Goal: Communication & Community: Participate in discussion

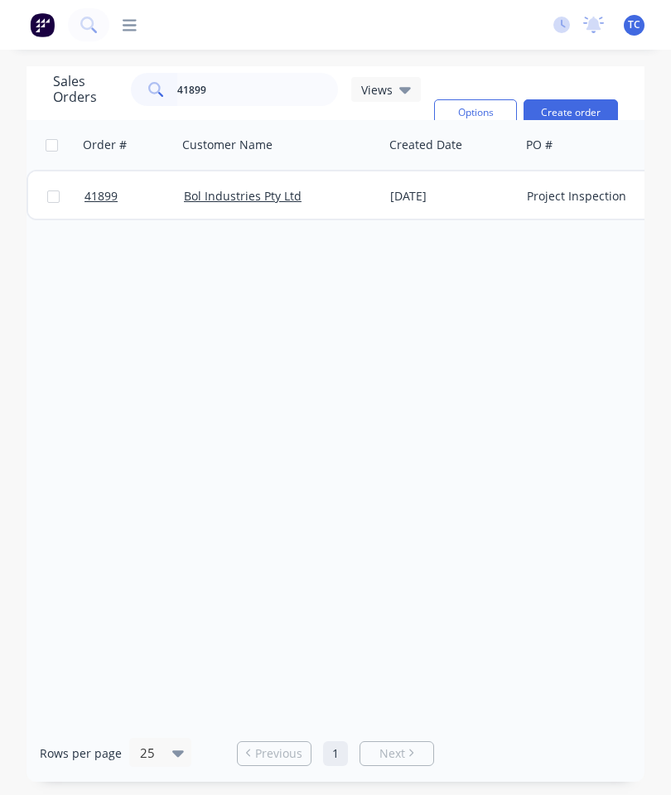
scroll to position [66, 0]
type input "4"
type input "P"
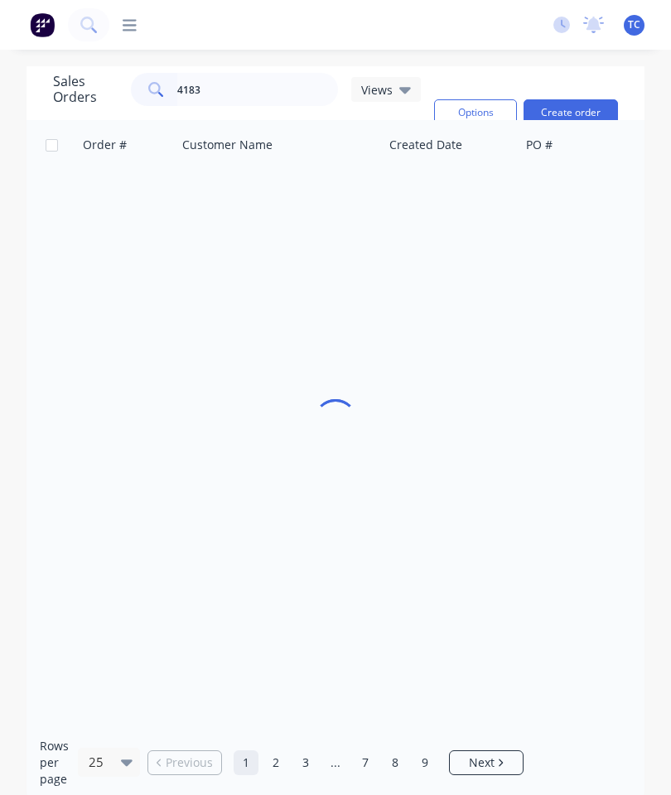
type input "41838"
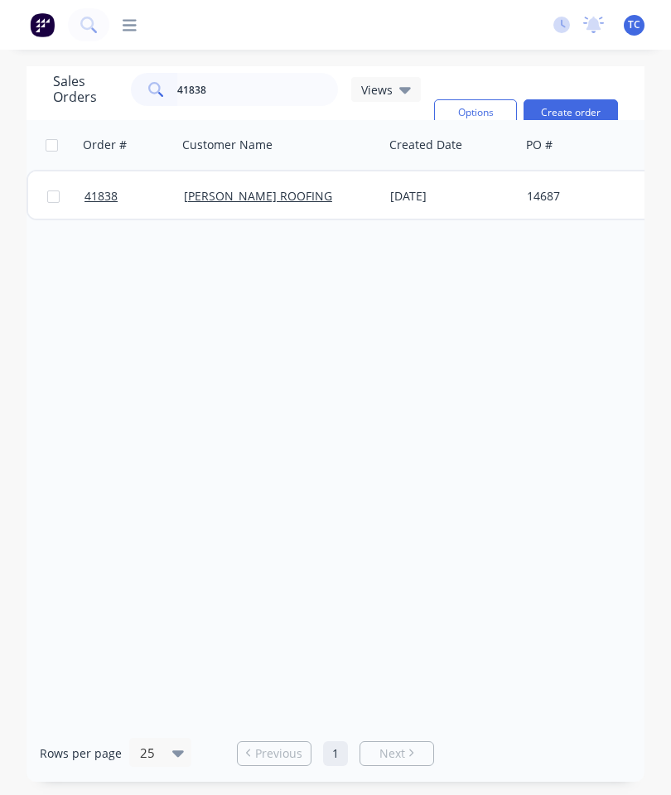
click at [103, 171] on link "41838" at bounding box center [134, 196] width 99 height 50
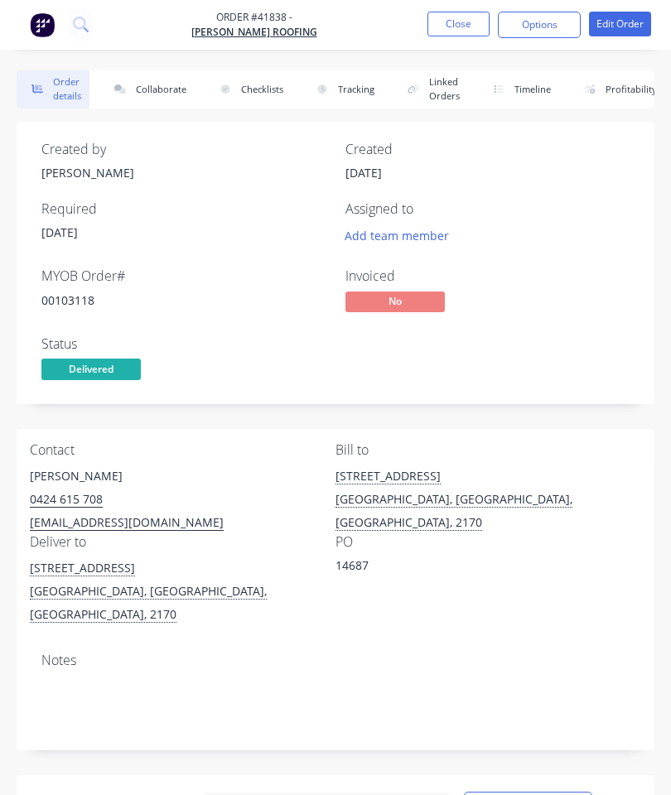
click at [162, 96] on button "Collaborate" at bounding box center [146, 89] width 95 height 38
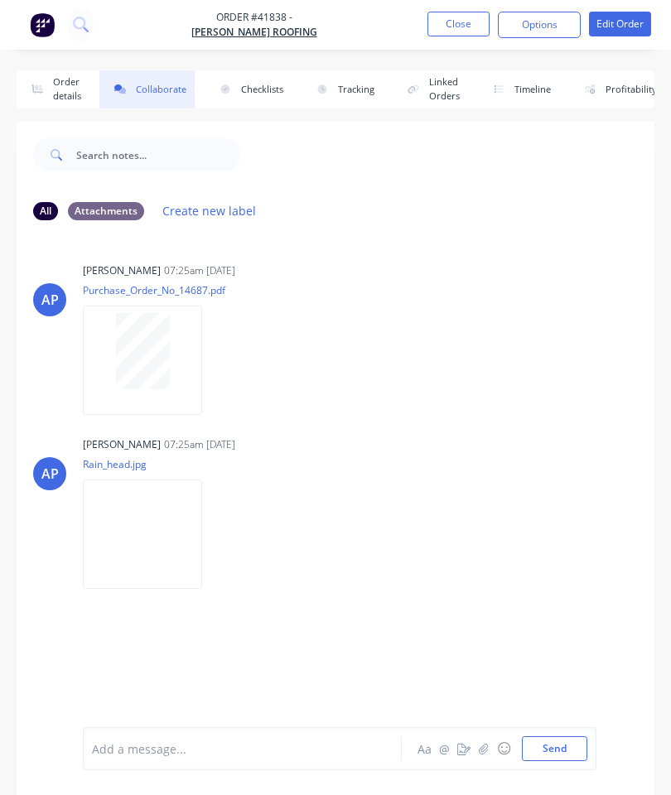
click at [485, 748] on icon "button" at bounding box center [484, 749] width 10 height 12
click at [553, 745] on button "Send" at bounding box center [554, 749] width 65 height 25
click at [457, 24] on button "Close" at bounding box center [458, 24] width 62 height 25
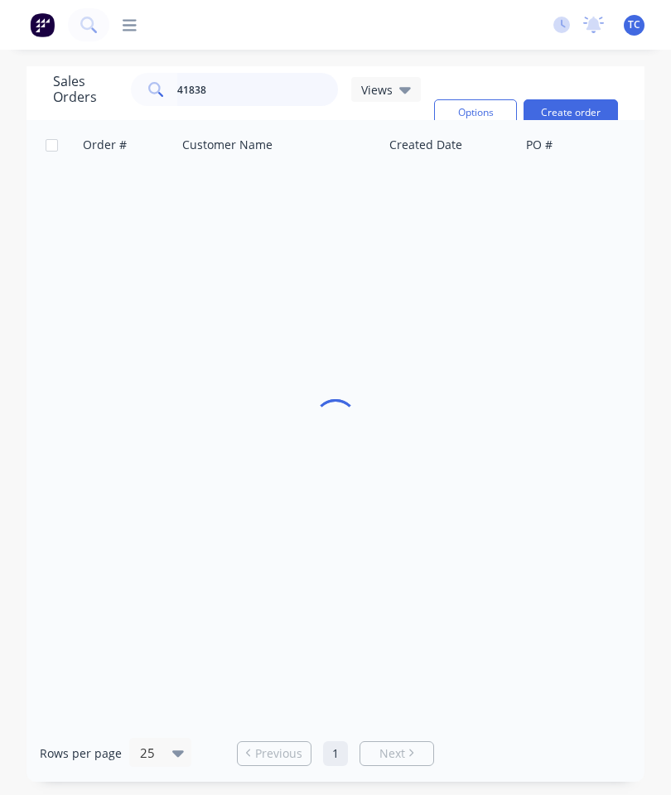
click at [263, 92] on input "41838" at bounding box center [258, 89] width 162 height 33
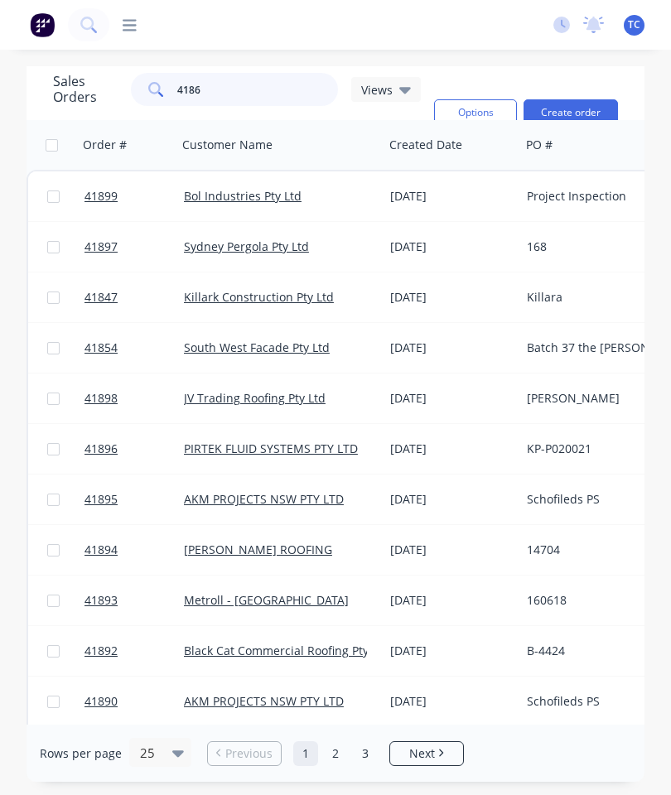
type input "41868"
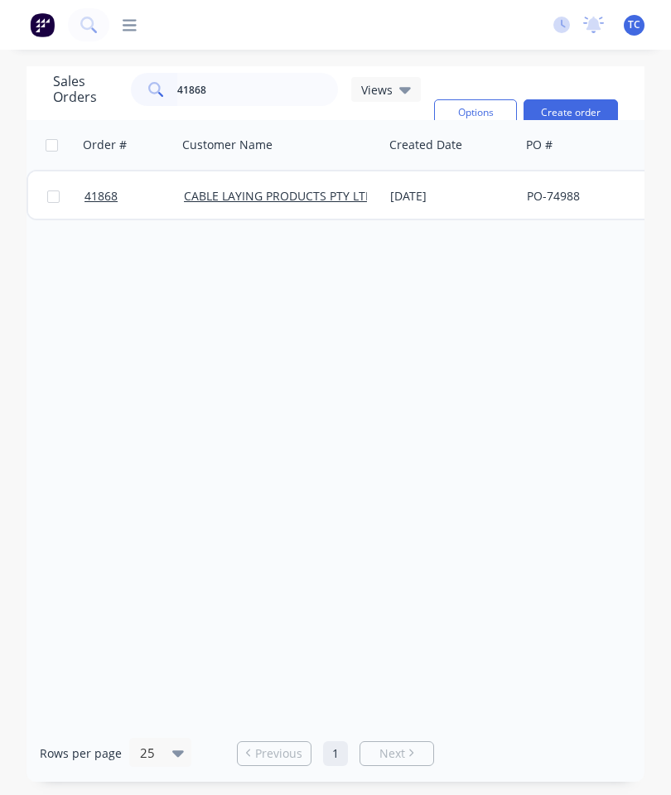
click at [98, 203] on span "41868" at bounding box center [101, 196] width 33 height 17
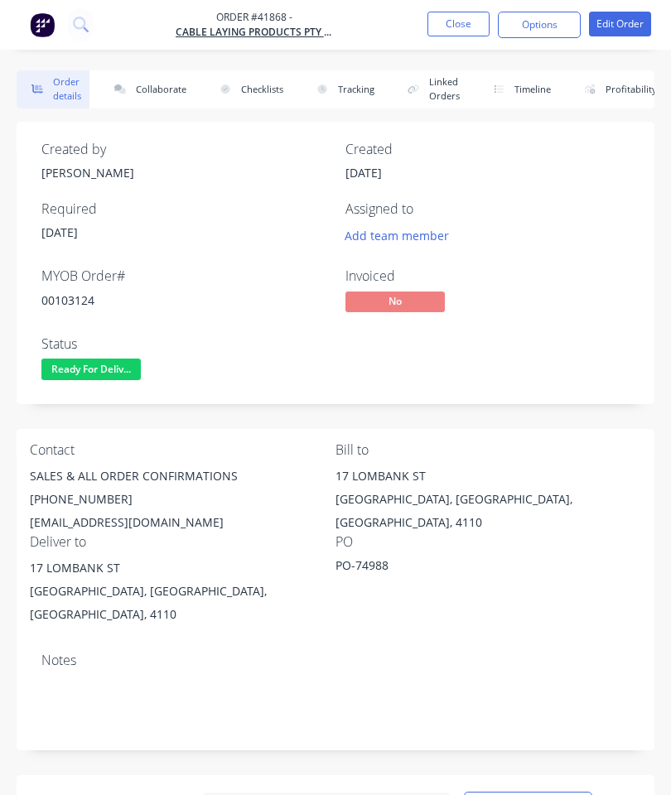
click at [166, 87] on button "Collaborate" at bounding box center [146, 89] width 95 height 38
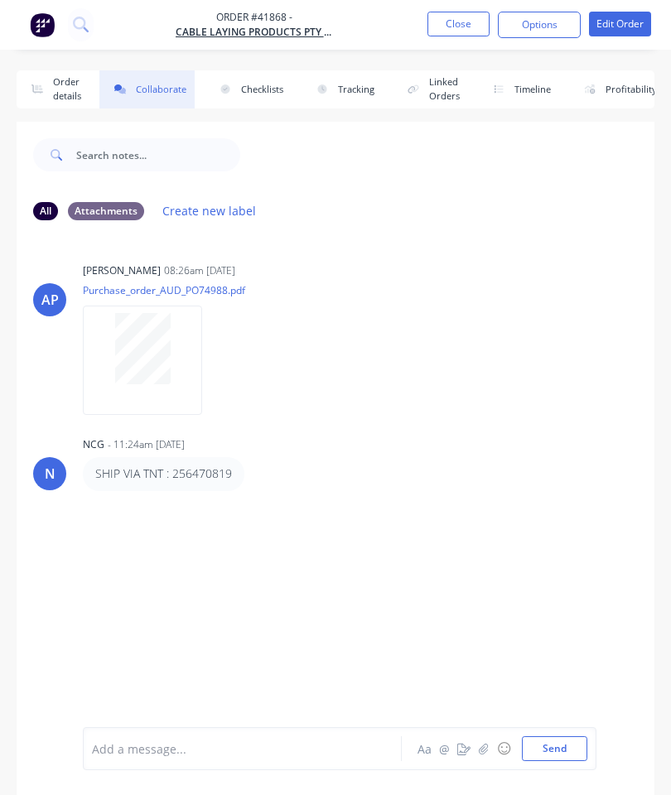
click at [481, 751] on icon "button" at bounding box center [483, 748] width 9 height 11
click at [559, 746] on button "Send" at bounding box center [554, 749] width 65 height 25
click at [452, 24] on button "Close" at bounding box center [458, 24] width 62 height 25
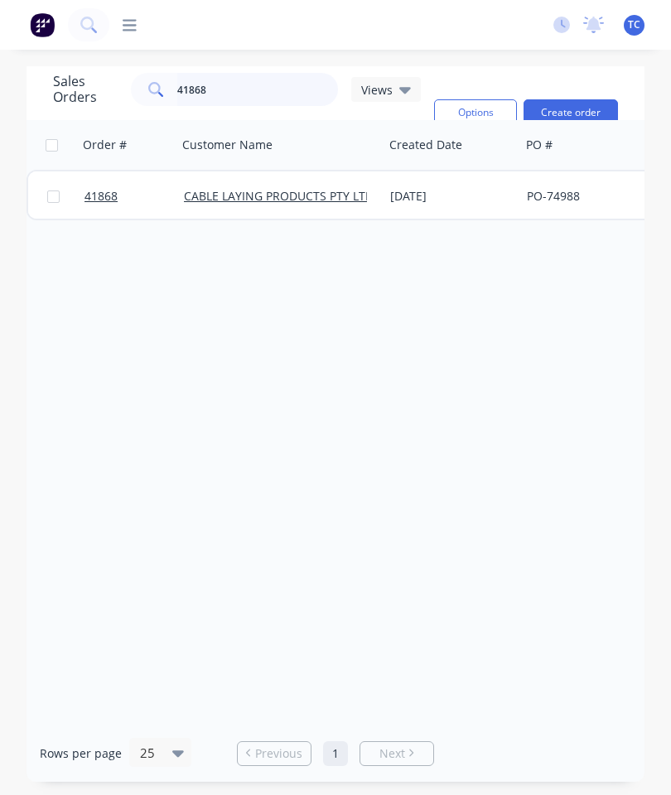
click at [273, 89] on input "41868" at bounding box center [258, 89] width 162 height 33
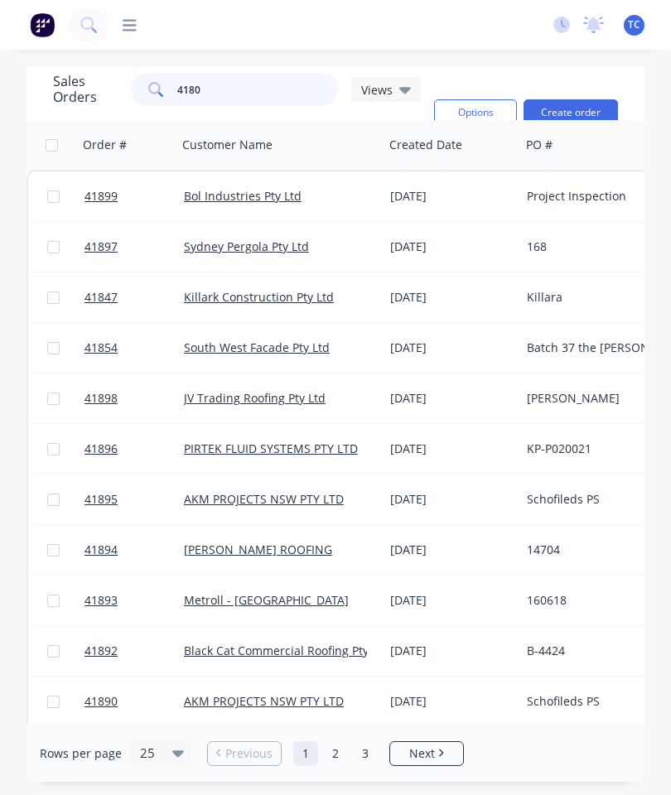
type input "41806"
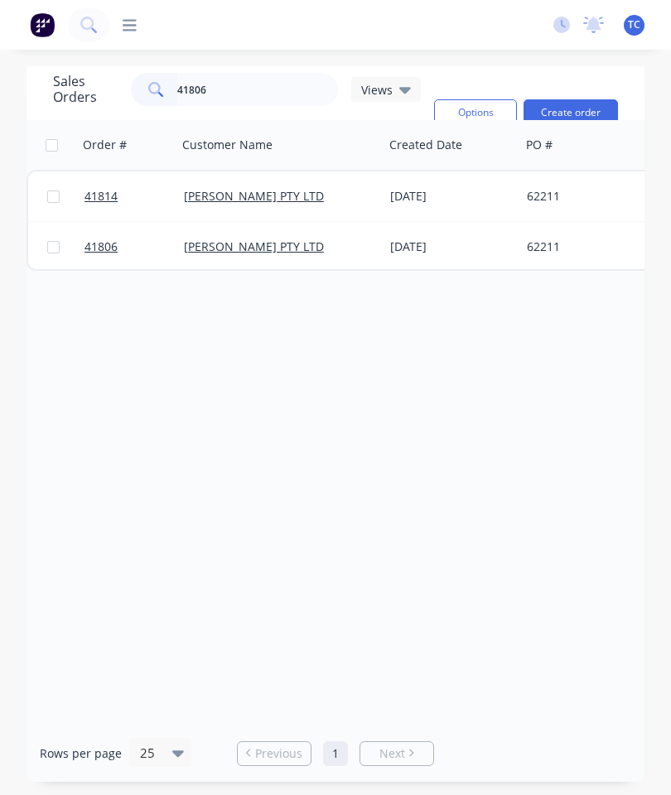
click at [113, 251] on span "41806" at bounding box center [101, 247] width 33 height 17
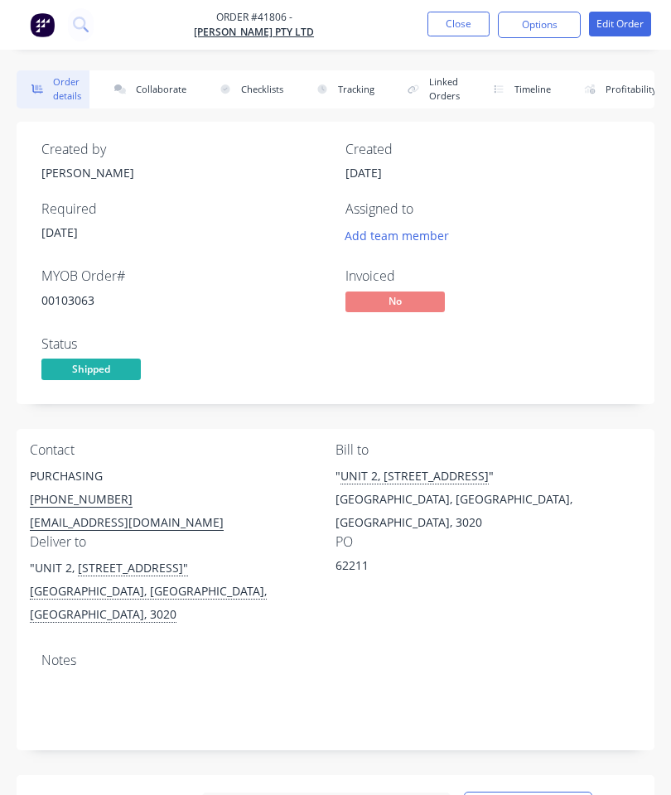
click at [157, 94] on button "Collaborate" at bounding box center [146, 89] width 95 height 38
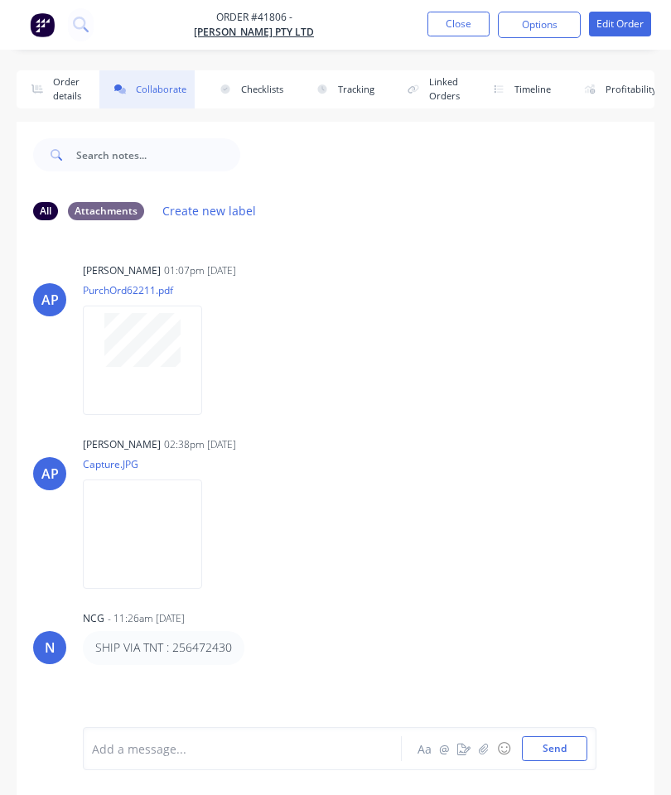
scroll to position [90, 0]
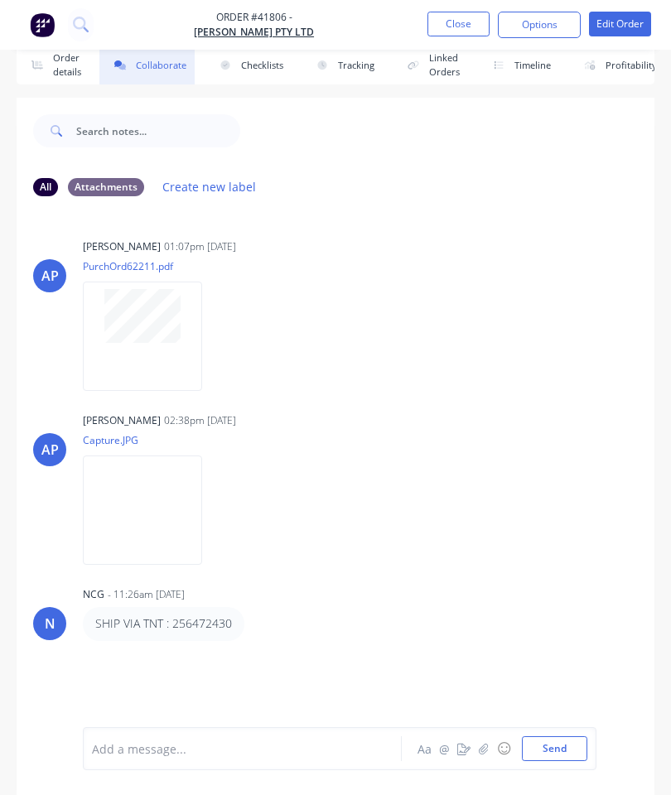
click at [485, 740] on button "button" at bounding box center [484, 749] width 20 height 20
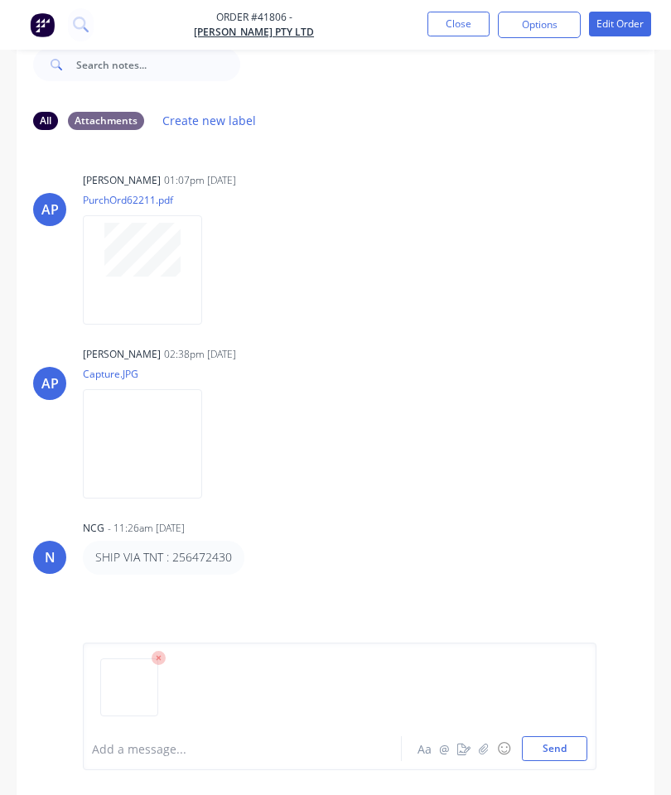
click at [558, 746] on button "Send" at bounding box center [554, 749] width 65 height 25
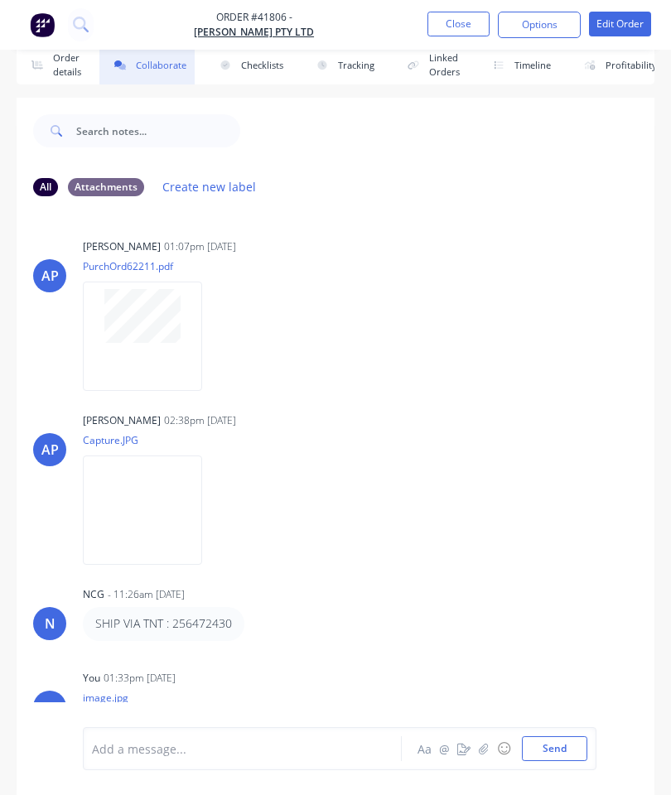
scroll to position [0, 0]
click at [455, 28] on button "Close" at bounding box center [458, 24] width 62 height 25
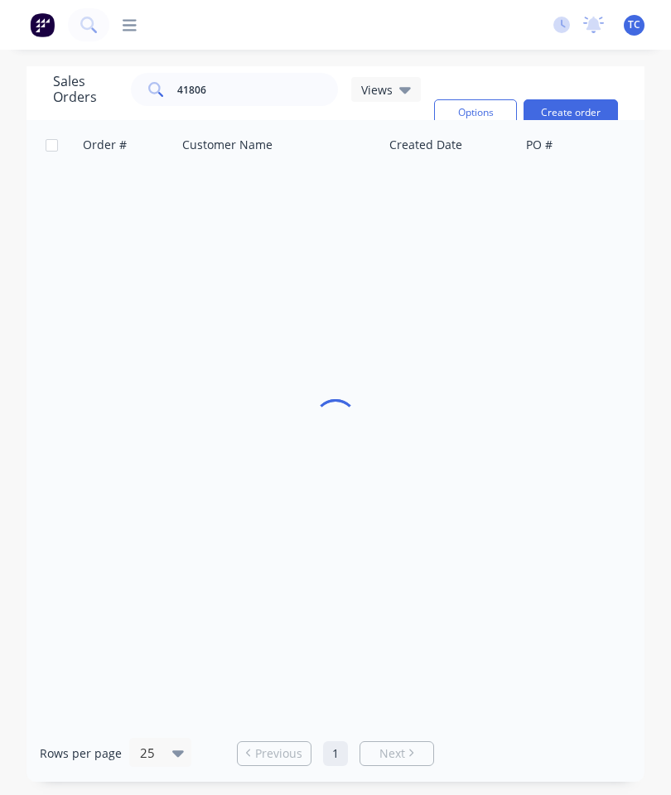
scroll to position [66, 0]
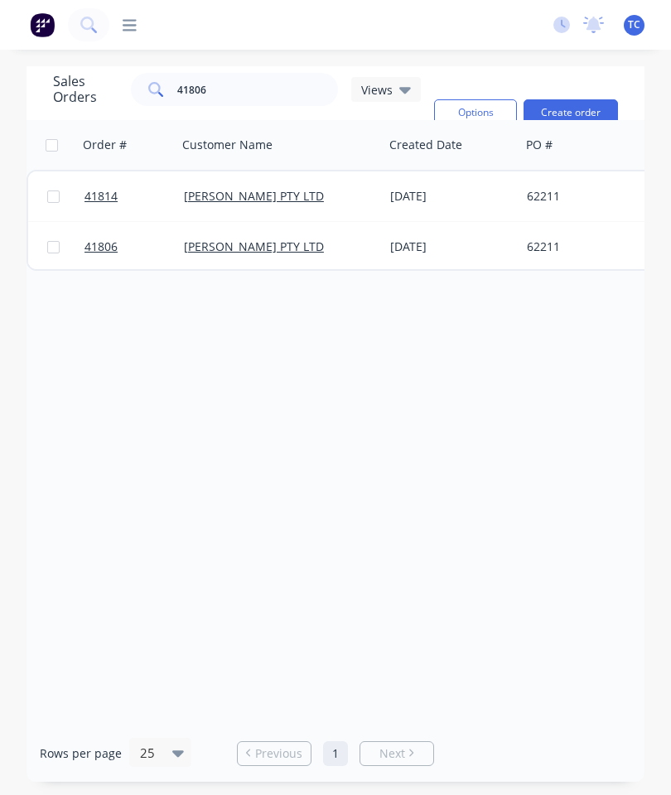
click at [89, 239] on span "41806" at bounding box center [101, 247] width 33 height 17
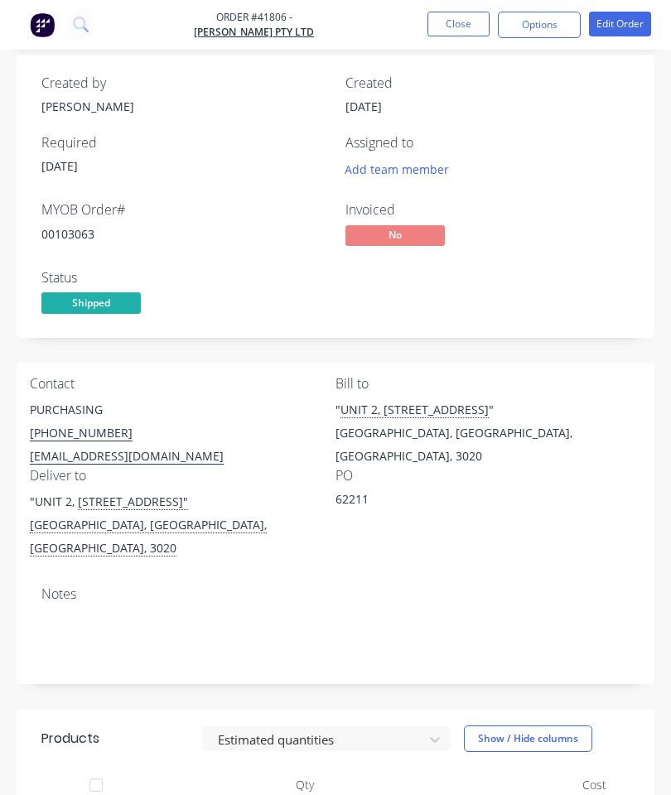
click at [449, 34] on button "Close" at bounding box center [458, 24] width 62 height 25
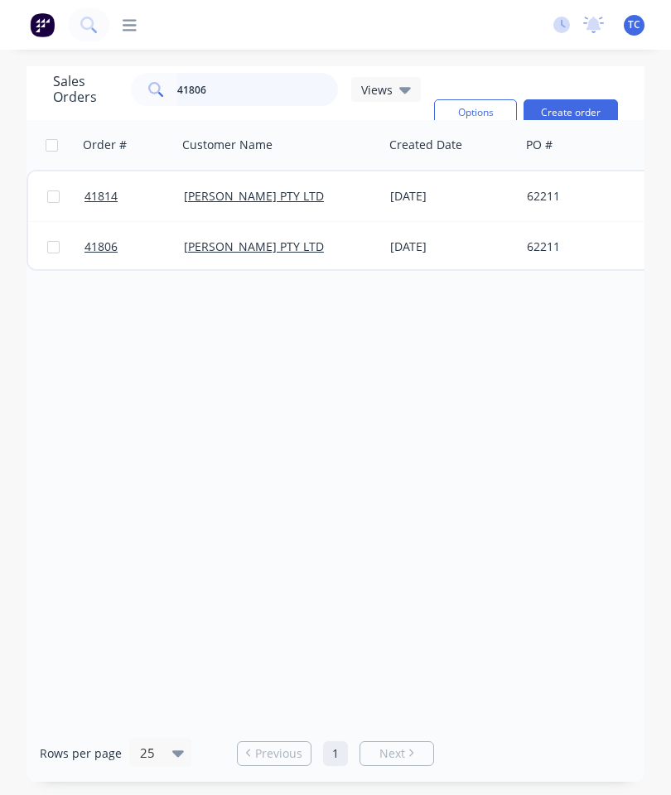
click at [268, 73] on input "41806" at bounding box center [258, 89] width 162 height 33
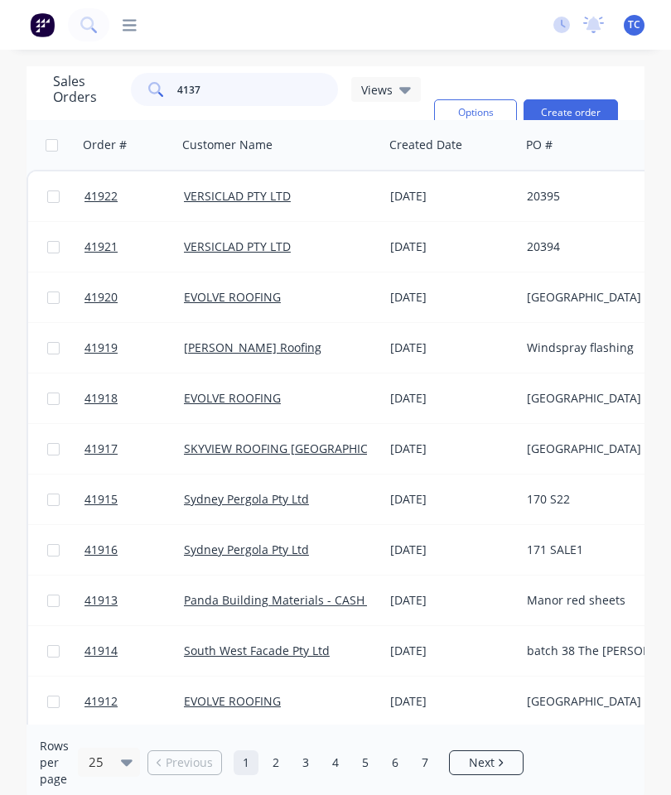
type input "41379"
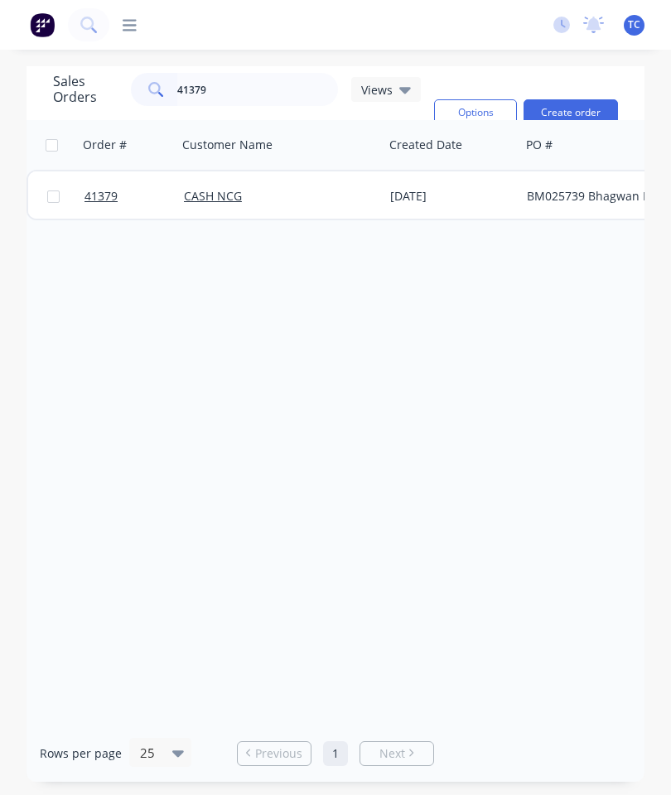
click at [99, 188] on span "41379" at bounding box center [101, 196] width 33 height 17
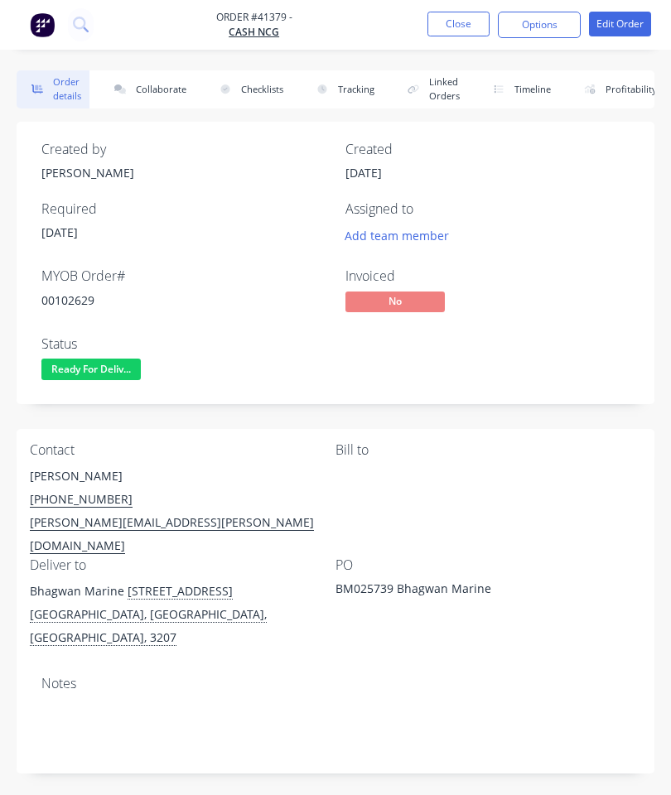
click at [167, 96] on button "Collaborate" at bounding box center [146, 89] width 95 height 38
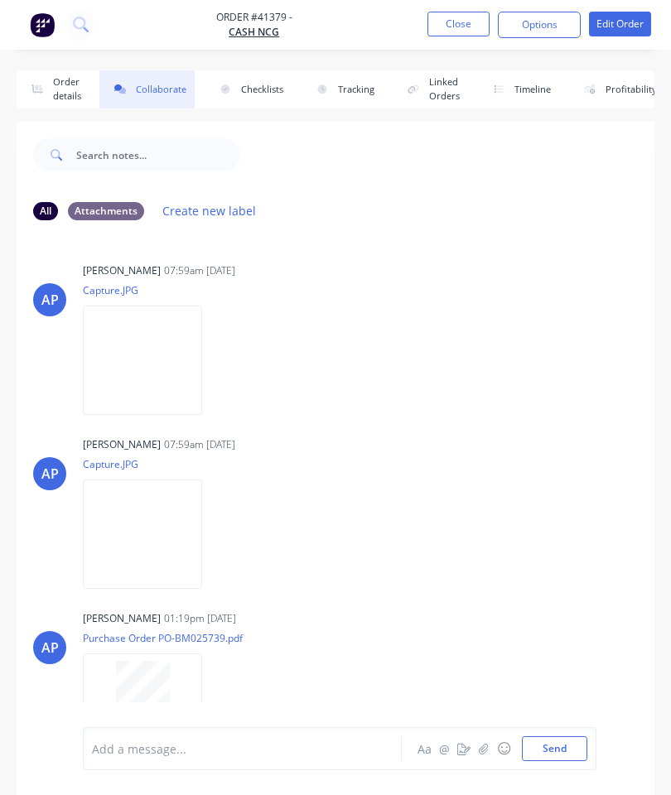
click at [490, 741] on button "button" at bounding box center [484, 749] width 20 height 20
click at [556, 751] on button "Send" at bounding box center [554, 749] width 65 height 25
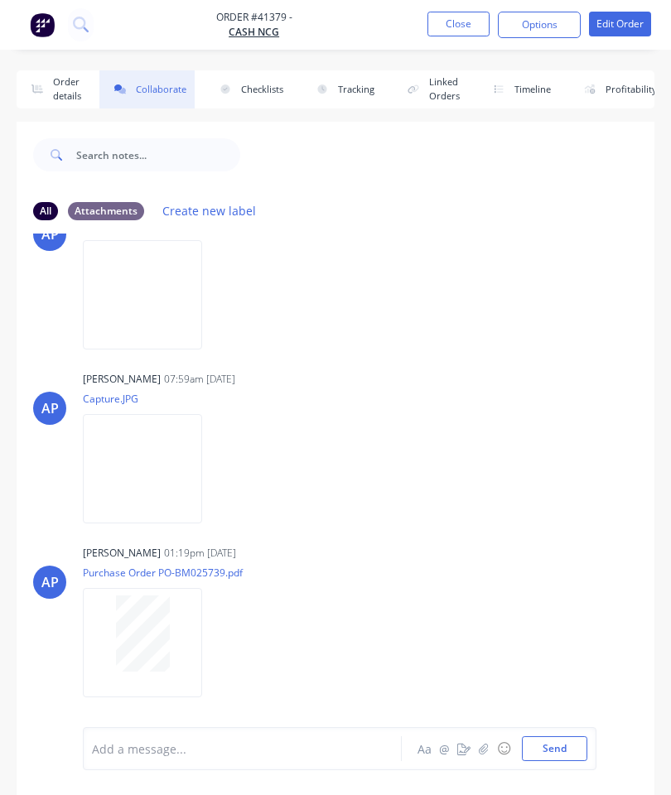
click at [268, 76] on button "Checklists" at bounding box center [248, 89] width 87 height 38
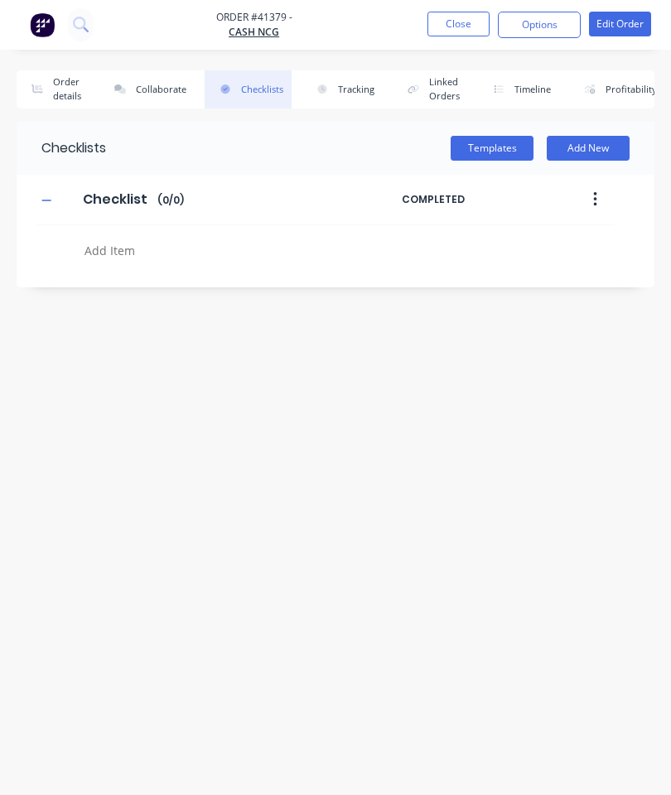
click at [153, 80] on button "Collaborate" at bounding box center [146, 89] width 95 height 38
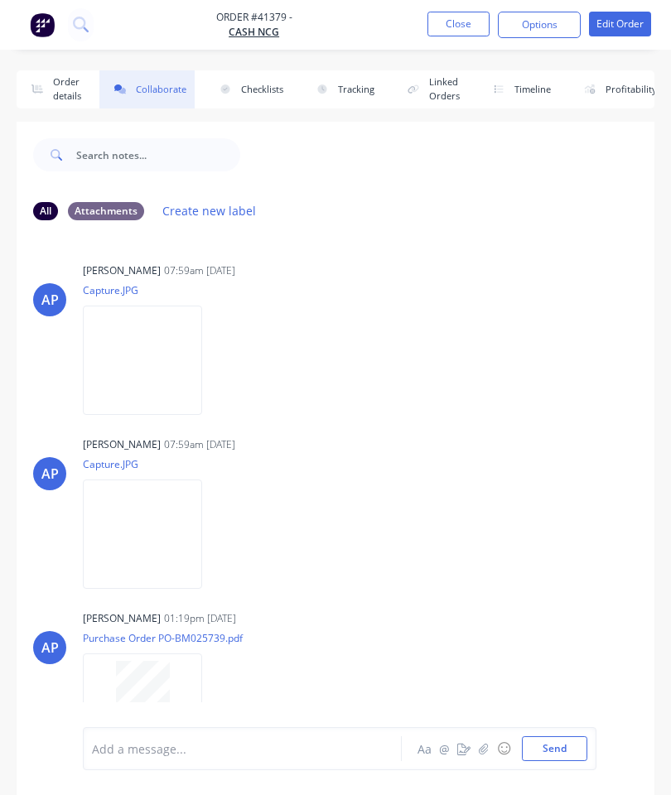
click at [455, 12] on button "Close" at bounding box center [458, 24] width 62 height 25
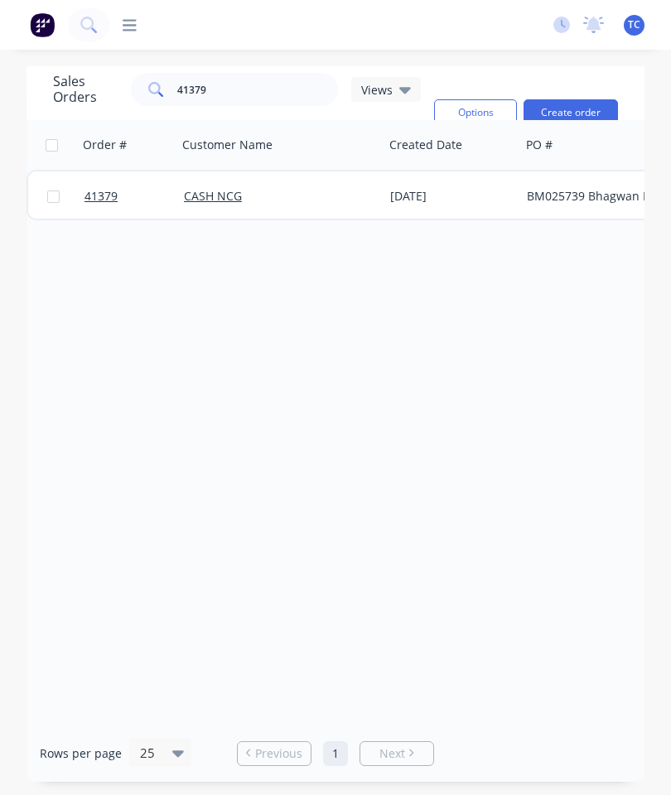
click at [92, 188] on link "41379" at bounding box center [134, 196] width 99 height 50
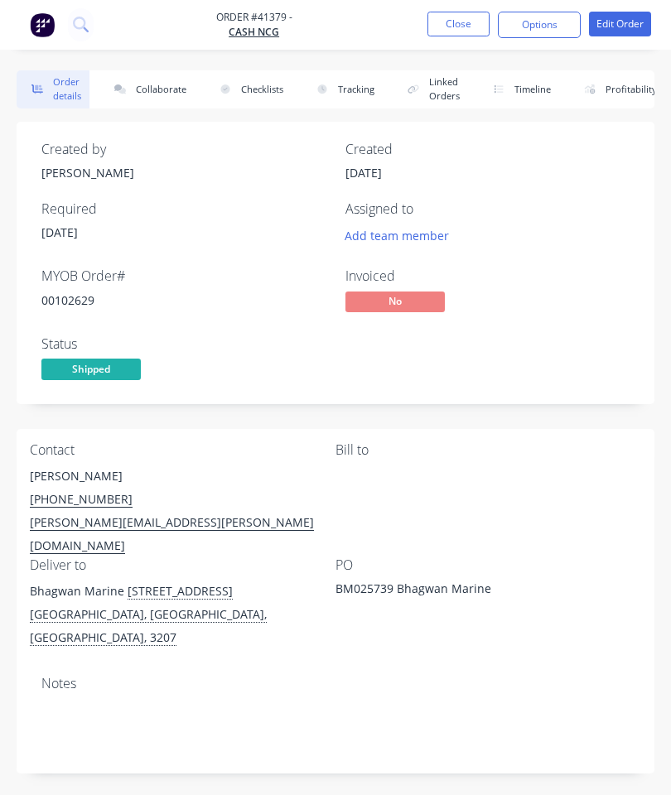
click at [475, 18] on button "Close" at bounding box center [458, 24] width 62 height 25
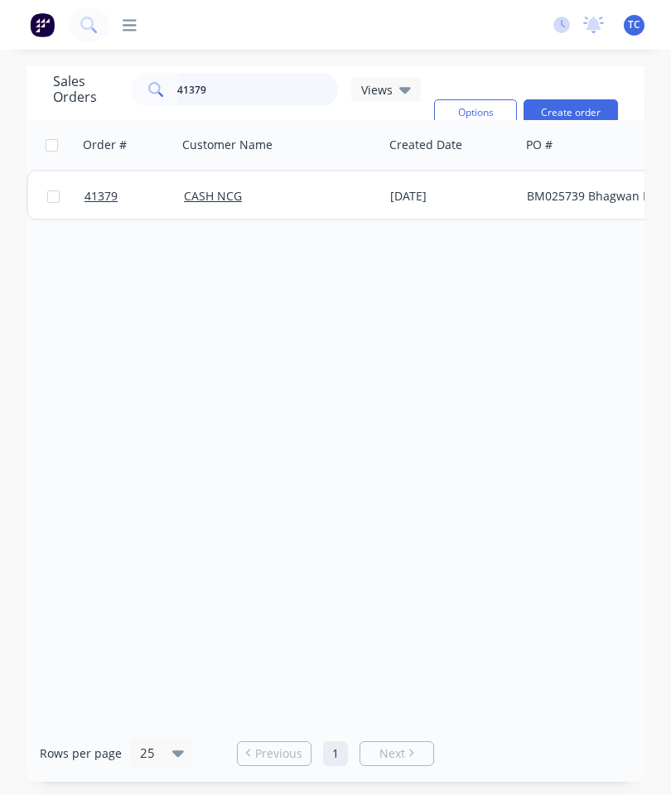
click at [226, 89] on input "41379" at bounding box center [258, 89] width 162 height 33
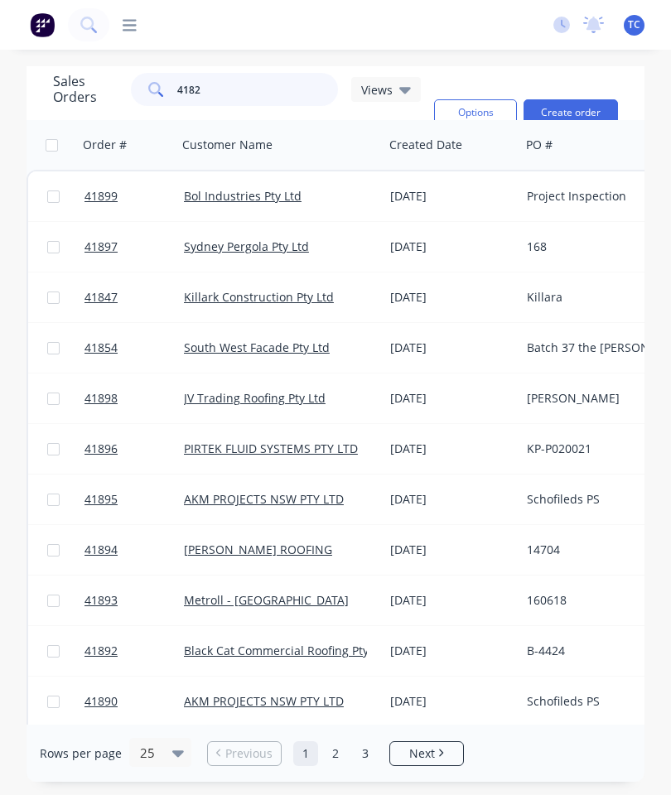
type input "41820"
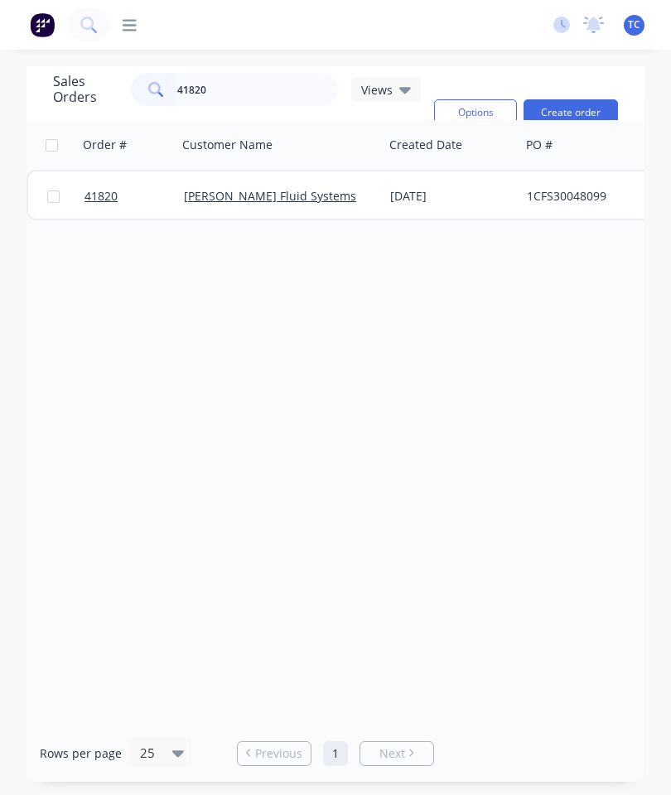
click at [101, 200] on span "41820" at bounding box center [101, 196] width 33 height 17
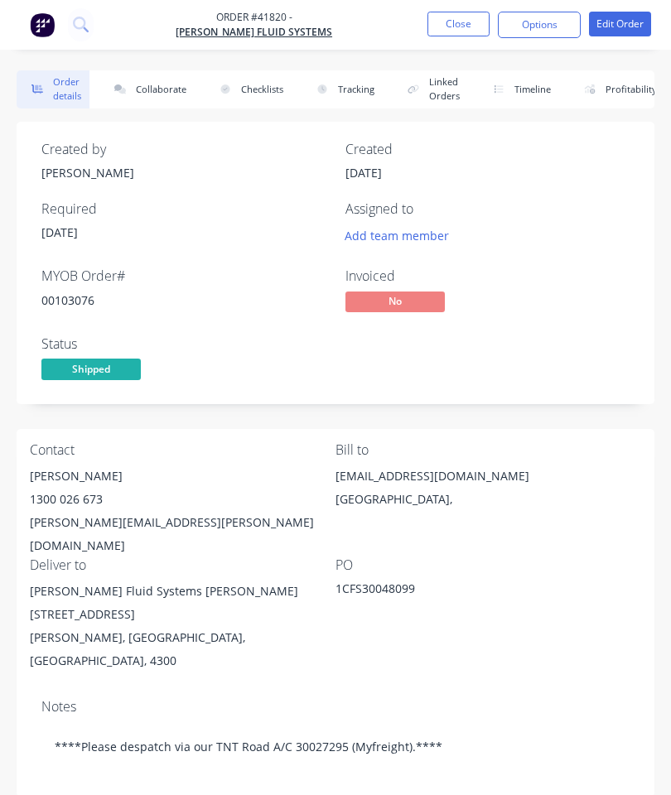
click at [171, 93] on button "Collaborate" at bounding box center [146, 89] width 95 height 38
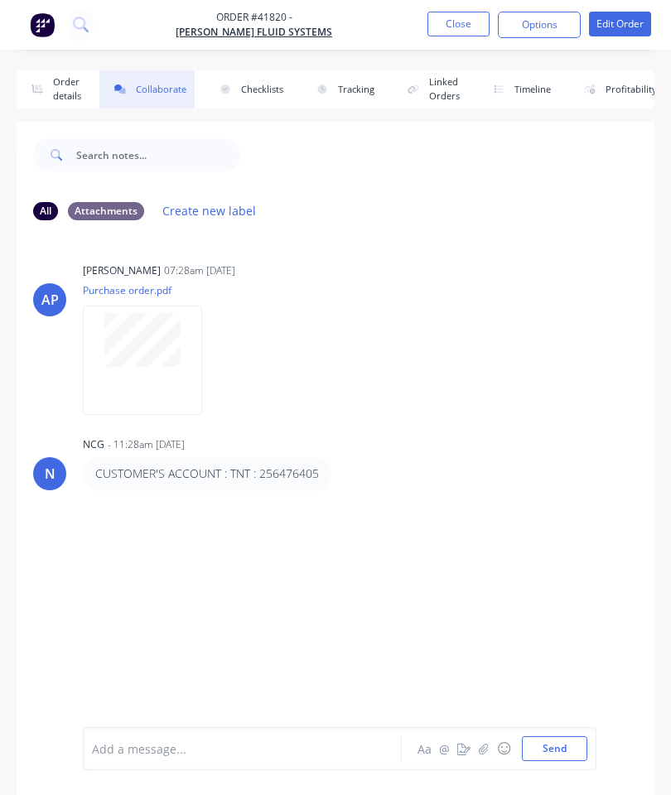
click at [489, 752] on icon "button" at bounding box center [484, 749] width 10 height 12
click at [558, 741] on button "Send" at bounding box center [554, 749] width 65 height 25
click at [454, 16] on button "Close" at bounding box center [458, 24] width 62 height 25
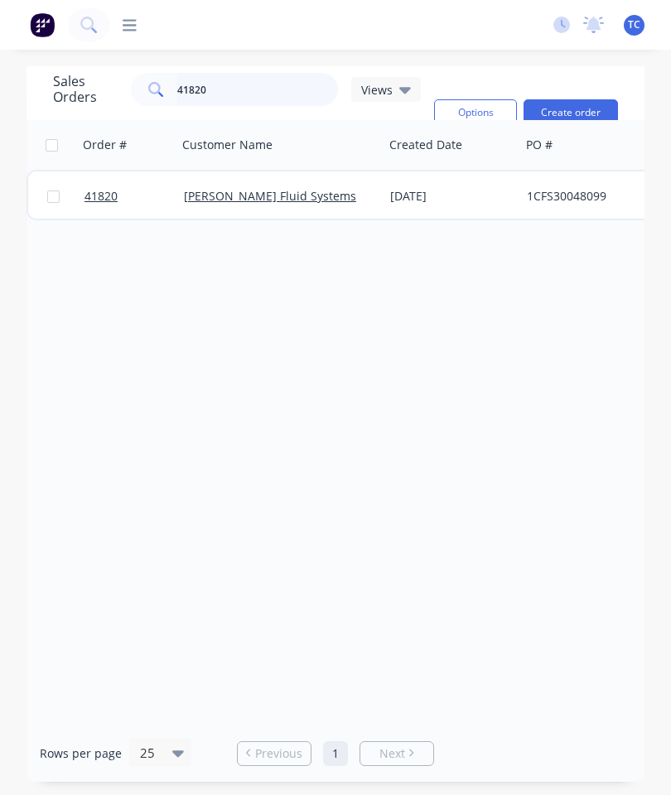
click at [220, 80] on input "41820" at bounding box center [258, 89] width 162 height 33
click at [217, 80] on input "41820" at bounding box center [258, 89] width 162 height 33
click at [234, 91] on input "41820" at bounding box center [258, 89] width 162 height 33
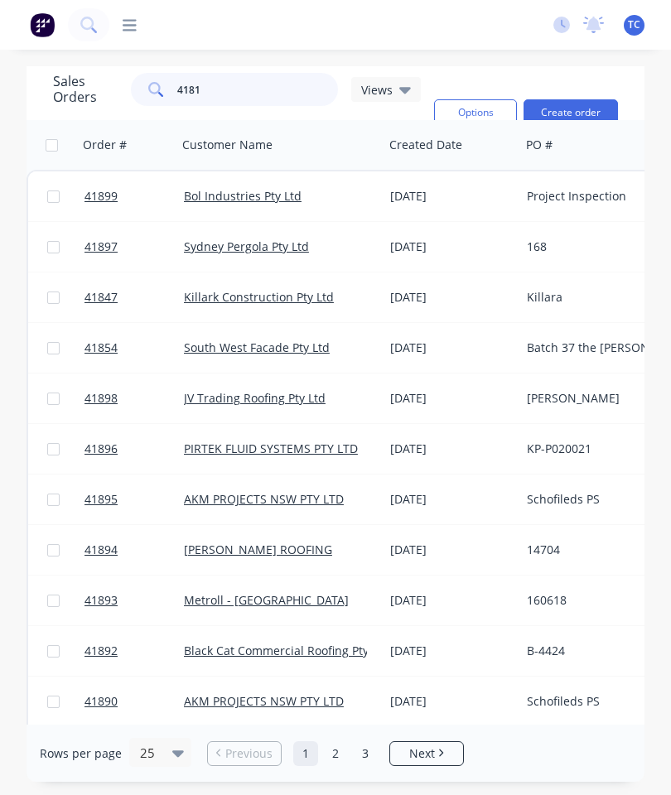
type input "41819"
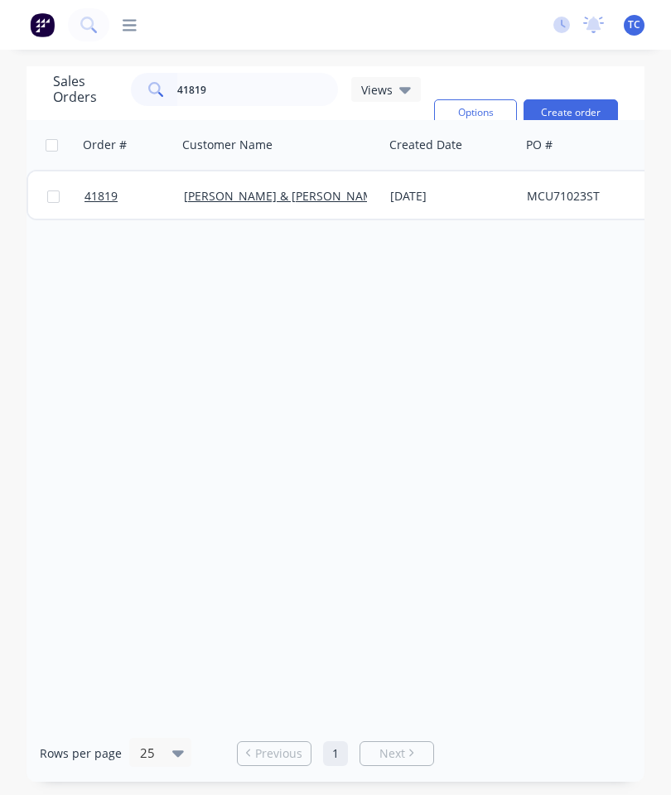
click at [104, 198] on span "41819" at bounding box center [101, 196] width 33 height 17
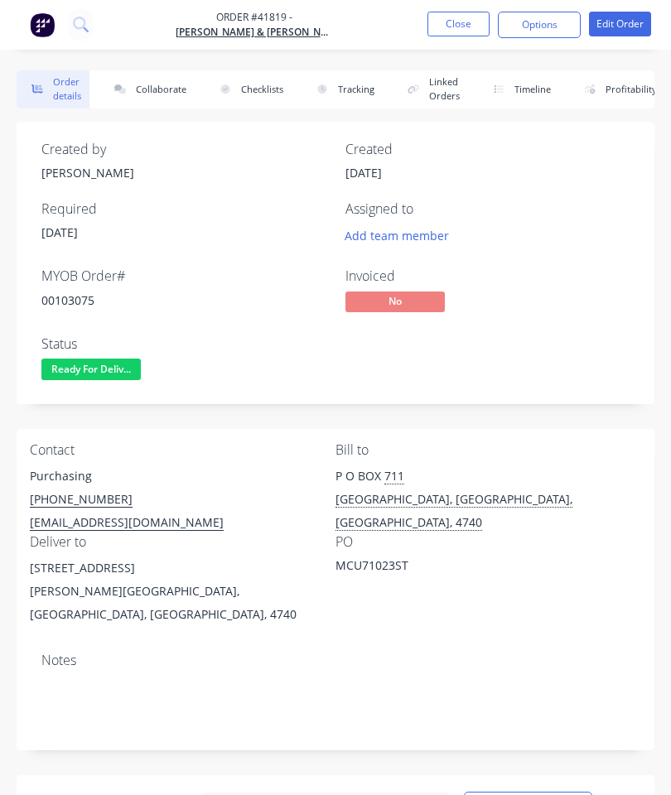
click at [160, 89] on button "Collaborate" at bounding box center [146, 89] width 95 height 38
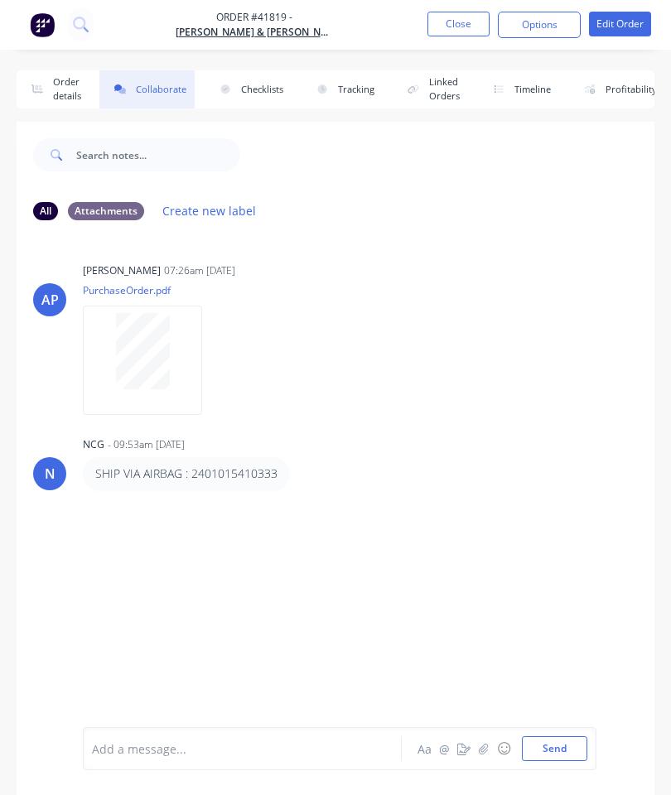
click at [477, 746] on button "button" at bounding box center [484, 749] width 20 height 20
click at [553, 751] on button "Send" at bounding box center [554, 749] width 65 height 25
click at [442, 36] on button "Close" at bounding box center [458, 24] width 62 height 25
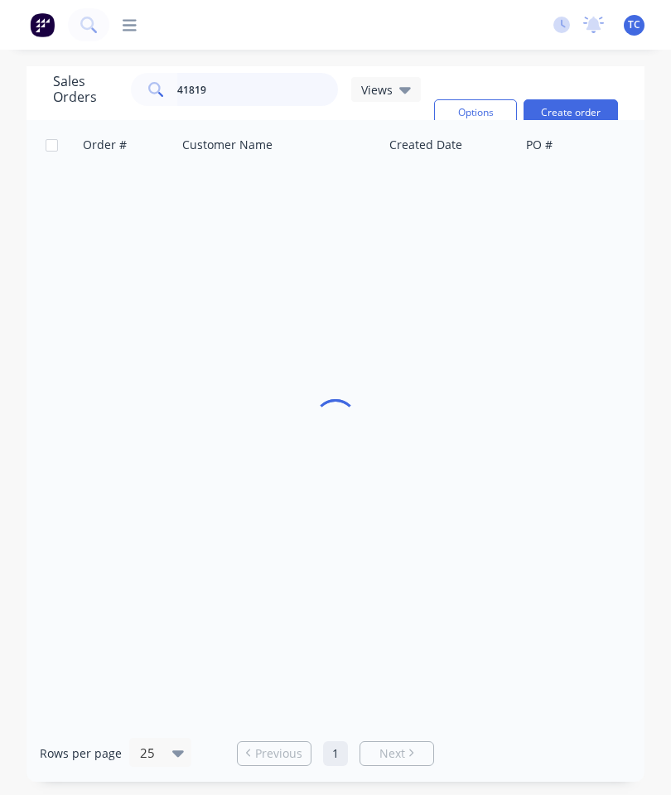
click at [254, 95] on input "41819" at bounding box center [258, 89] width 162 height 33
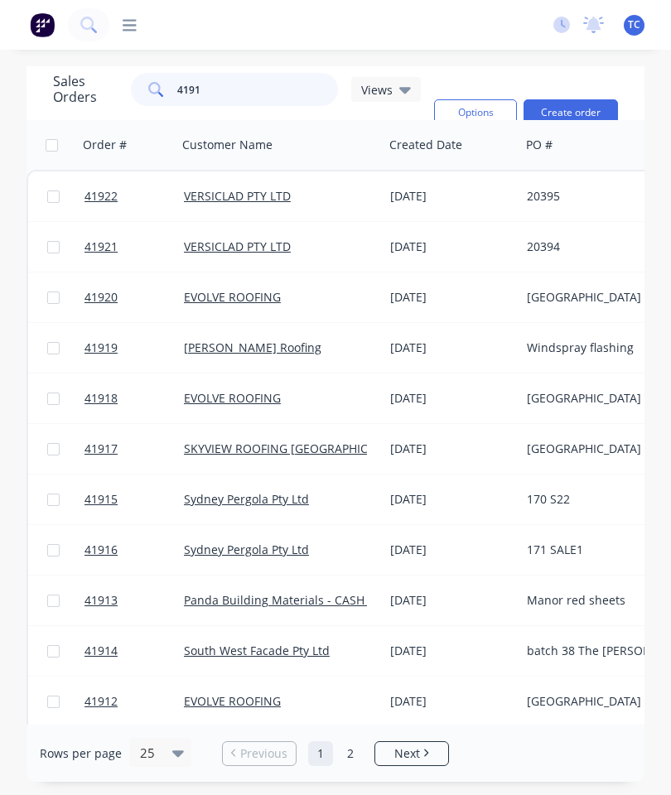
type input "41913"
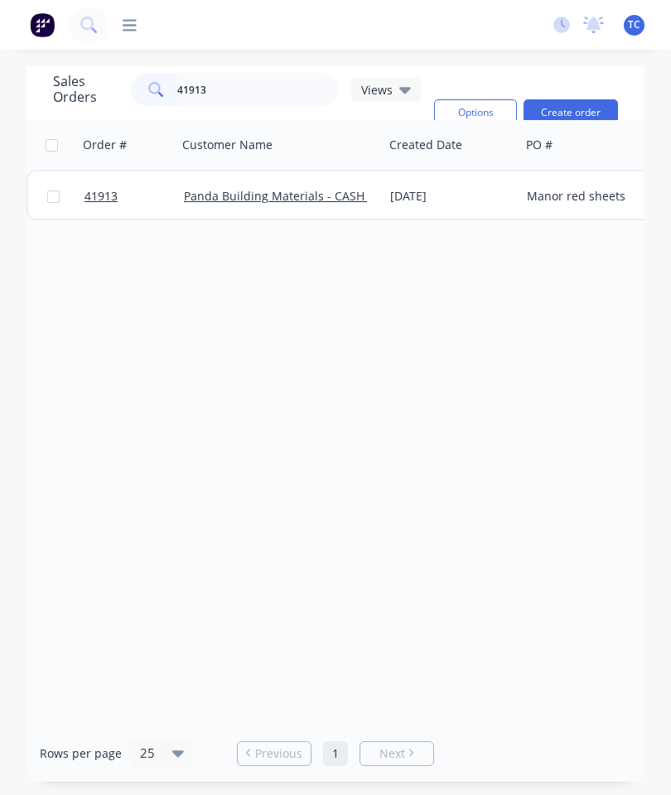
click at [94, 205] on link "41913" at bounding box center [134, 196] width 99 height 50
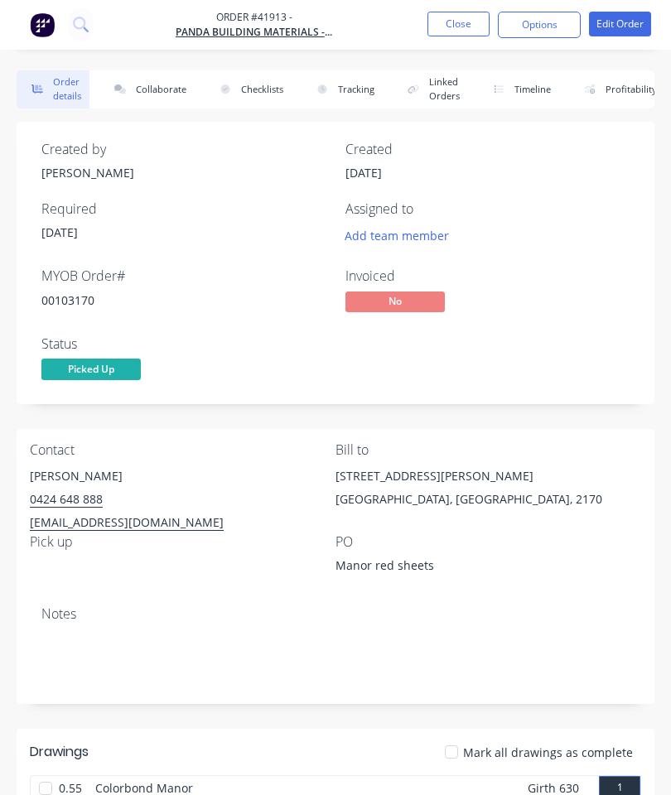
click at [151, 97] on button "Collaborate" at bounding box center [146, 89] width 95 height 38
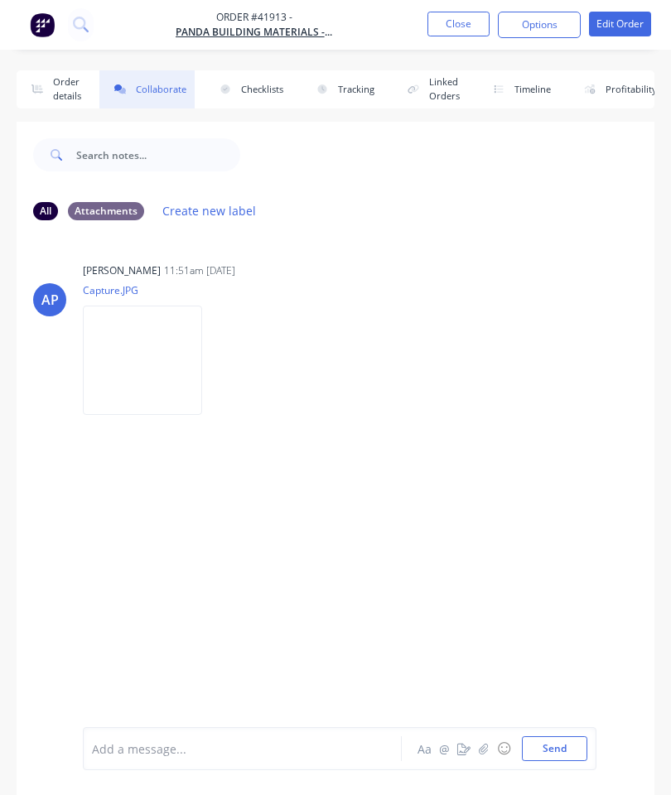
click at [489, 751] on icon "button" at bounding box center [484, 749] width 10 height 12
click at [553, 758] on button "Send" at bounding box center [554, 749] width 65 height 25
click at [461, 21] on button "Close" at bounding box center [458, 24] width 62 height 25
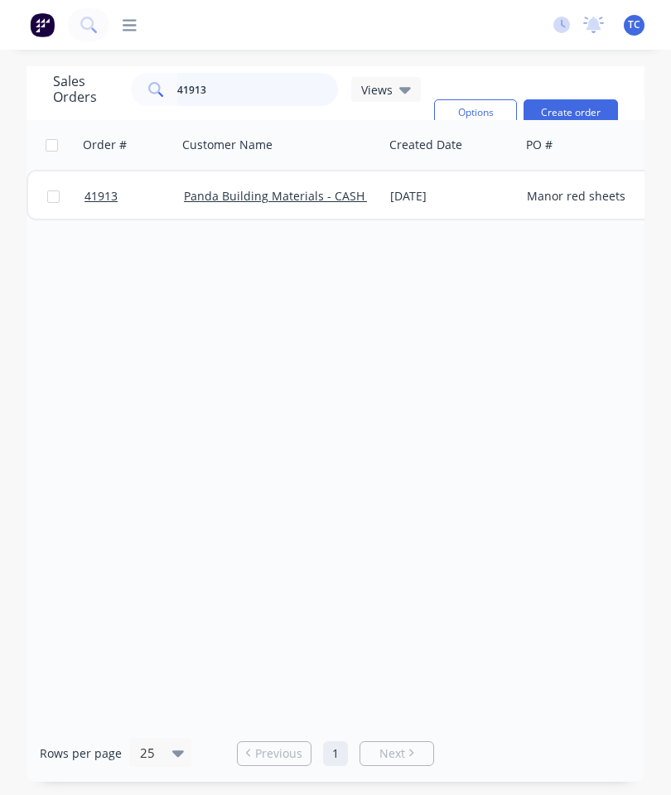
click at [254, 87] on input "41913" at bounding box center [258, 89] width 162 height 33
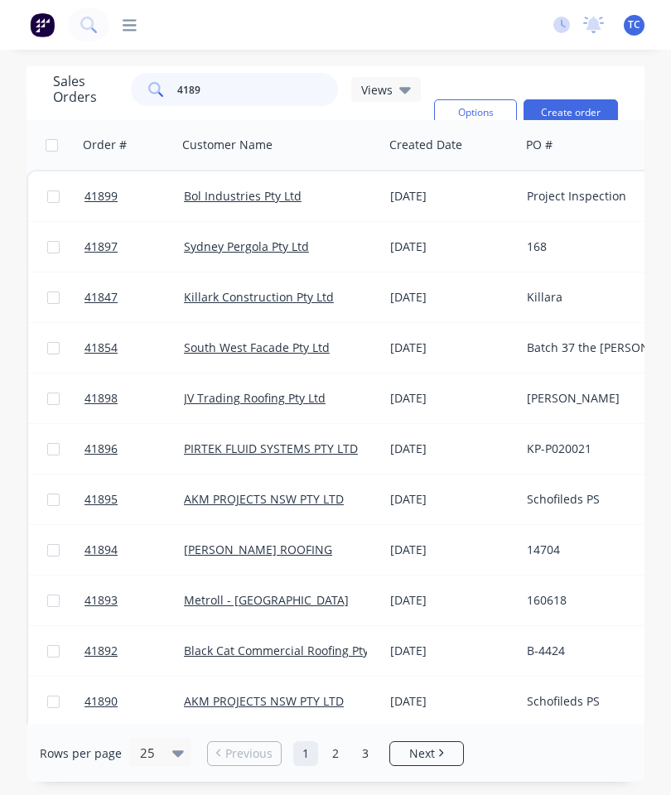
type input "41895"
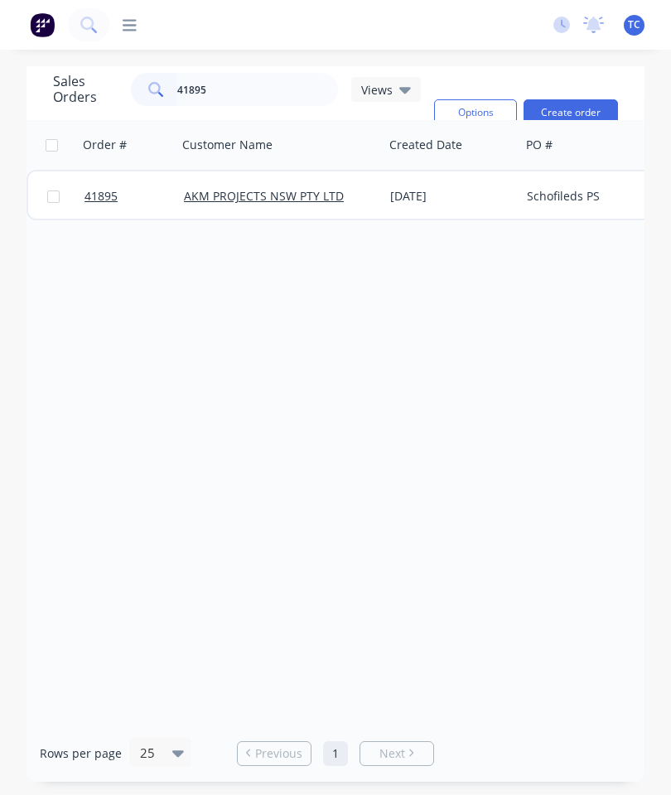
click at [97, 217] on link "41895" at bounding box center [134, 196] width 99 height 50
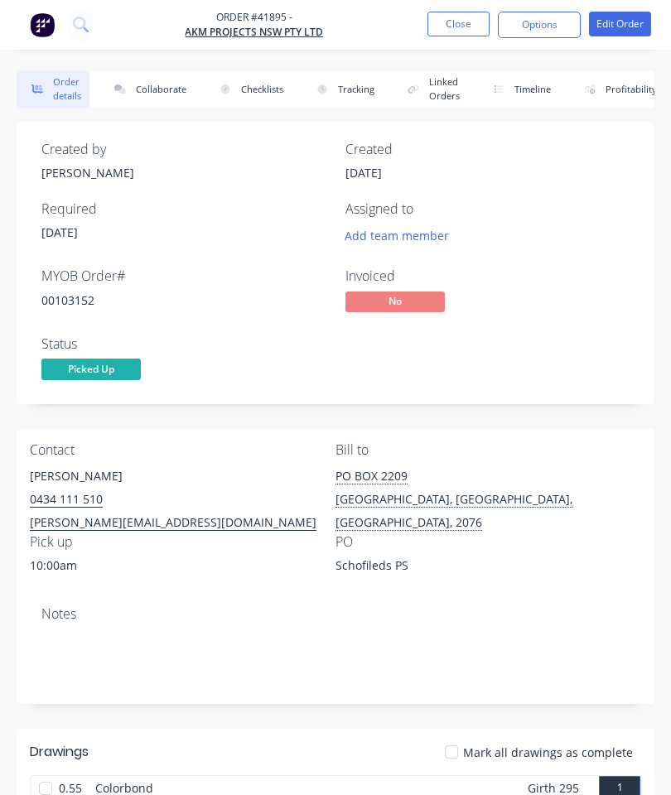
click at [157, 81] on button "Collaborate" at bounding box center [146, 89] width 95 height 38
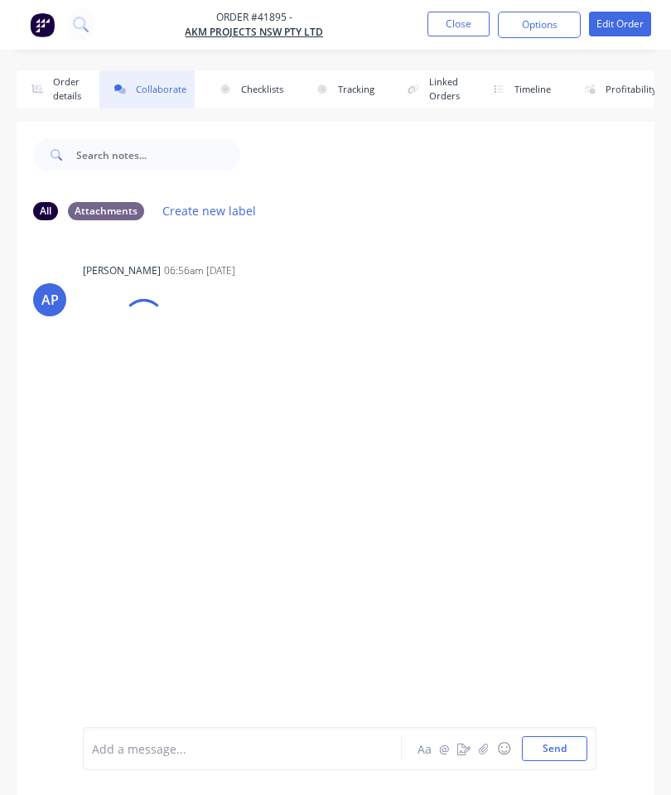
click at [486, 746] on icon "button" at bounding box center [484, 749] width 10 height 12
click at [548, 754] on button "Send" at bounding box center [554, 749] width 65 height 25
click at [460, 34] on button "Close" at bounding box center [458, 24] width 62 height 25
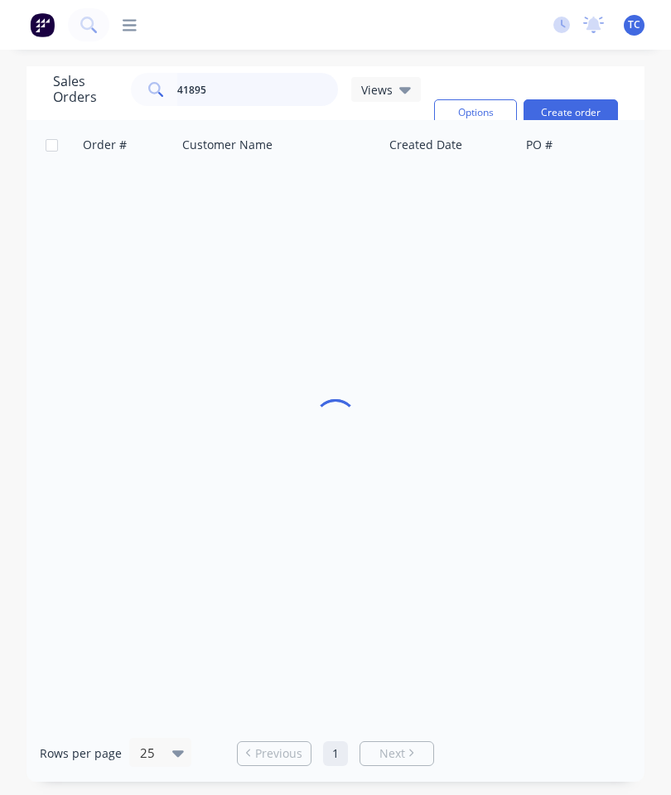
click at [292, 89] on input "41895" at bounding box center [258, 89] width 162 height 33
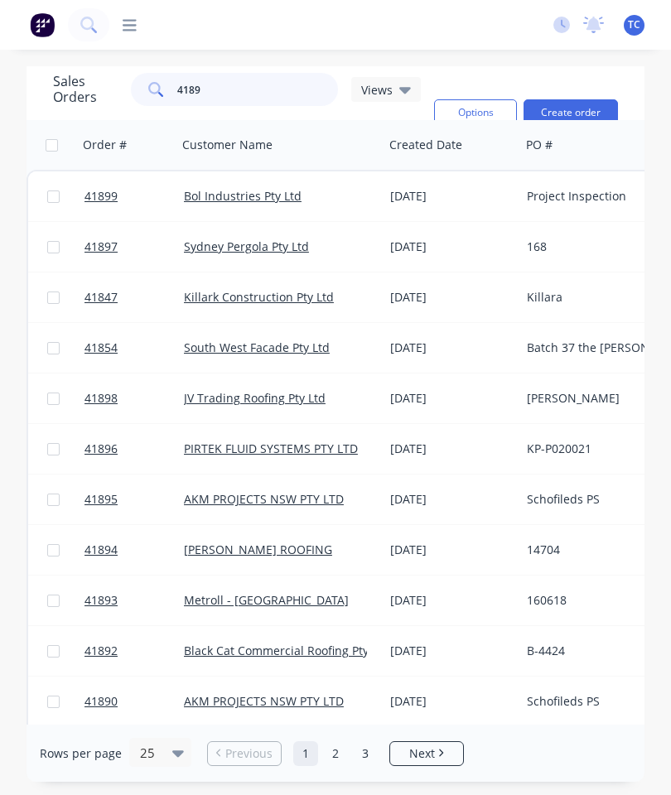
type input "41890"
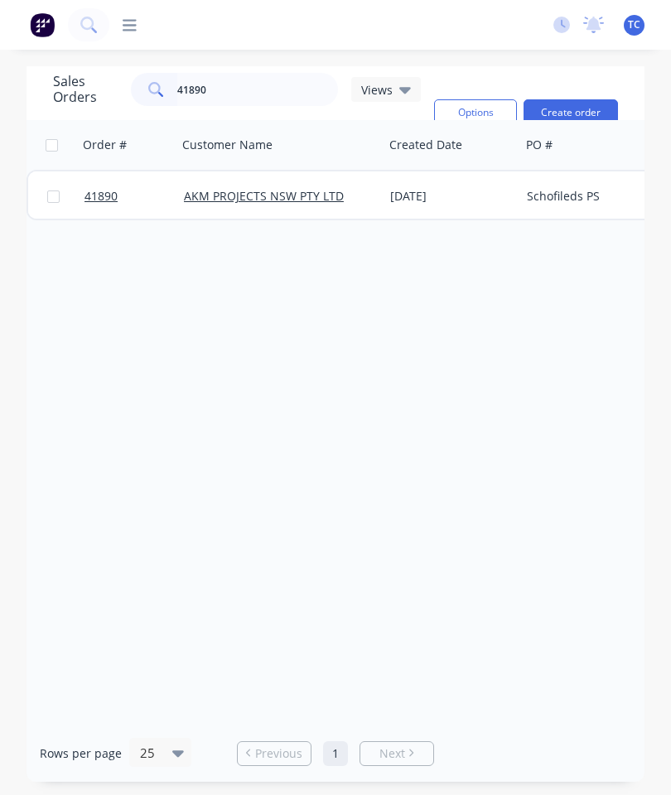
click at [90, 191] on span "41890" at bounding box center [101, 196] width 33 height 17
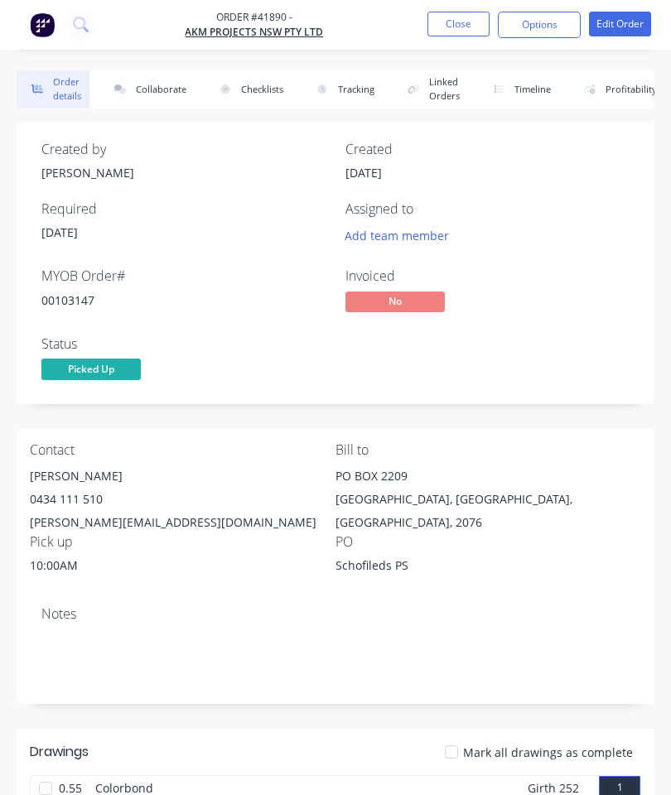
click at [167, 82] on button "Collaborate" at bounding box center [146, 89] width 95 height 38
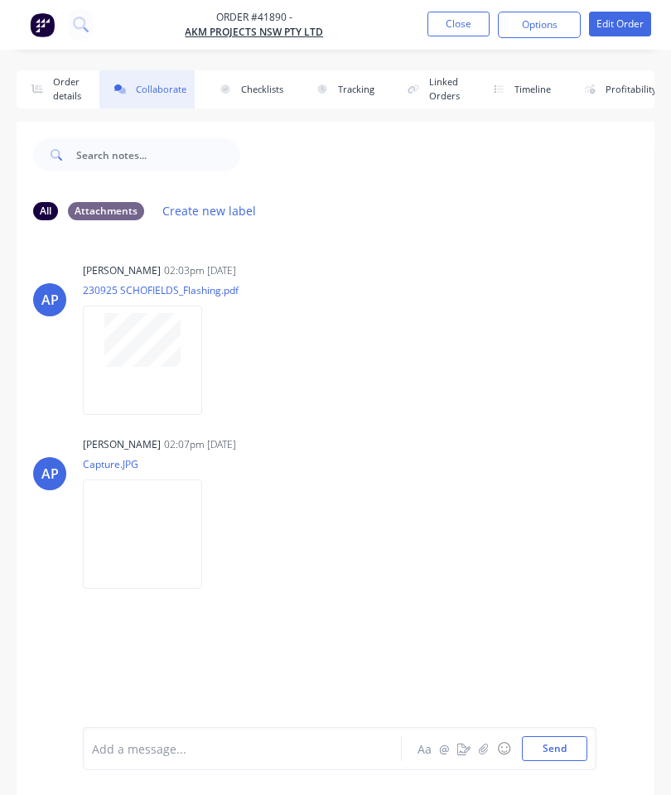
click at [485, 753] on icon "button" at bounding box center [484, 749] width 10 height 12
click at [540, 758] on button "Send" at bounding box center [554, 749] width 65 height 25
click at [461, 17] on button "Close" at bounding box center [458, 24] width 62 height 25
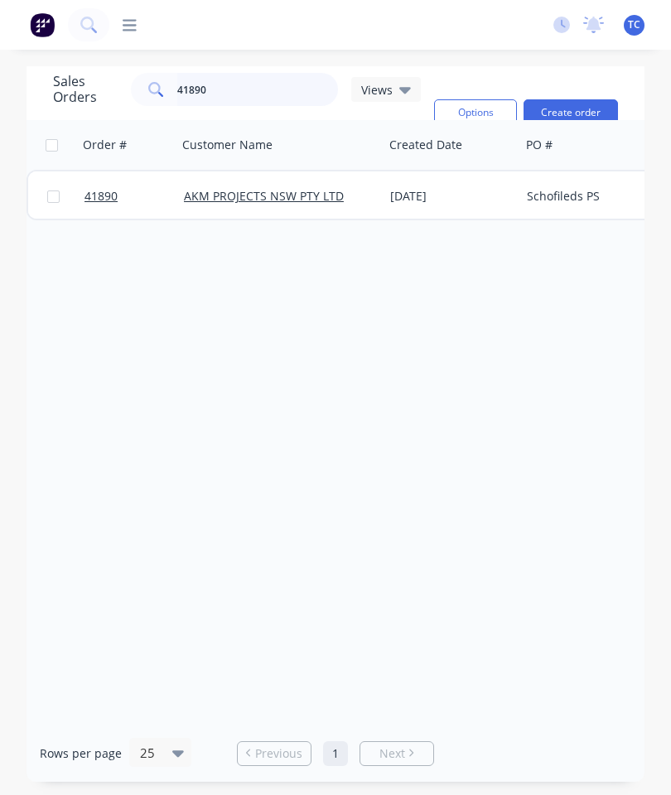
click at [234, 85] on input "41890" at bounding box center [258, 89] width 162 height 33
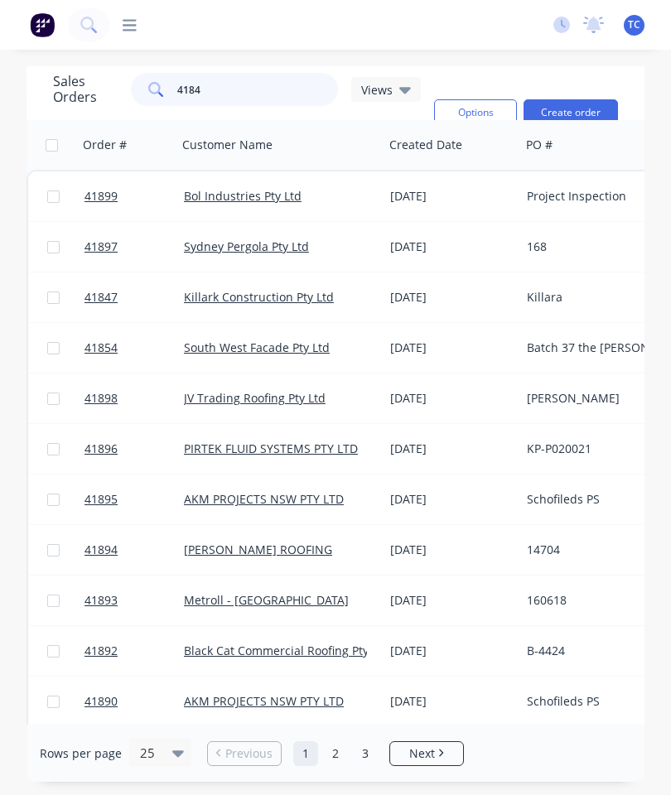
type input "41849"
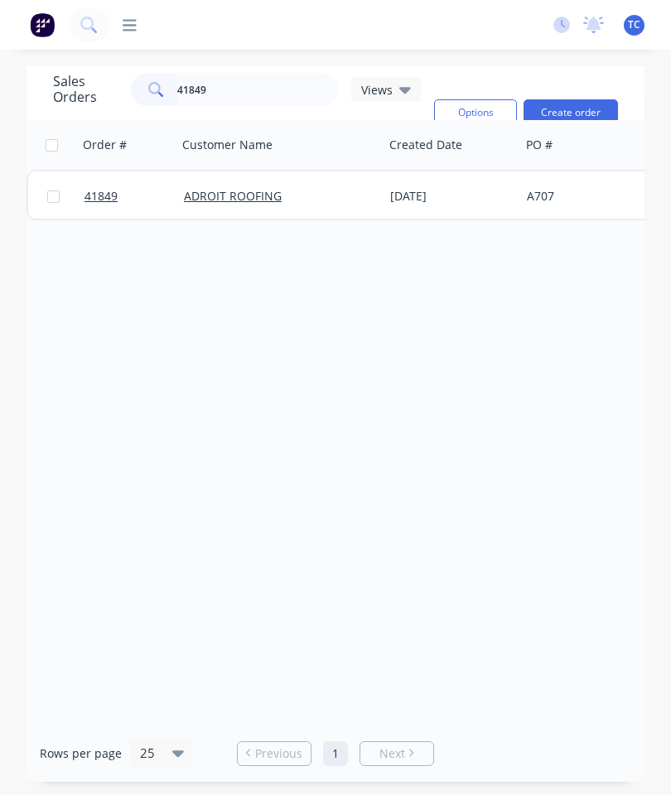
click at [103, 196] on span "41849" at bounding box center [101, 196] width 33 height 17
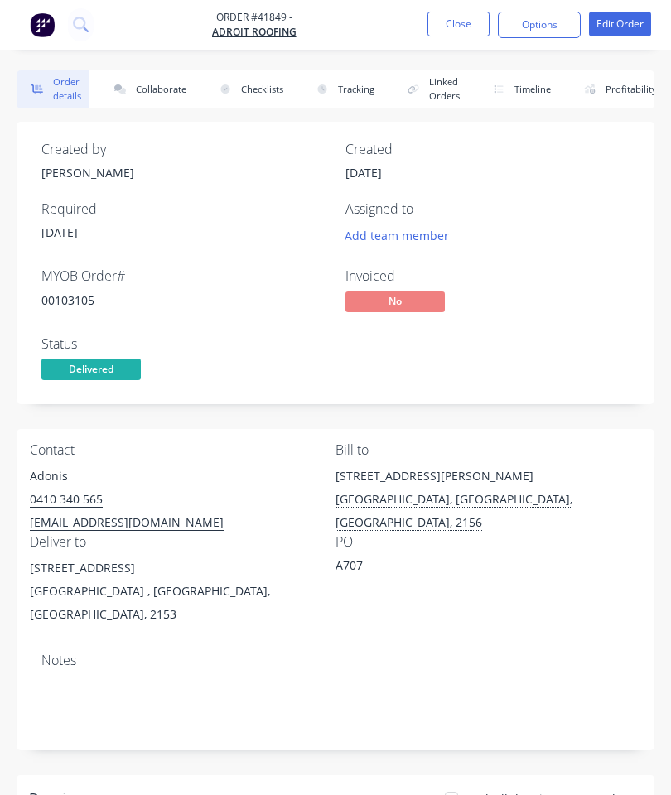
click at [147, 80] on button "Collaborate" at bounding box center [146, 89] width 95 height 38
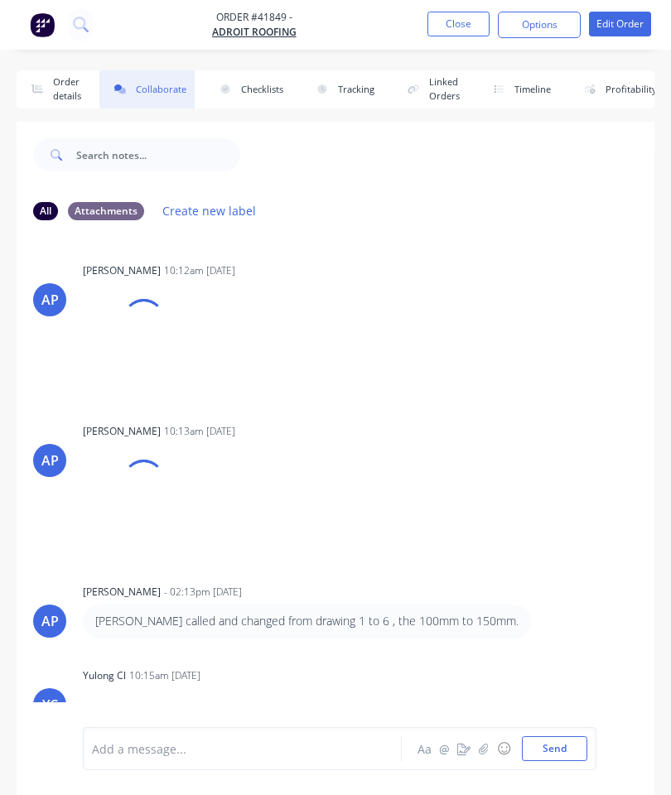
click at [485, 750] on icon "button" at bounding box center [483, 748] width 9 height 11
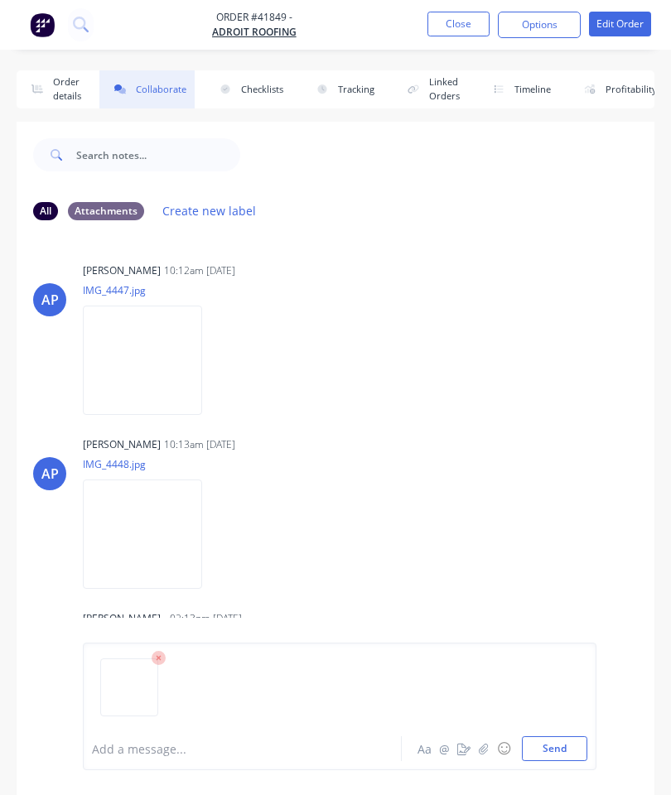
click at [548, 740] on button "Send" at bounding box center [554, 749] width 65 height 25
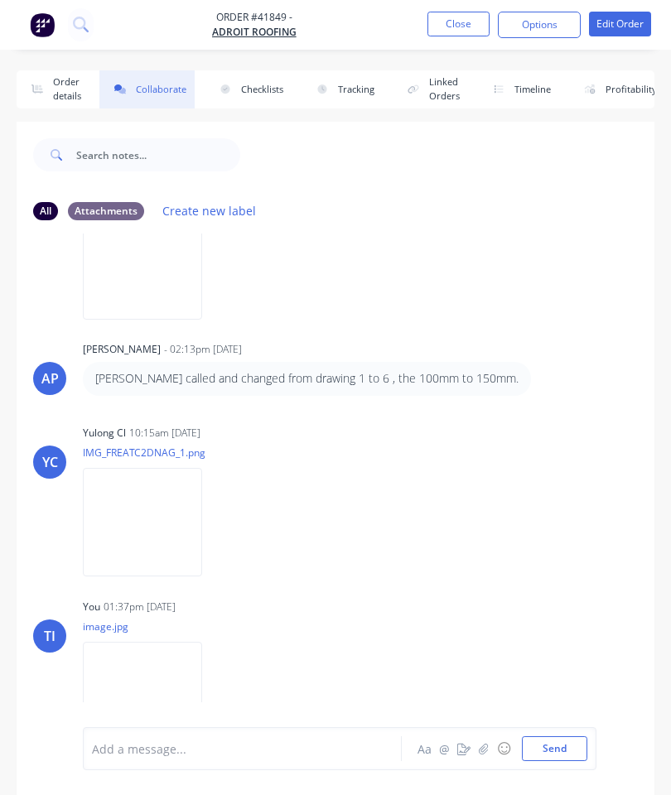
scroll to position [268, 0]
click at [442, 19] on button "Close" at bounding box center [458, 24] width 62 height 25
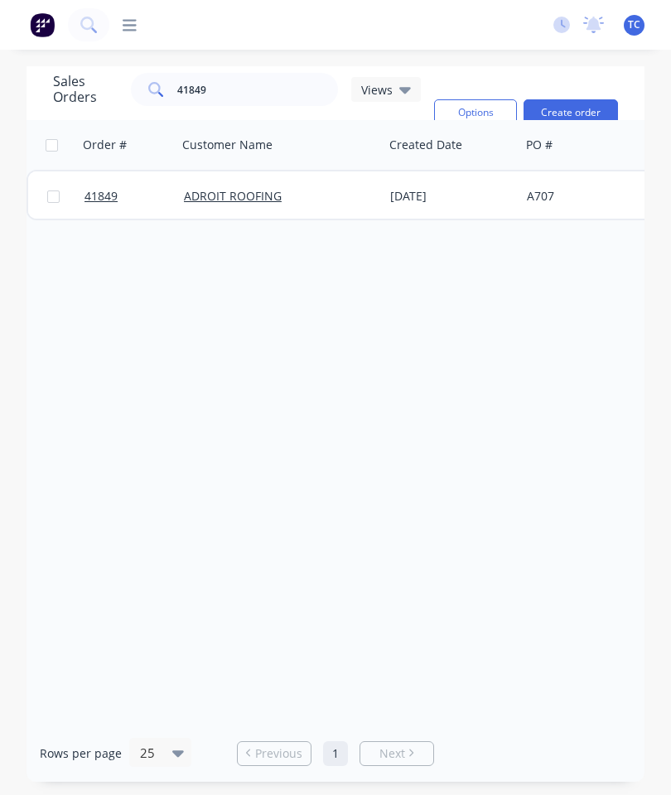
click at [94, 210] on link "41849" at bounding box center [134, 196] width 99 height 50
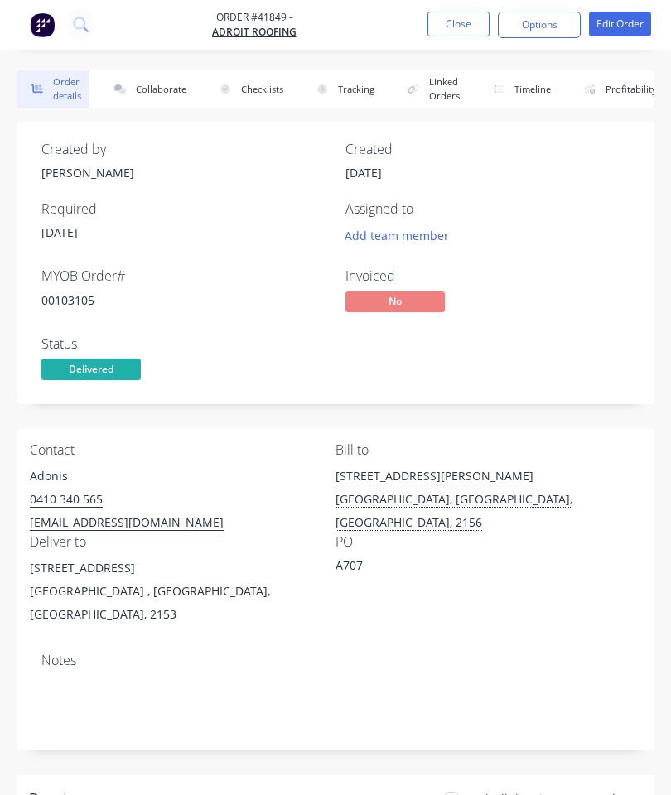
click at [449, 25] on button "Close" at bounding box center [458, 24] width 62 height 25
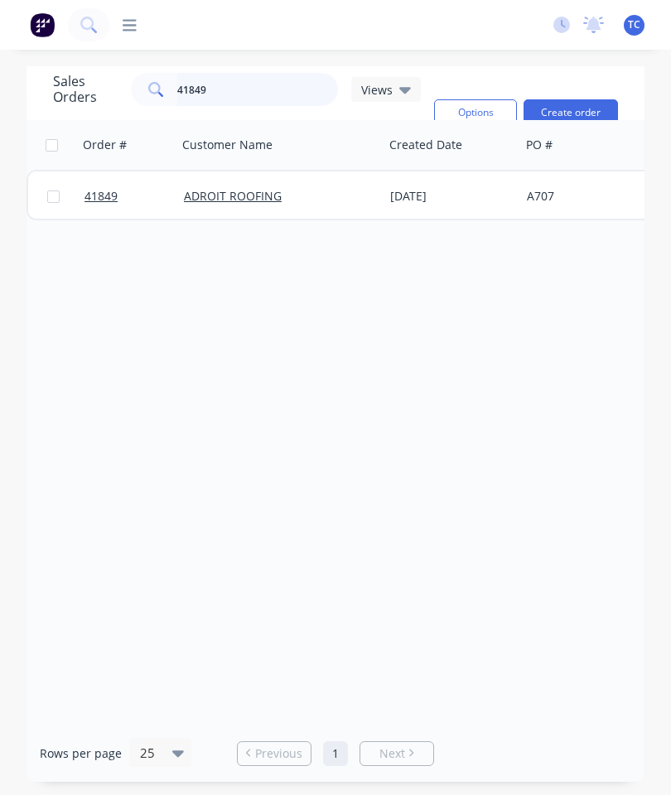
click at [263, 89] on input "41849" at bounding box center [258, 89] width 162 height 33
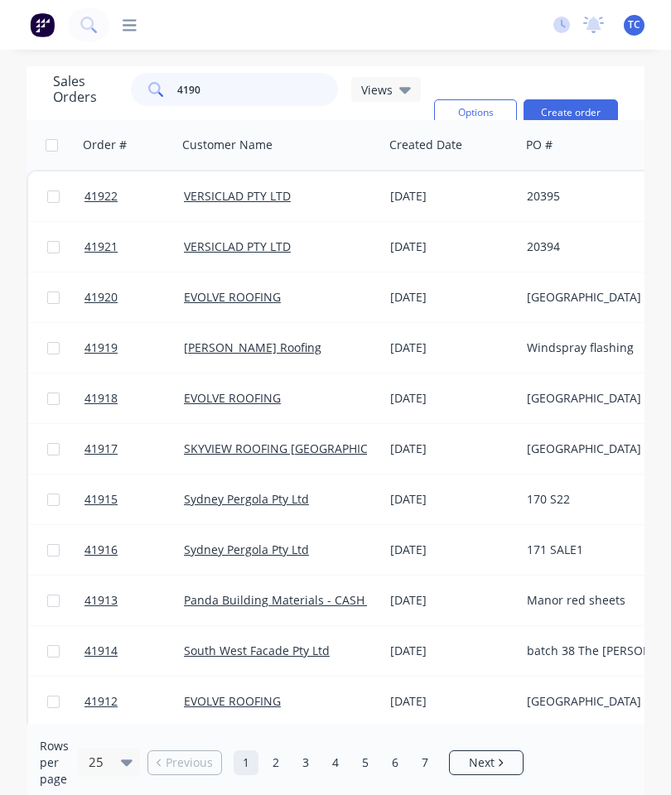
type input "41903"
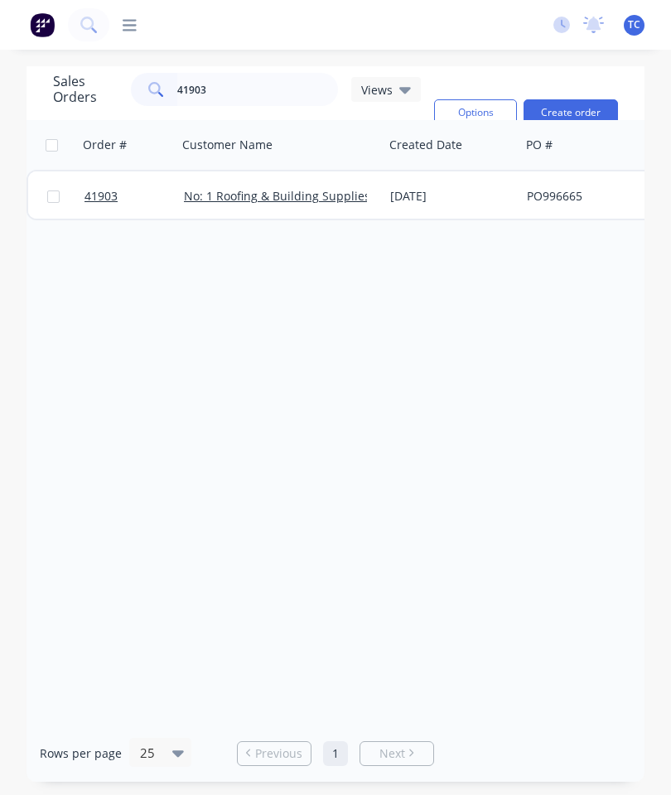
click at [92, 199] on span "41903" at bounding box center [101, 196] width 33 height 17
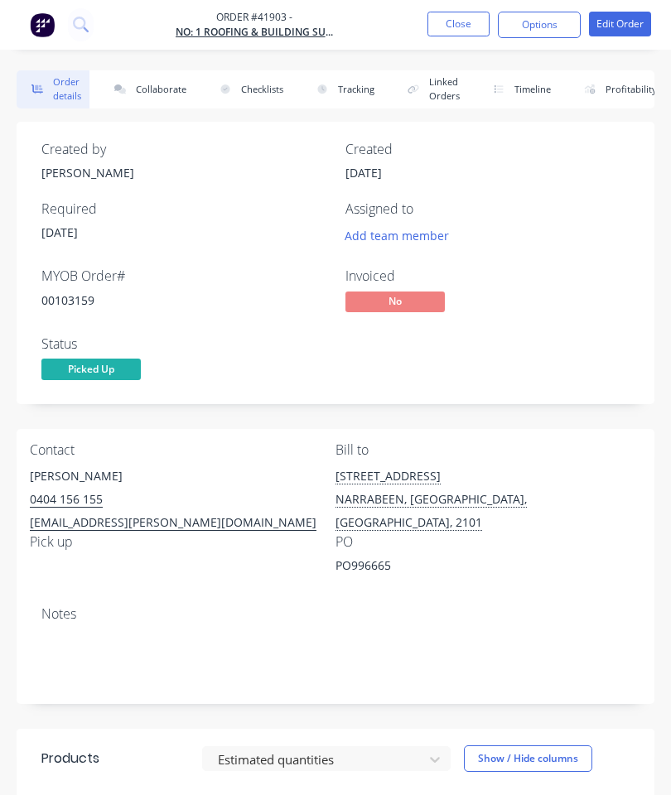
click at [157, 90] on button "Collaborate" at bounding box center [146, 89] width 95 height 38
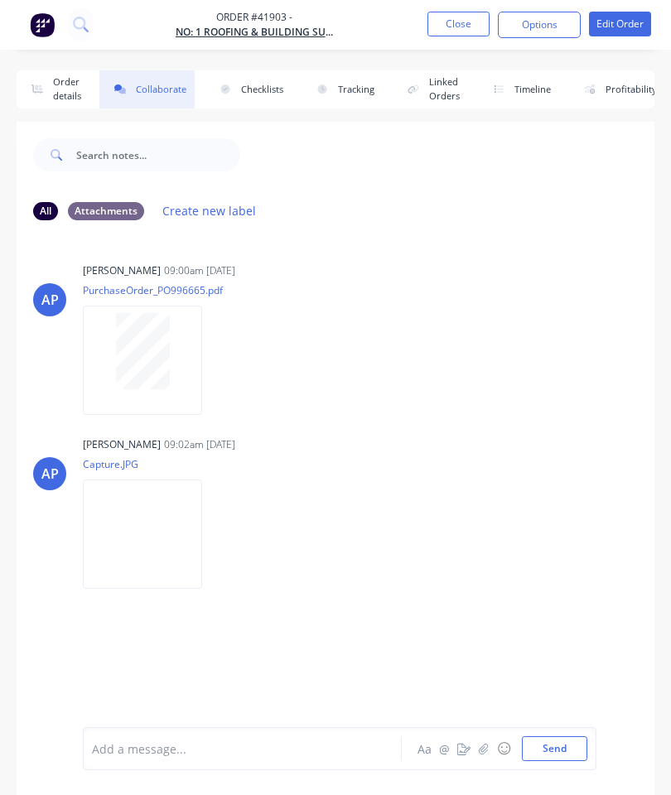
click at [482, 749] on icon "button" at bounding box center [484, 749] width 10 height 12
click at [552, 746] on button "Send" at bounding box center [554, 749] width 65 height 25
click at [456, 17] on button "Close" at bounding box center [458, 24] width 62 height 25
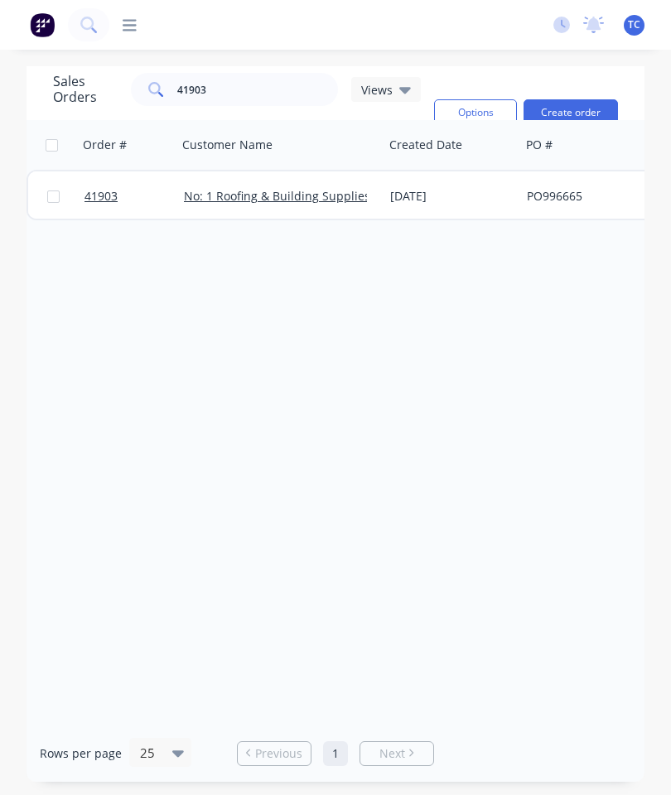
click at [104, 198] on span "41903" at bounding box center [101, 196] width 33 height 17
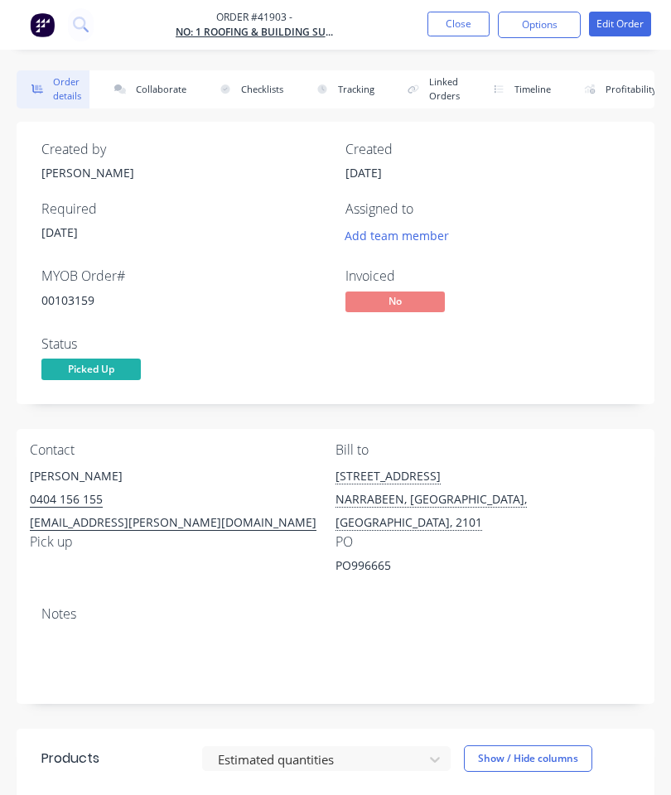
click at [472, 20] on button "Close" at bounding box center [458, 24] width 62 height 25
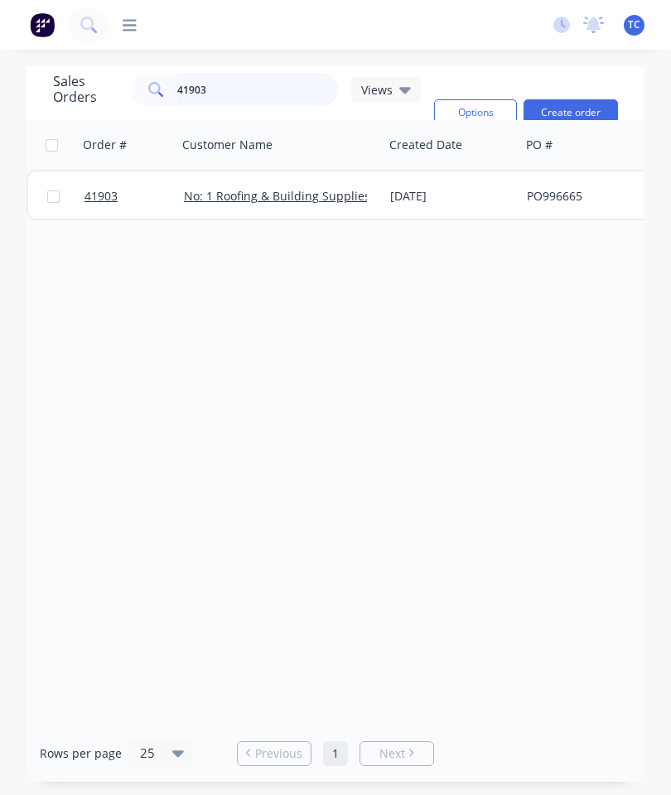
click at [266, 94] on input "41903" at bounding box center [258, 89] width 162 height 33
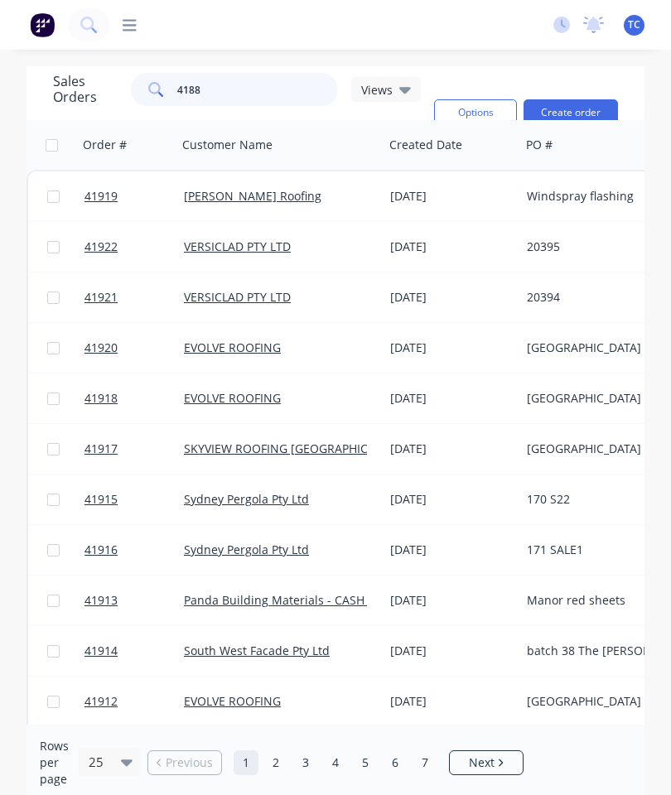
type input "41887"
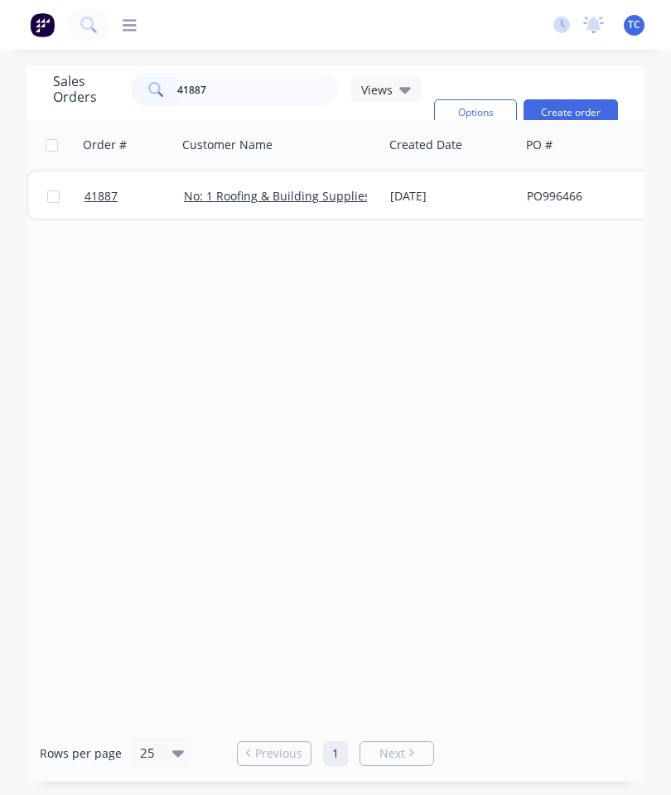
click at [96, 188] on link "41887" at bounding box center [134, 196] width 99 height 50
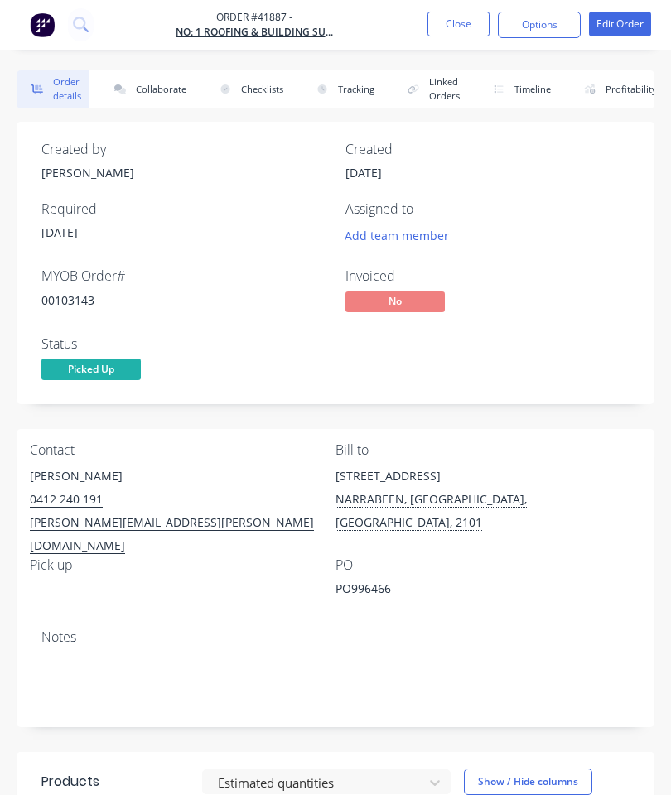
click at [156, 97] on button "Collaborate" at bounding box center [146, 89] width 95 height 38
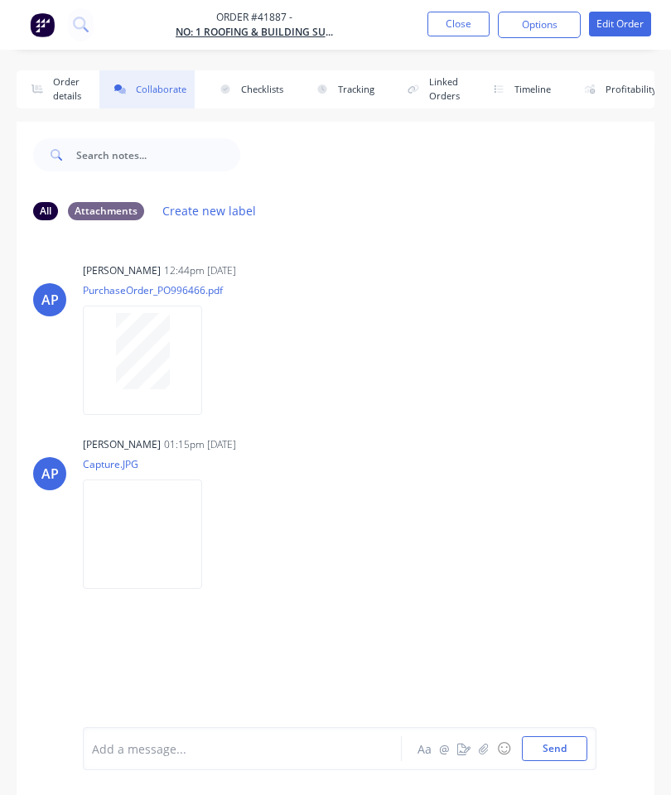
click at [484, 753] on icon "button" at bounding box center [484, 749] width 10 height 12
click at [564, 744] on button "Send" at bounding box center [554, 749] width 65 height 25
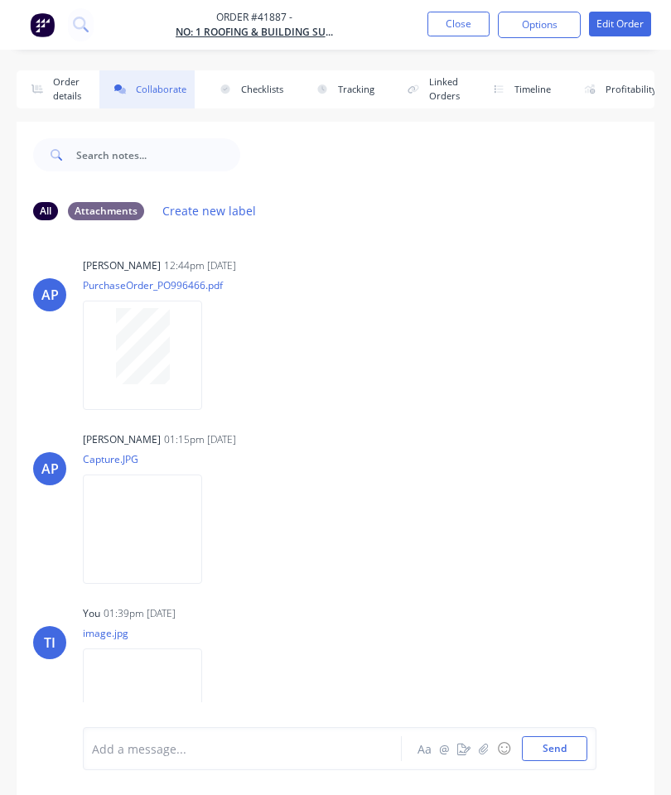
scroll to position [4, 0]
click at [456, 21] on button "Close" at bounding box center [458, 24] width 62 height 25
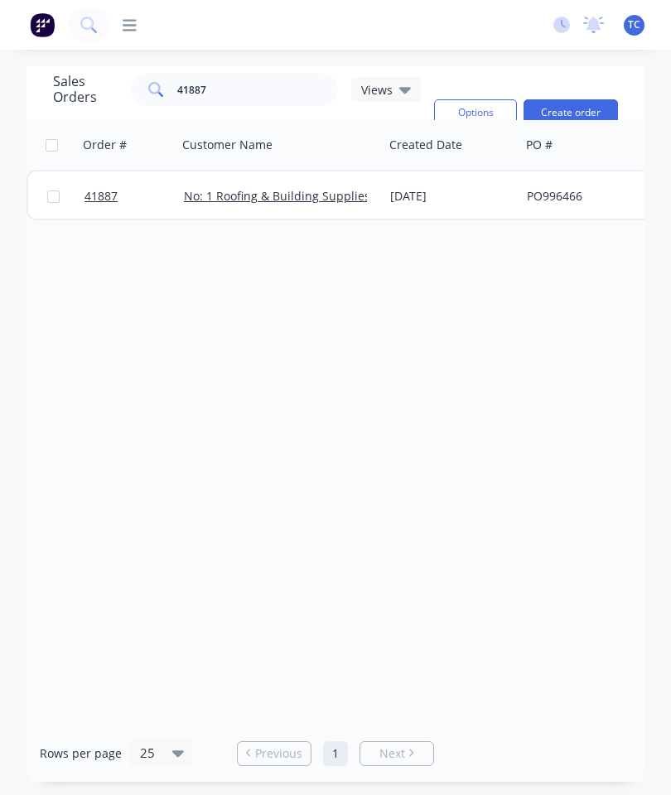
click at [109, 196] on span "41887" at bounding box center [101, 196] width 33 height 17
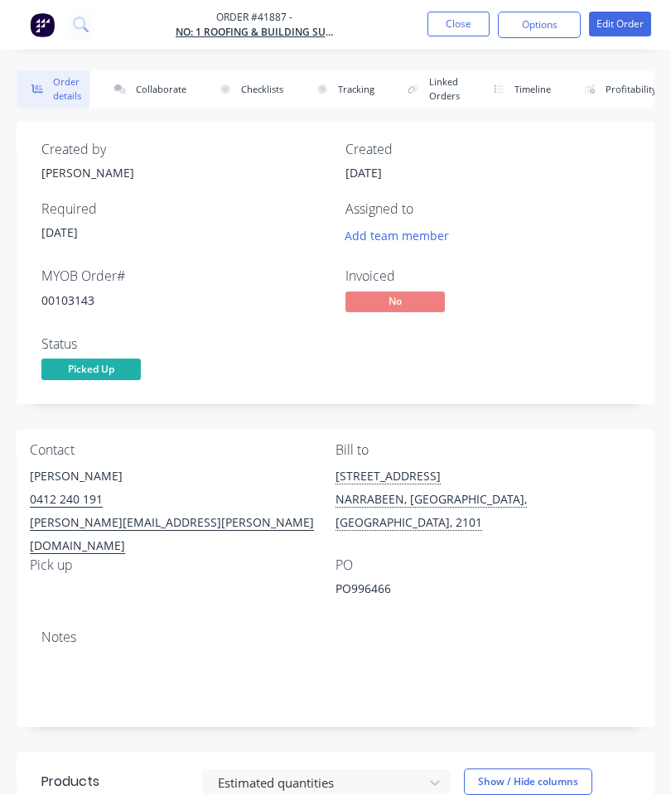
click at [448, 28] on button "Close" at bounding box center [458, 24] width 62 height 25
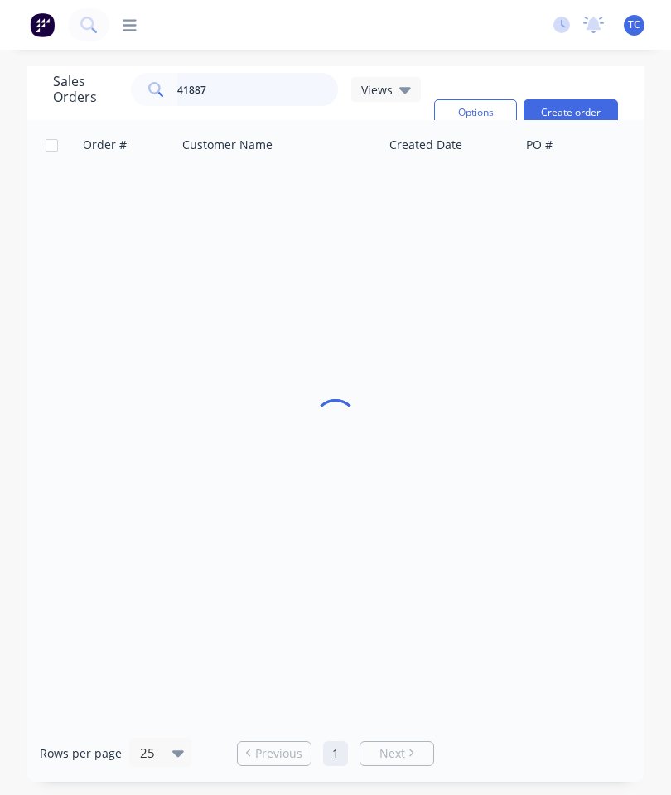
click at [274, 85] on input "41887" at bounding box center [258, 89] width 162 height 33
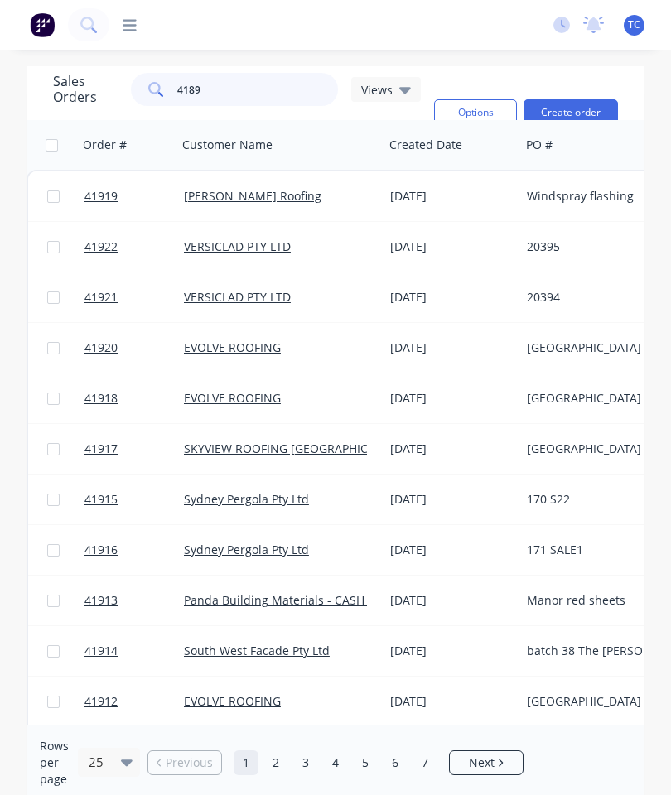
type input "41899"
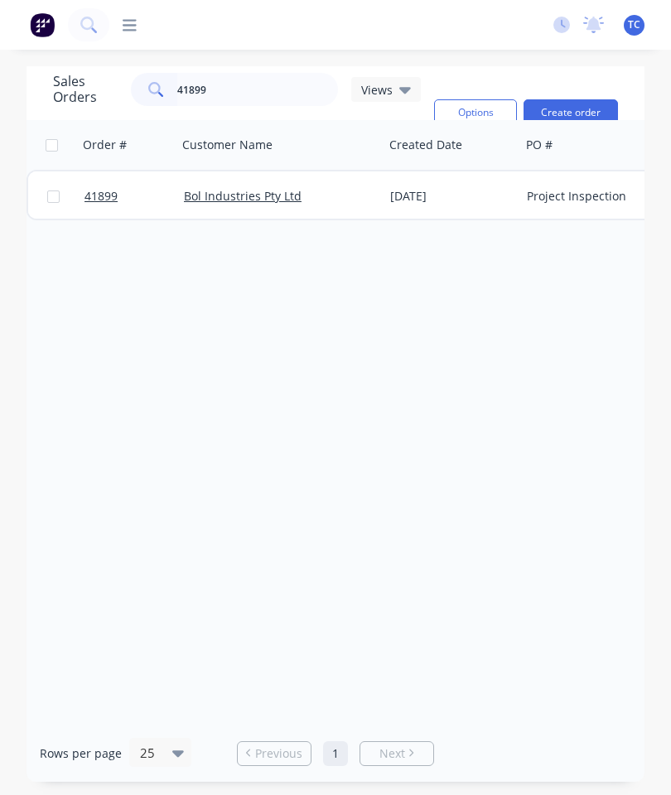
click at [90, 199] on span "41899" at bounding box center [101, 196] width 33 height 17
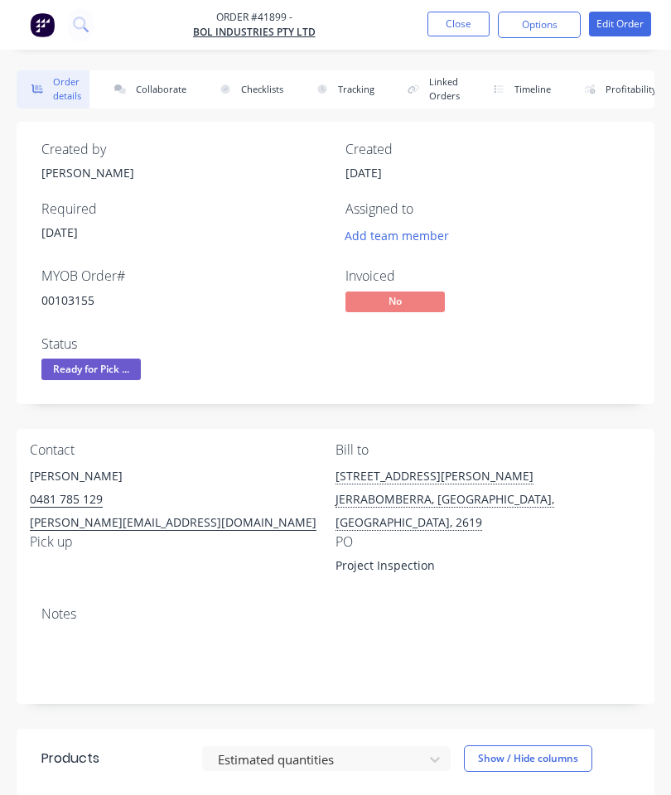
click at [168, 92] on button "Collaborate" at bounding box center [146, 89] width 95 height 38
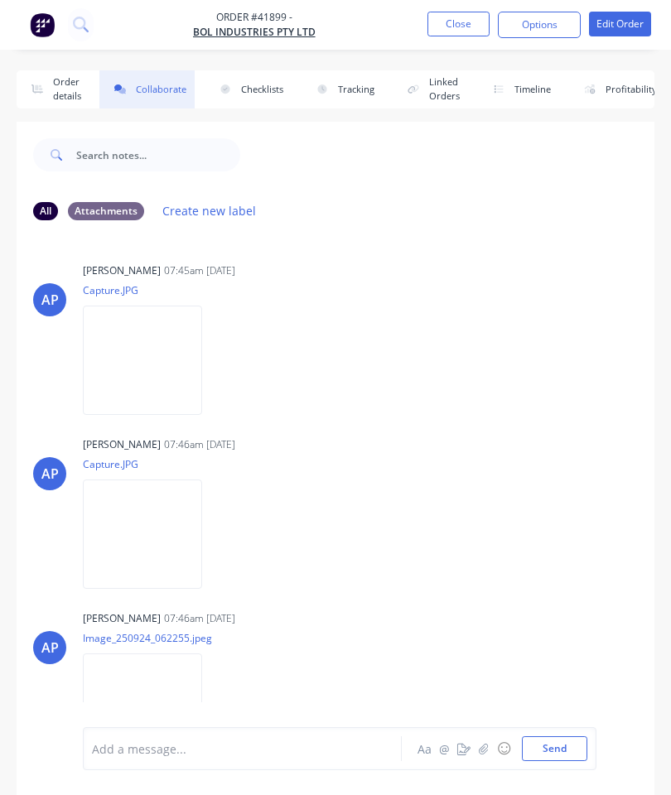
click at [452, 23] on button "Close" at bounding box center [458, 24] width 62 height 25
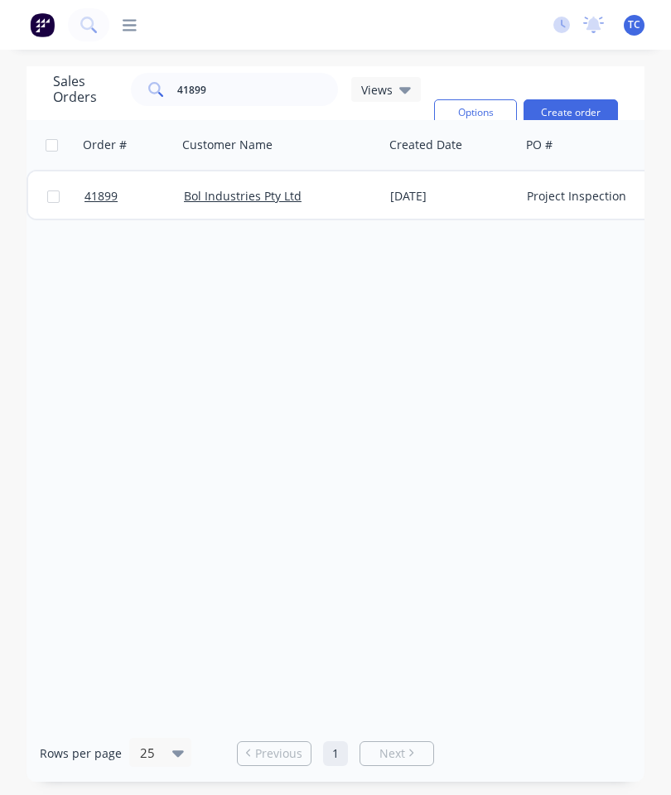
click at [103, 197] on span "41899" at bounding box center [101, 196] width 33 height 17
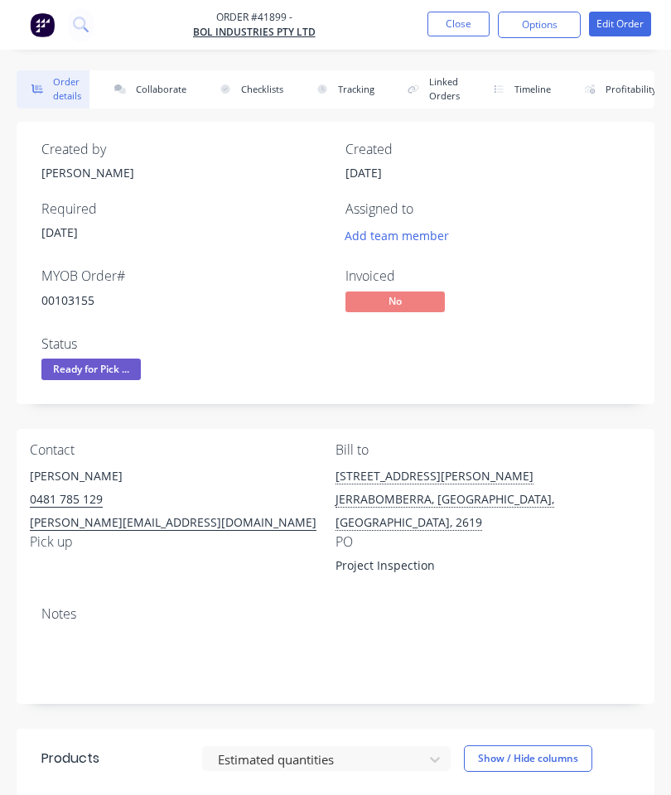
click at [457, 32] on button "Close" at bounding box center [458, 24] width 62 height 25
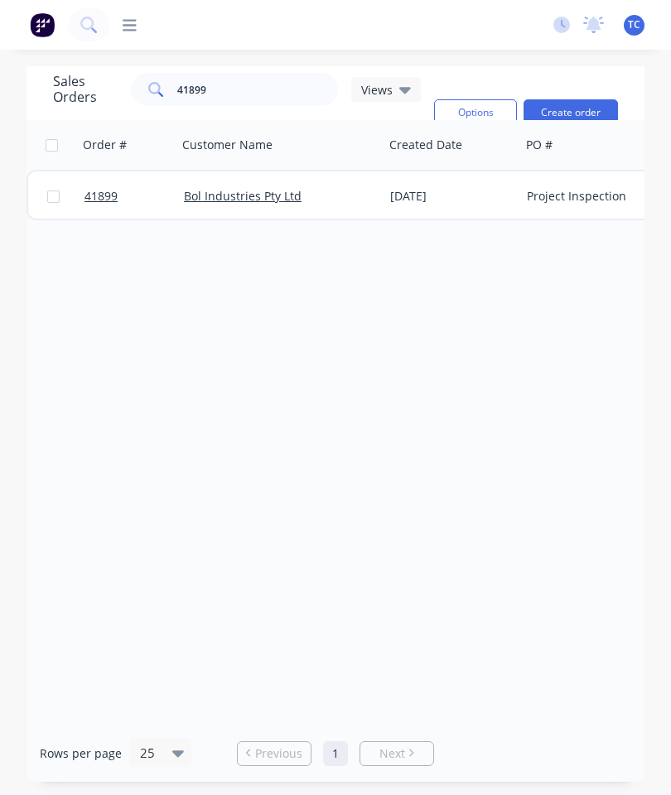
click at [104, 196] on span "41899" at bounding box center [101, 196] width 33 height 17
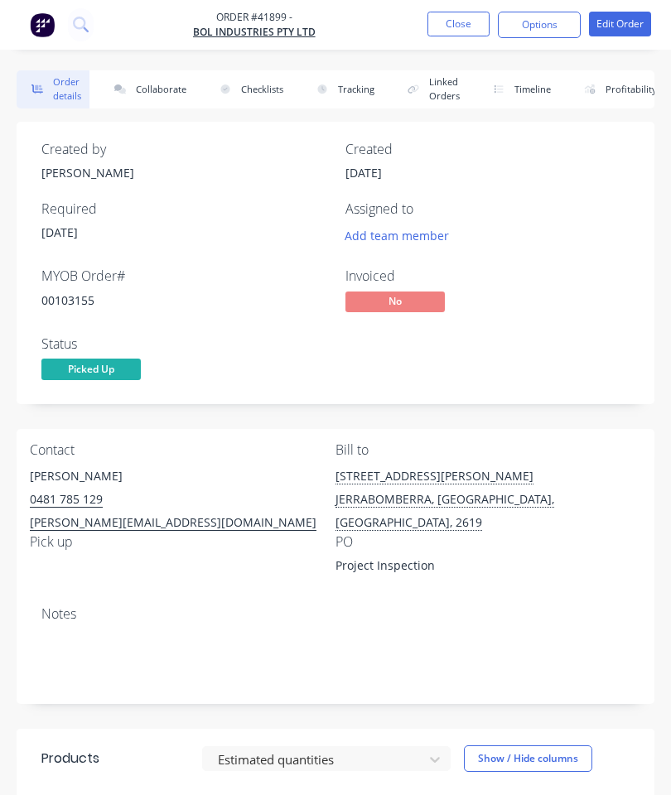
click at [167, 91] on button "Collaborate" at bounding box center [146, 89] width 95 height 38
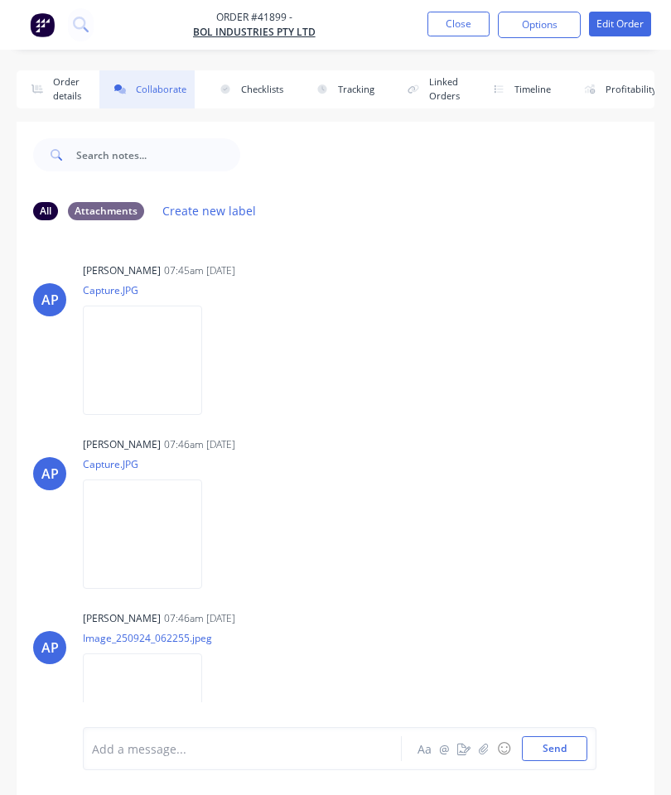
click at [481, 752] on icon "button" at bounding box center [484, 749] width 10 height 12
click at [553, 753] on button "Send" at bounding box center [554, 749] width 65 height 25
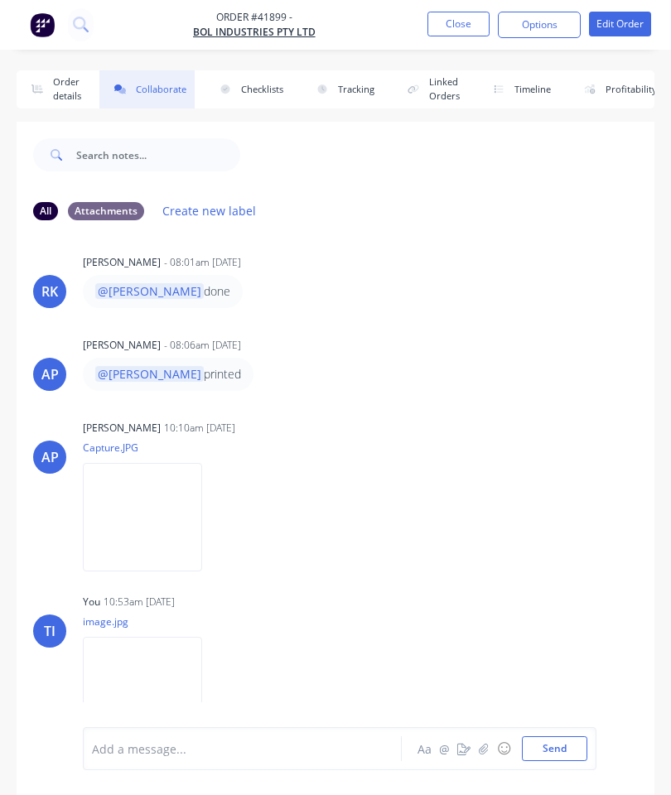
click at [256, 90] on button "Checklists" at bounding box center [248, 89] width 87 height 38
type textarea "x"
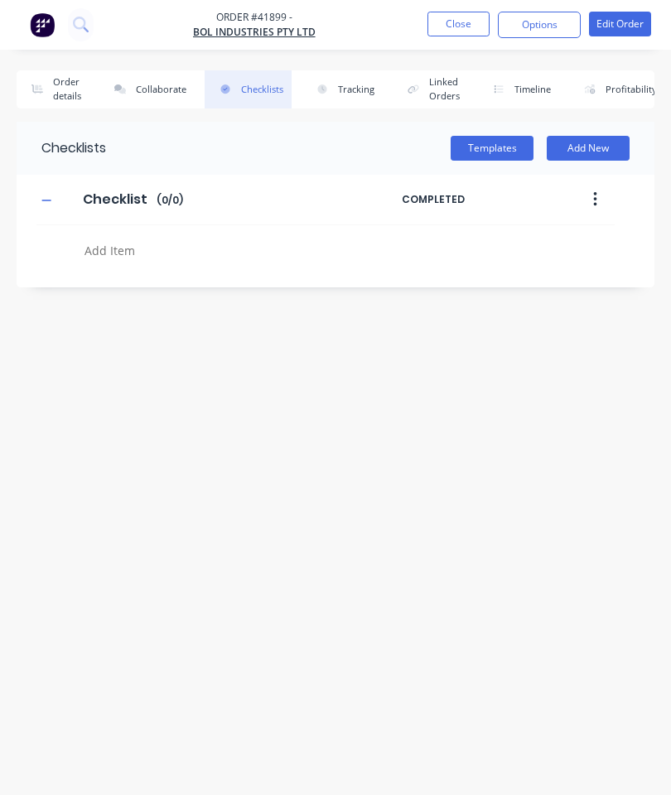
click at [147, 100] on button "Collaborate" at bounding box center [146, 89] width 95 height 38
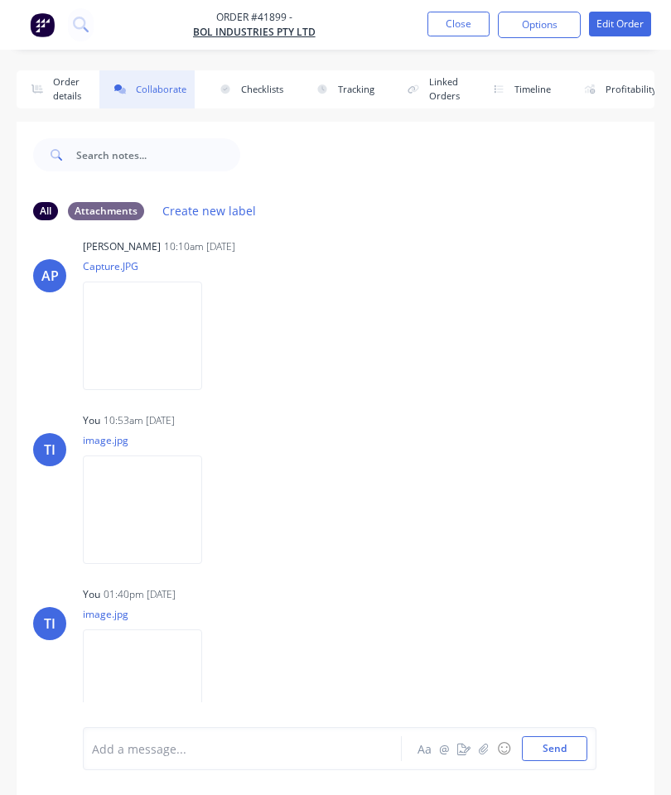
scroll to position [795, 0]
click at [446, 22] on button "Close" at bounding box center [458, 24] width 62 height 25
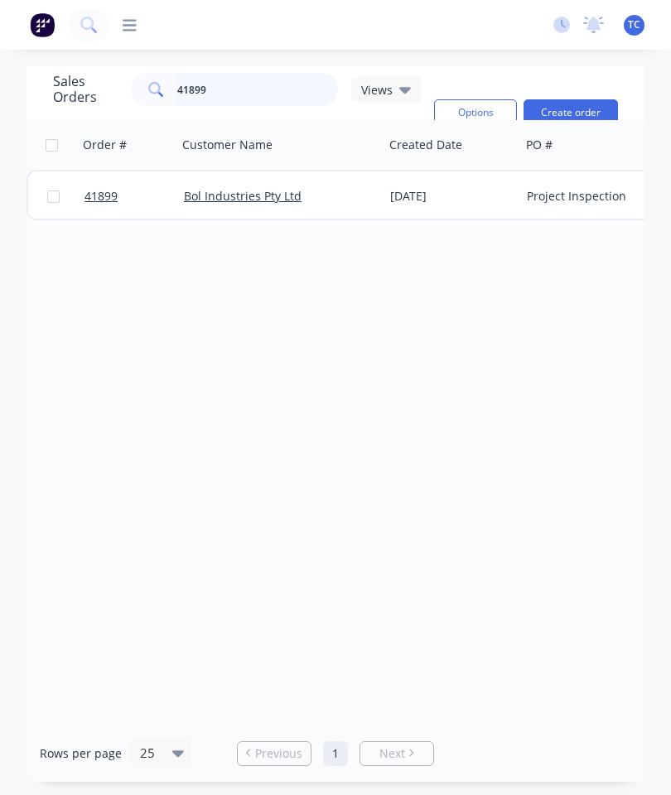
click at [294, 89] on input "41899" at bounding box center [258, 89] width 162 height 33
type input "41904"
click at [100, 195] on span "41904" at bounding box center [101, 196] width 33 height 17
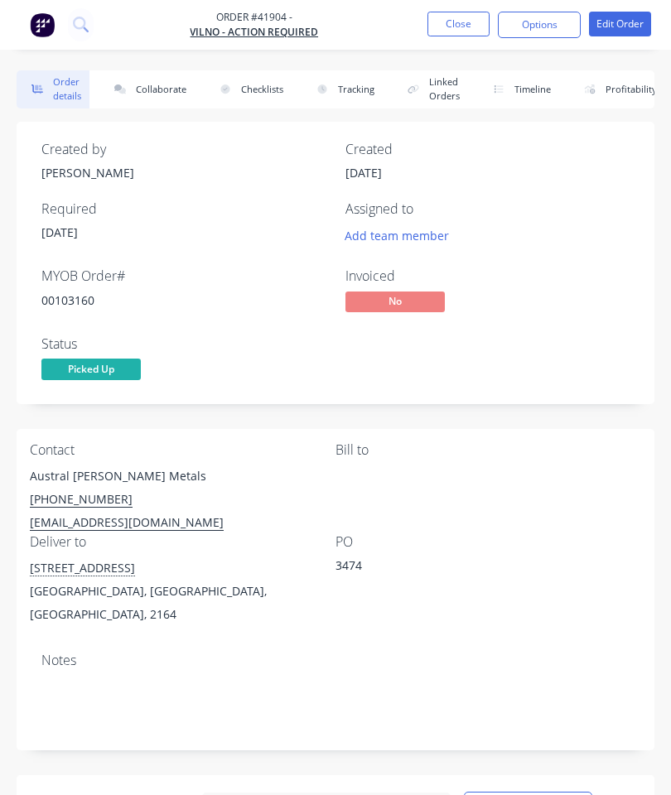
click at [153, 91] on button "Collaborate" at bounding box center [146, 89] width 95 height 38
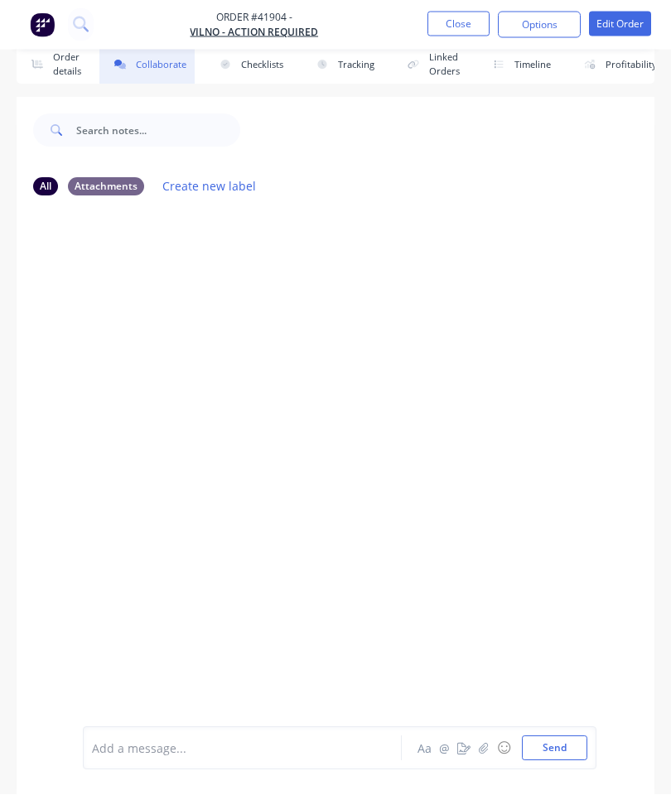
scroll to position [90, 0]
click at [478, 744] on button "button" at bounding box center [484, 749] width 20 height 20
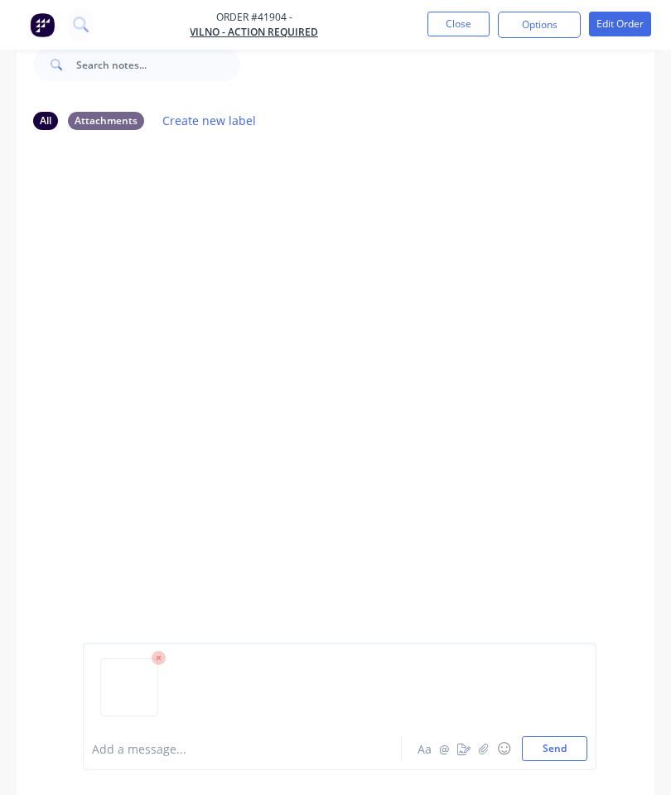
click at [564, 747] on button "Send" at bounding box center [554, 749] width 65 height 25
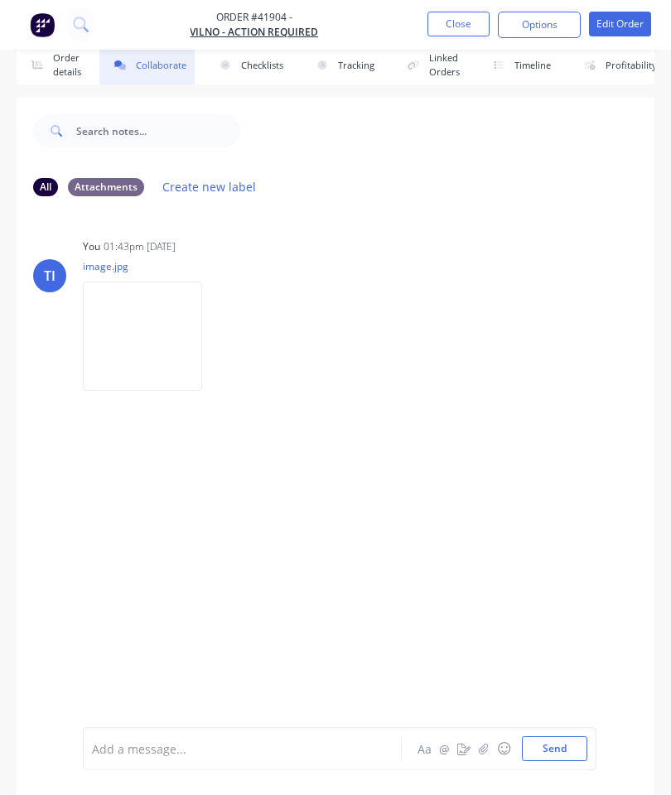
click at [468, 31] on button "Close" at bounding box center [458, 24] width 62 height 25
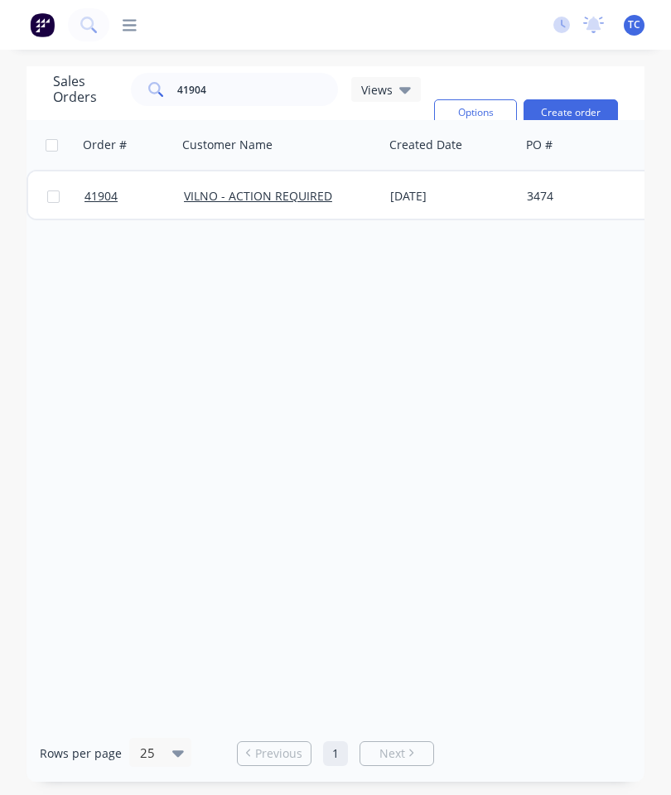
click at [99, 188] on span "41904" at bounding box center [101, 196] width 33 height 17
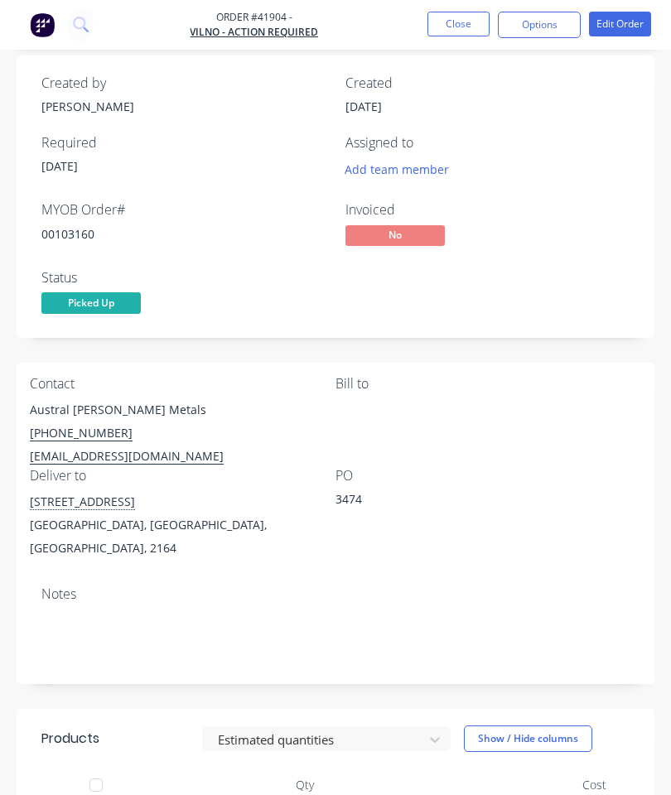
click at [450, 17] on button "Close" at bounding box center [458, 24] width 62 height 25
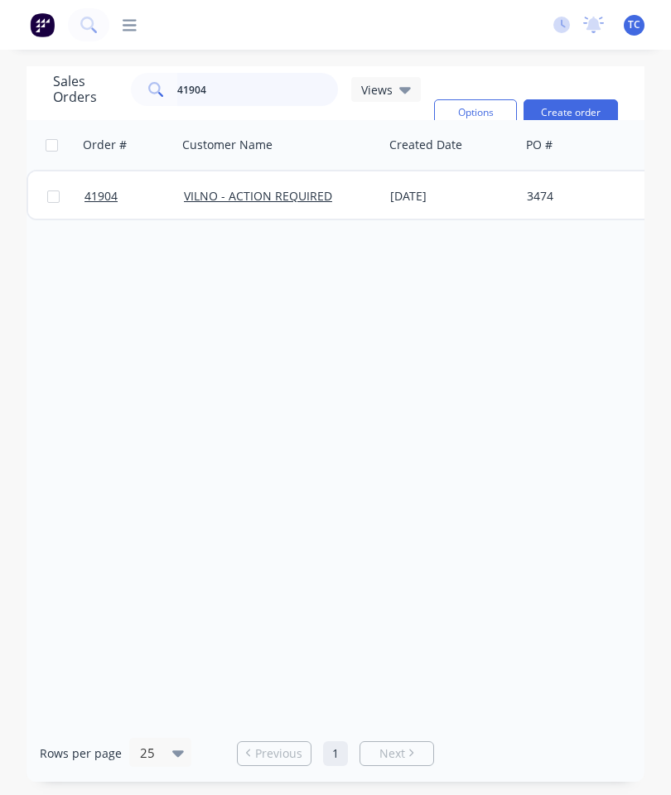
click at [270, 73] on input "41904" at bounding box center [258, 89] width 162 height 33
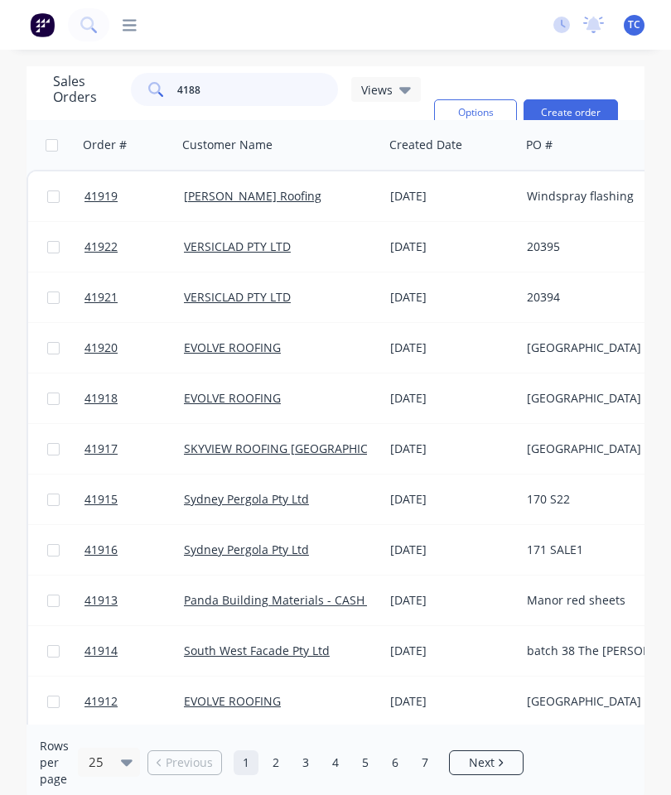
type input "41885"
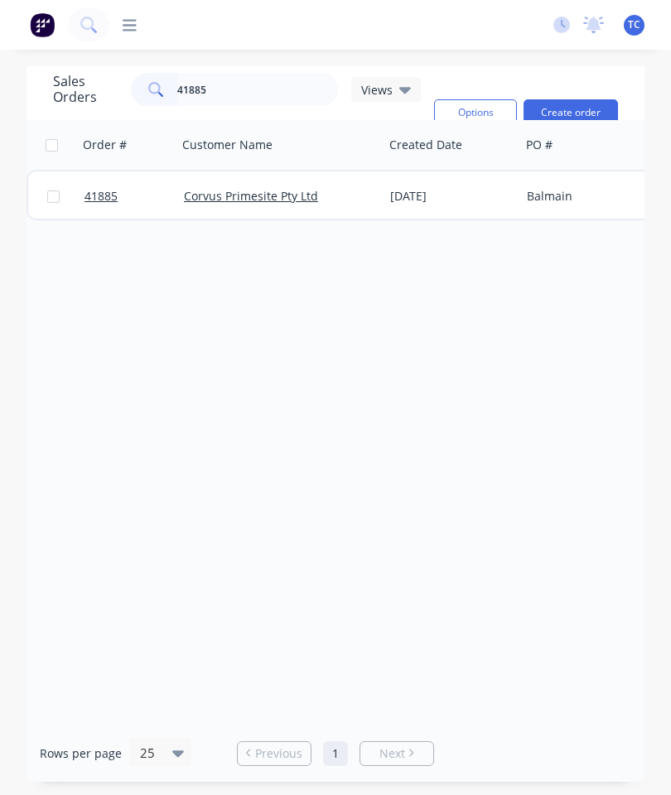
click at [95, 188] on span "41885" at bounding box center [101, 196] width 33 height 17
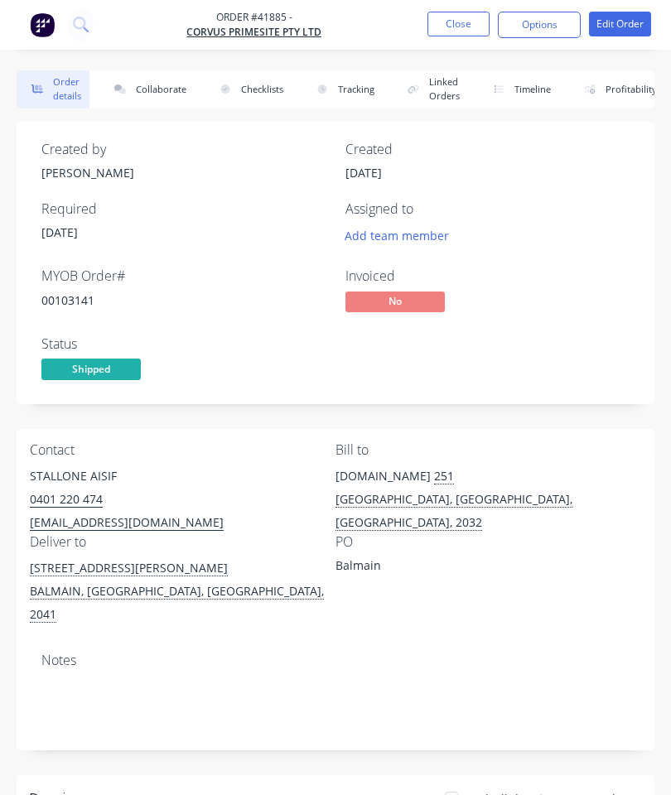
click at [158, 85] on button "Collaborate" at bounding box center [146, 89] width 95 height 38
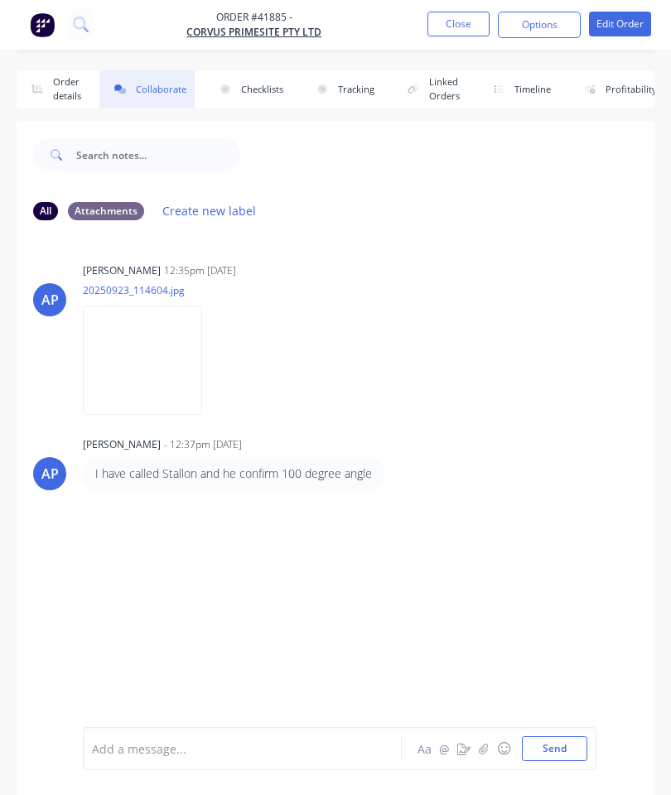
click at [487, 751] on icon "button" at bounding box center [483, 748] width 9 height 11
click at [568, 746] on button "Send" at bounding box center [554, 749] width 65 height 25
click at [461, 35] on button "Close" at bounding box center [458, 24] width 62 height 25
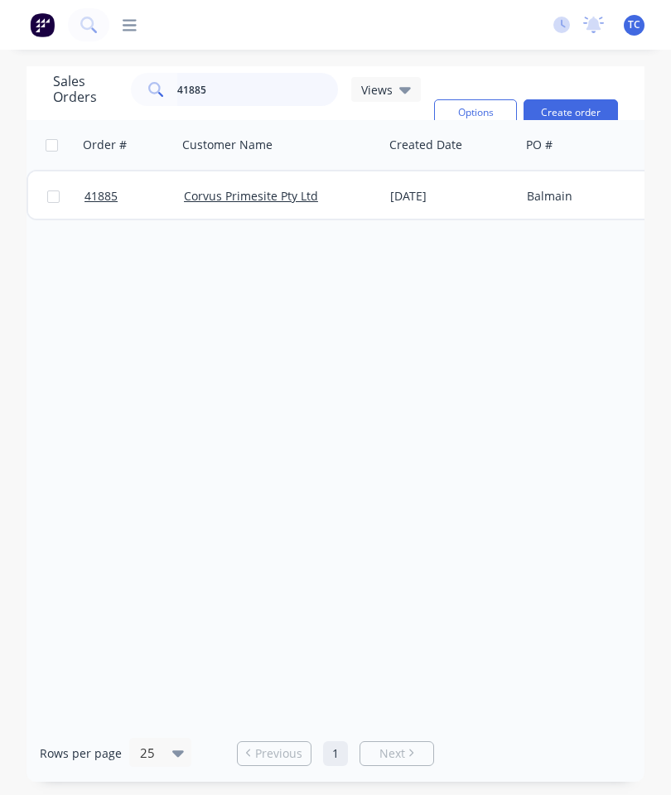
click at [285, 93] on input "41885" at bounding box center [258, 89] width 162 height 33
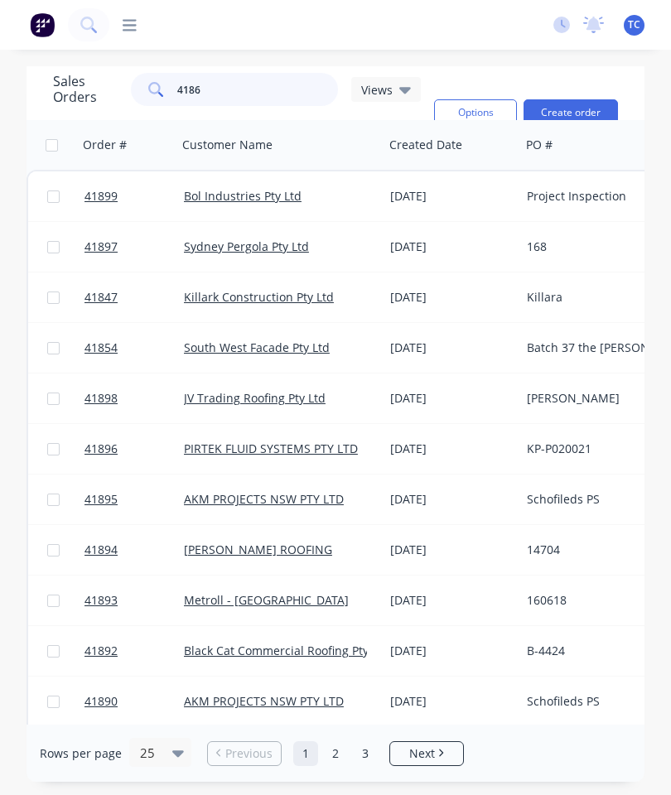
type input "41860"
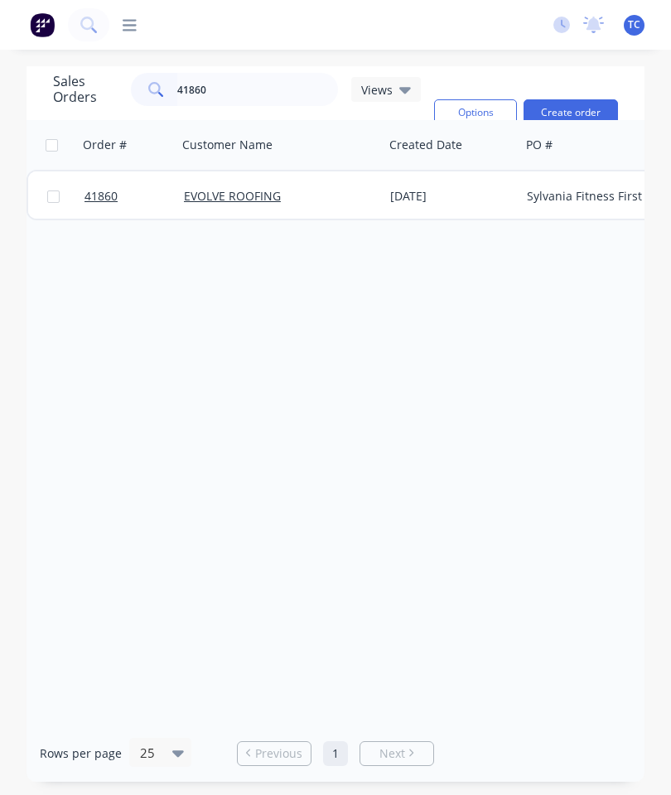
click at [108, 202] on span "41860" at bounding box center [101, 196] width 33 height 17
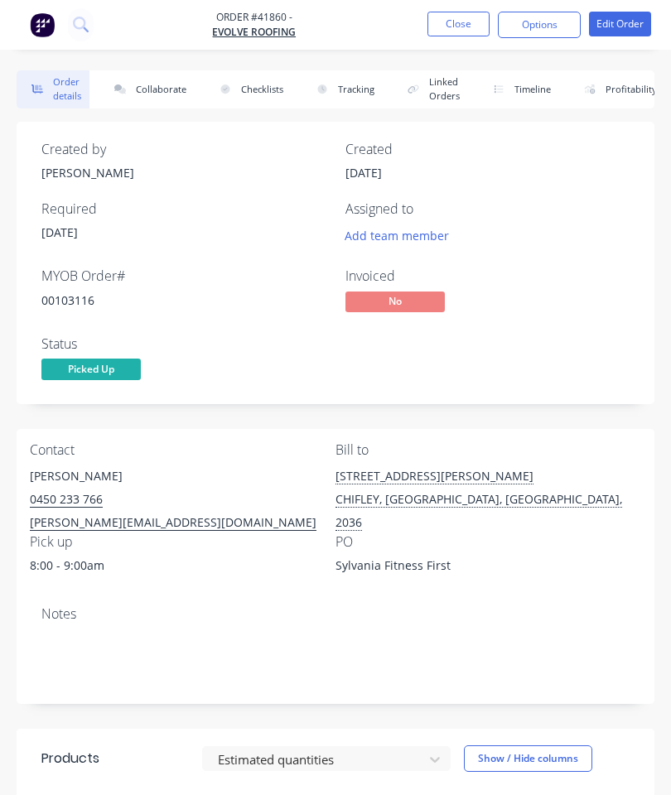
click at [153, 82] on button "Collaborate" at bounding box center [146, 89] width 95 height 38
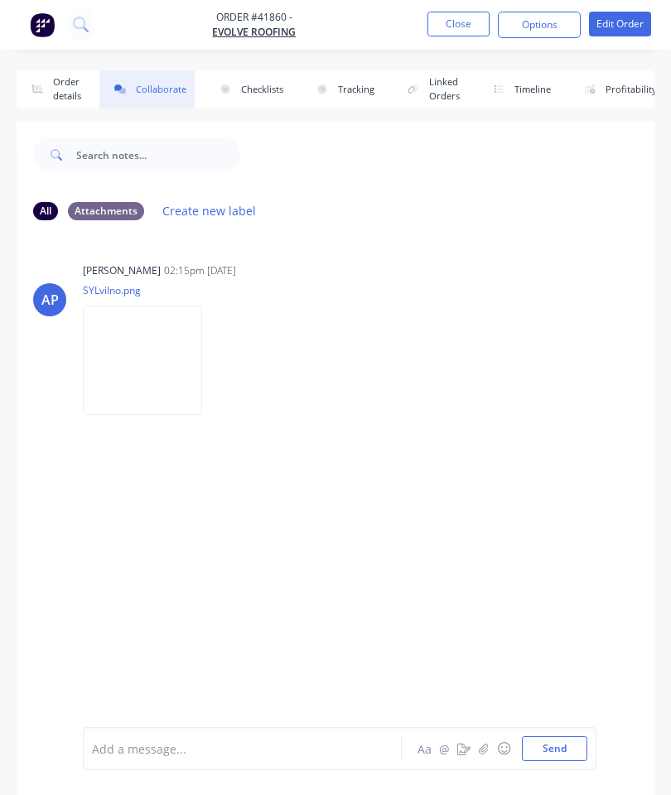
click at [482, 758] on button "button" at bounding box center [484, 749] width 20 height 20
click at [564, 741] on button "Send" at bounding box center [554, 749] width 65 height 25
click at [460, 25] on button "Close" at bounding box center [458, 24] width 62 height 25
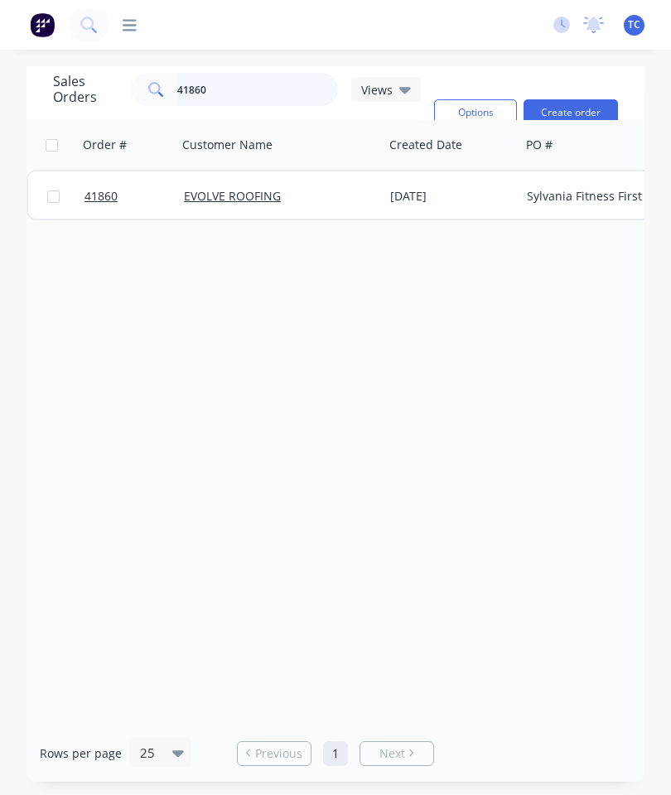
click at [279, 89] on input "41860" at bounding box center [258, 89] width 162 height 33
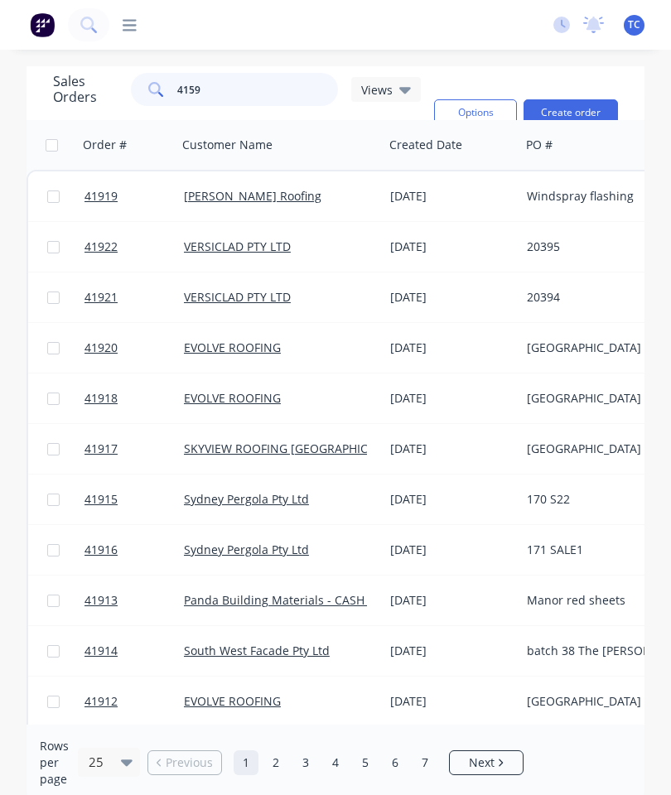
type input "41598"
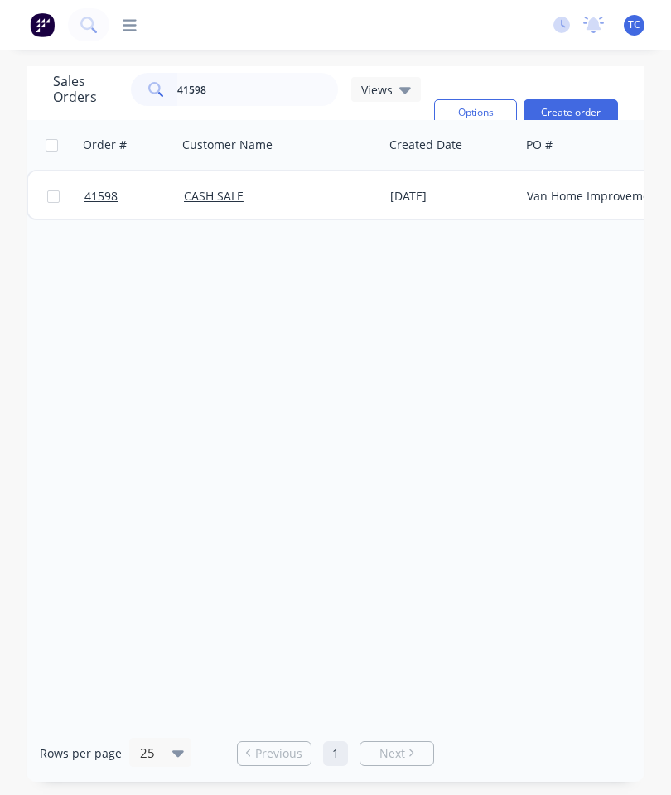
click at [97, 186] on link "41598" at bounding box center [134, 196] width 99 height 50
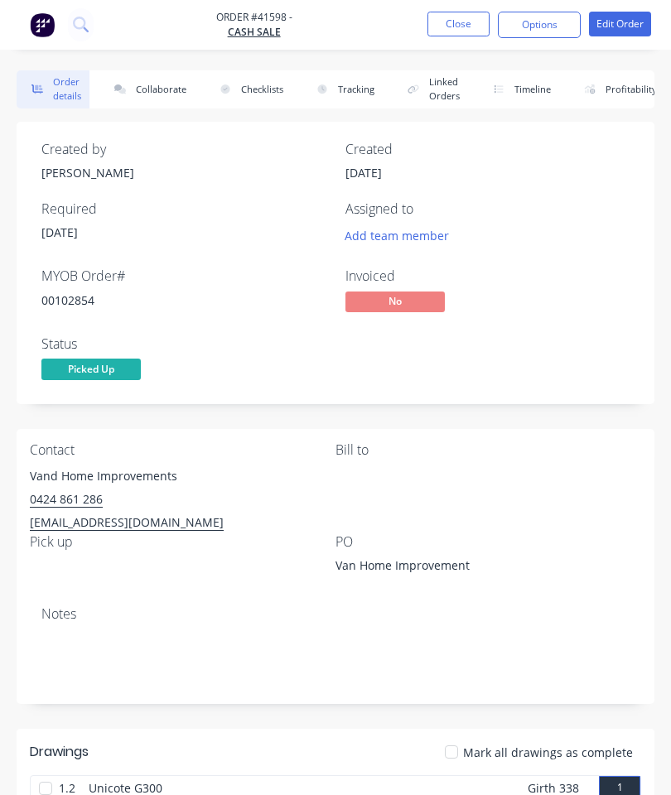
click at [160, 89] on button "Collaborate" at bounding box center [146, 89] width 95 height 38
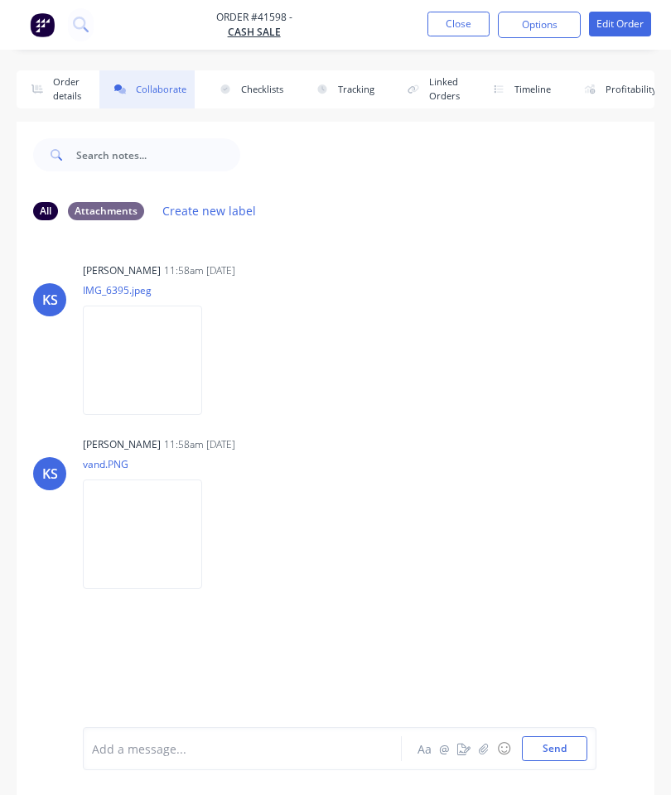
click at [482, 751] on icon "button" at bounding box center [483, 748] width 9 height 11
click at [568, 750] on button "Send" at bounding box center [554, 749] width 65 height 25
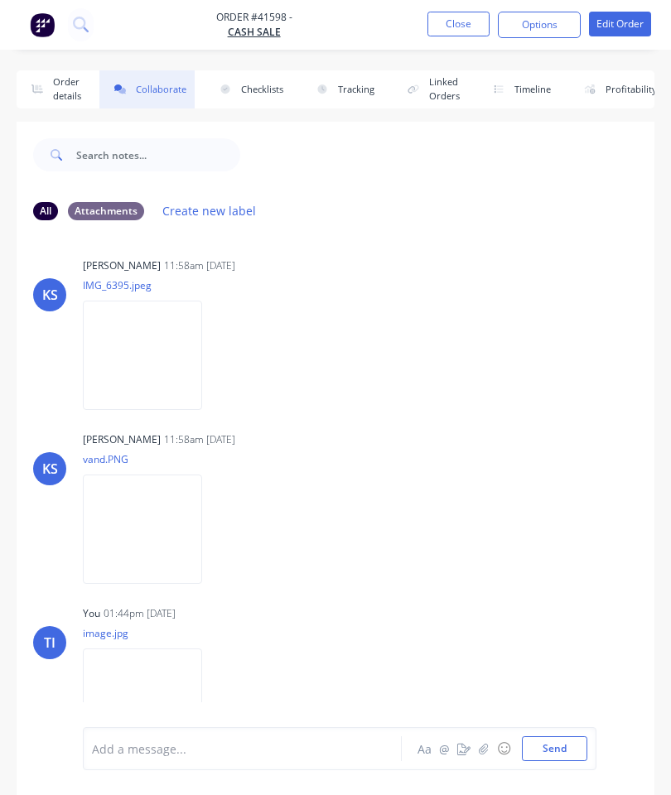
scroll to position [4, 0]
click at [456, 22] on button "Close" at bounding box center [458, 24] width 62 height 25
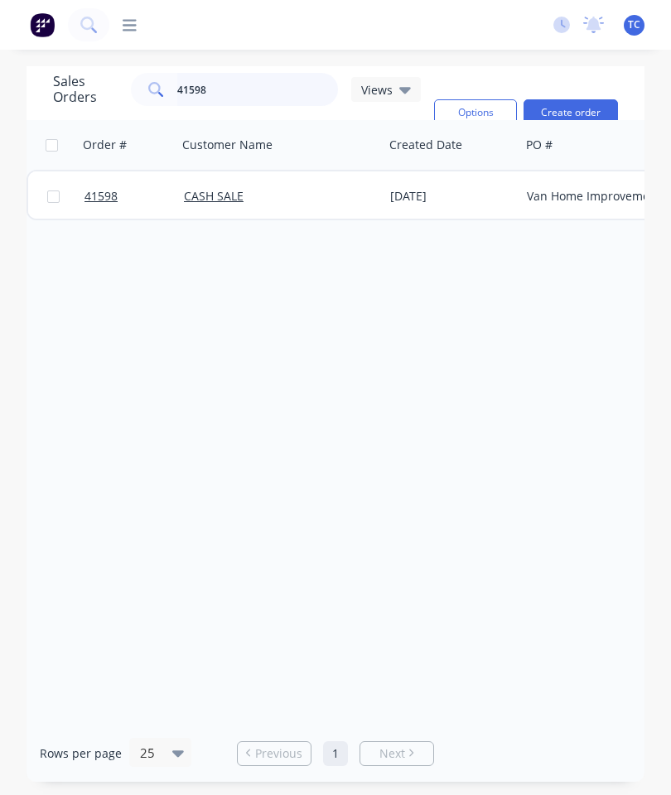
click at [263, 98] on input "41598" at bounding box center [258, 89] width 162 height 33
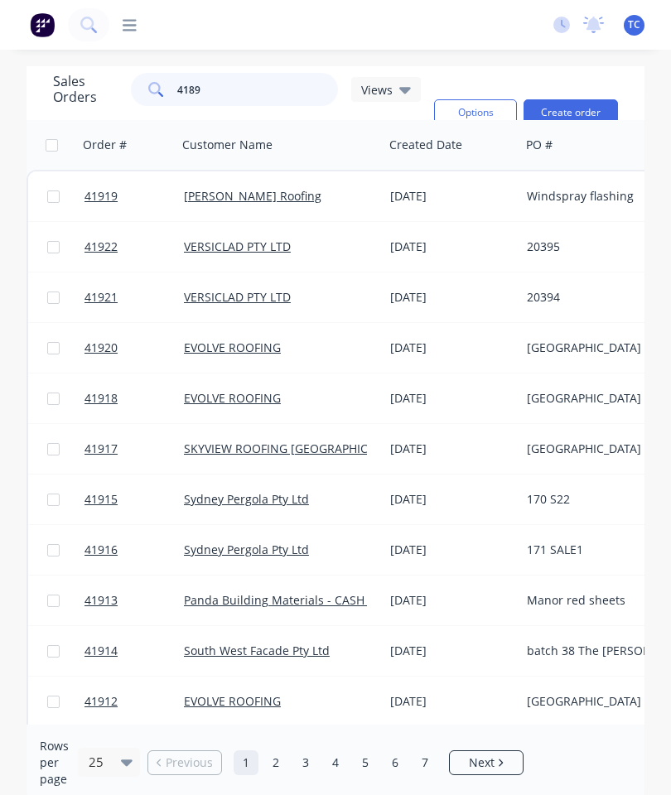
type input "41892"
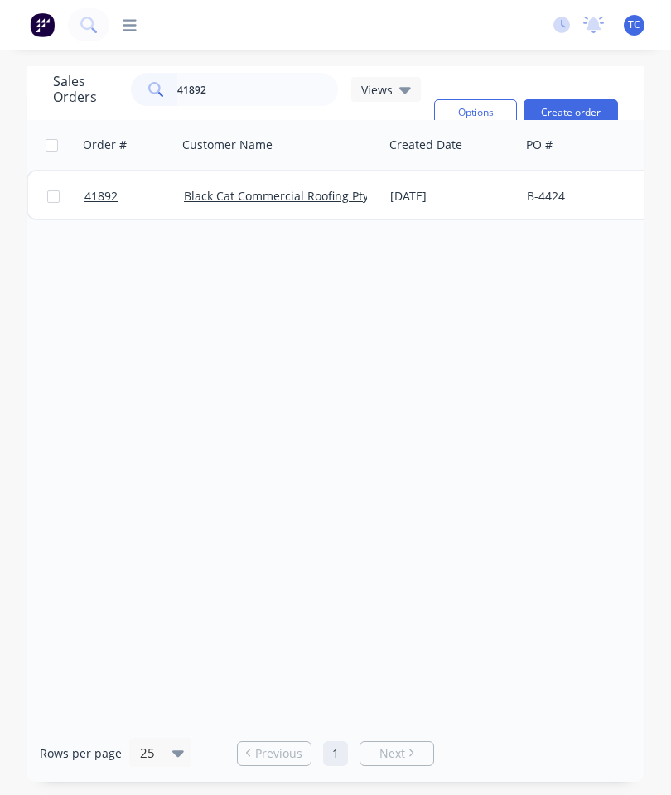
click at [107, 190] on span "41892" at bounding box center [101, 196] width 33 height 17
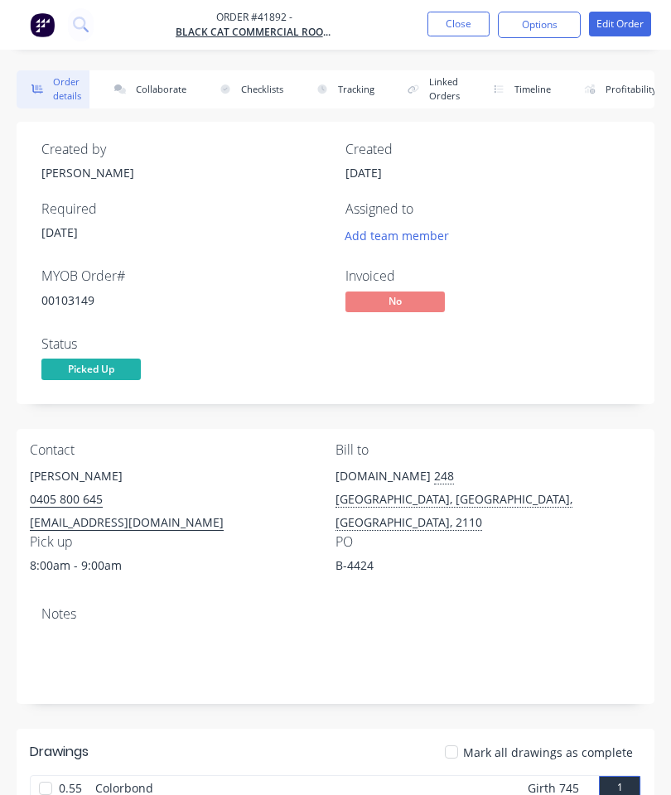
click at [161, 85] on button "Collaborate" at bounding box center [146, 89] width 95 height 38
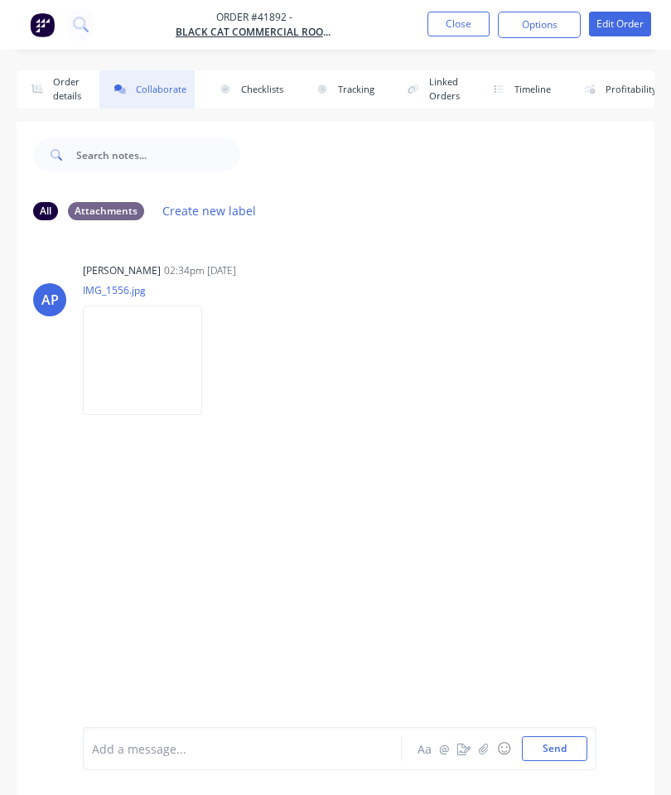
click at [484, 758] on button "button" at bounding box center [484, 749] width 20 height 20
click at [560, 748] on button "Send" at bounding box center [554, 749] width 65 height 25
click at [447, 27] on button "Close" at bounding box center [458, 24] width 62 height 25
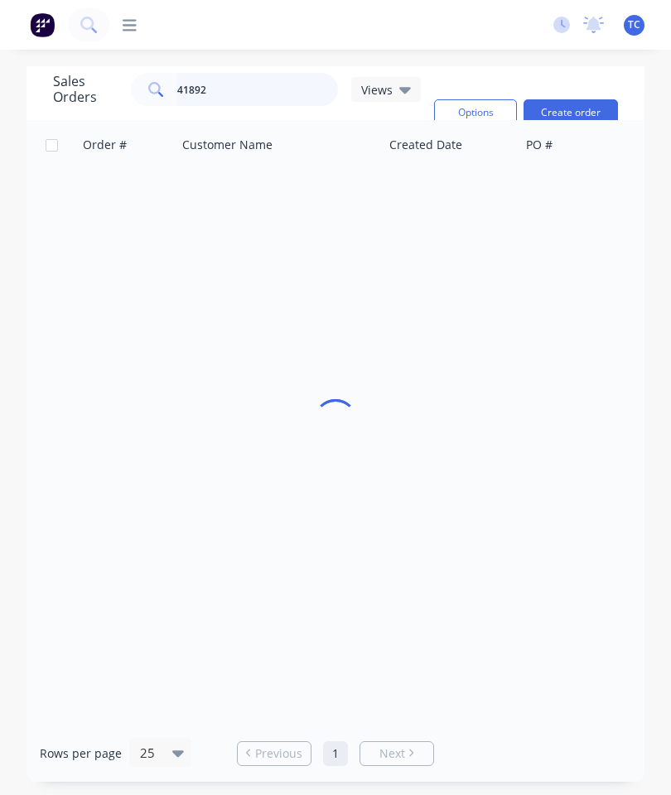
click at [244, 92] on input "41892" at bounding box center [258, 89] width 162 height 33
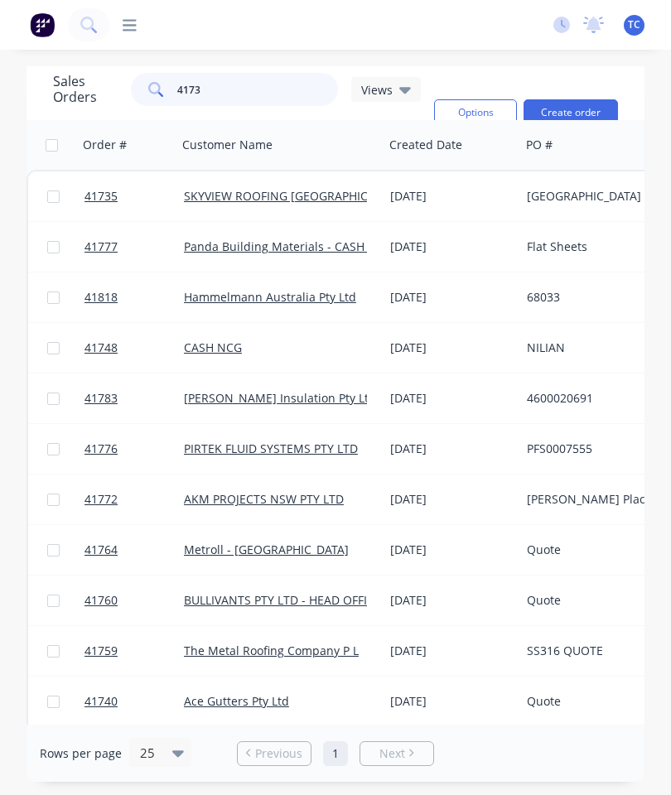
type input "41735"
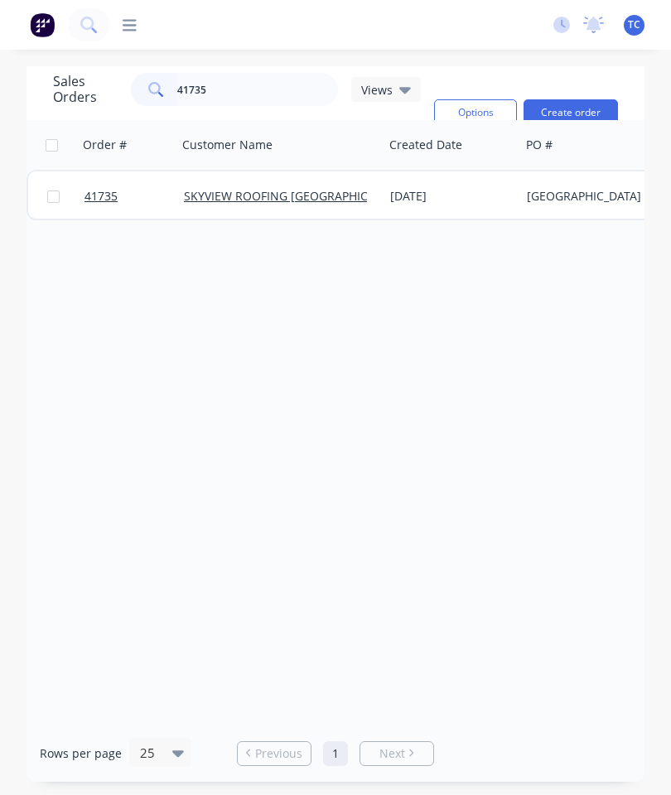
click at [98, 192] on span "41735" at bounding box center [101, 196] width 33 height 17
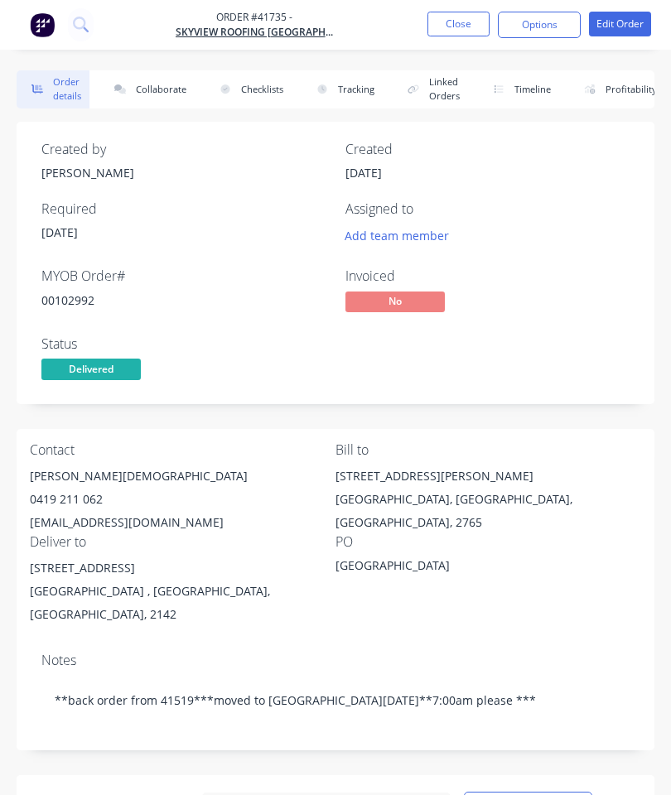
click at [159, 93] on button "Collaborate" at bounding box center [146, 89] width 95 height 38
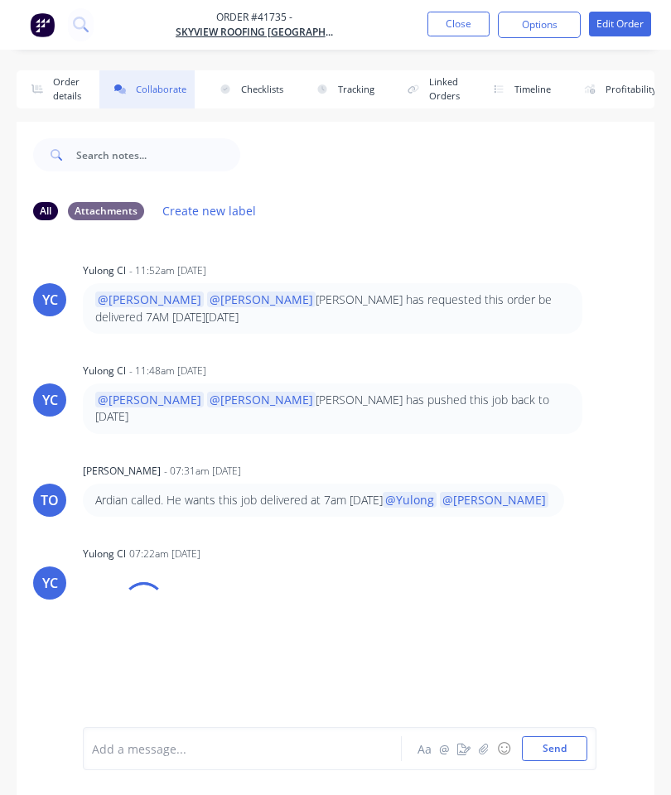
click at [489, 753] on icon "button" at bounding box center [484, 749] width 10 height 12
click at [557, 751] on button "Send" at bounding box center [554, 749] width 65 height 25
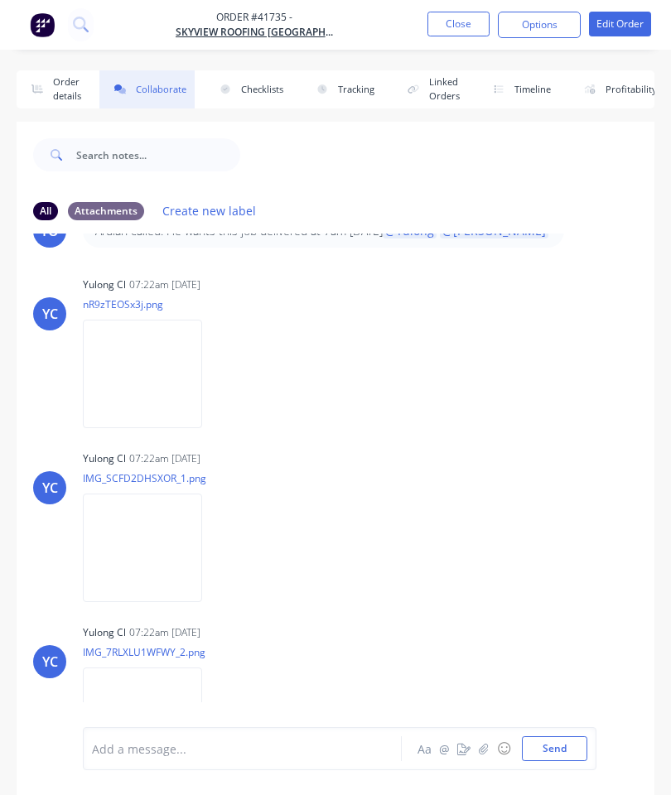
click at [470, 27] on button "Close" at bounding box center [458, 24] width 62 height 25
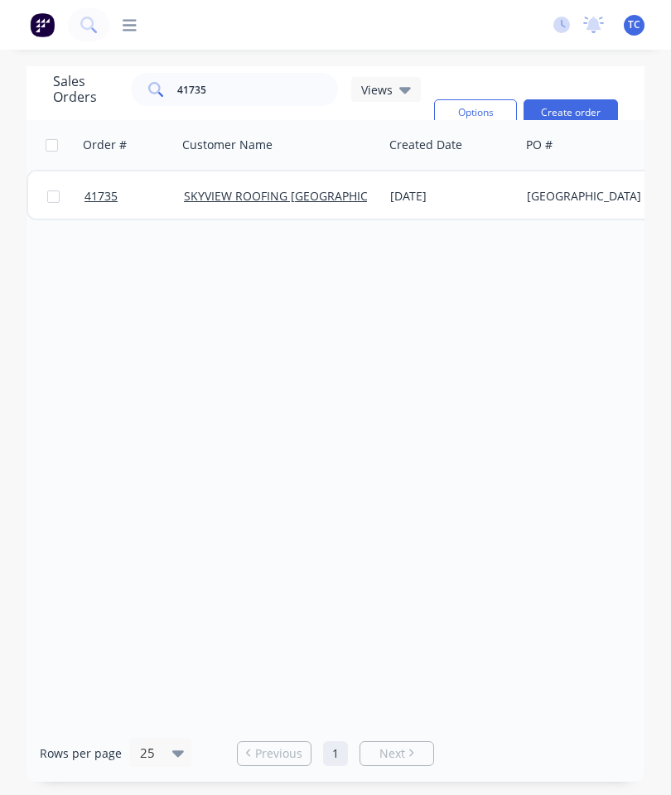
click at [102, 202] on span "41735" at bounding box center [101, 196] width 33 height 17
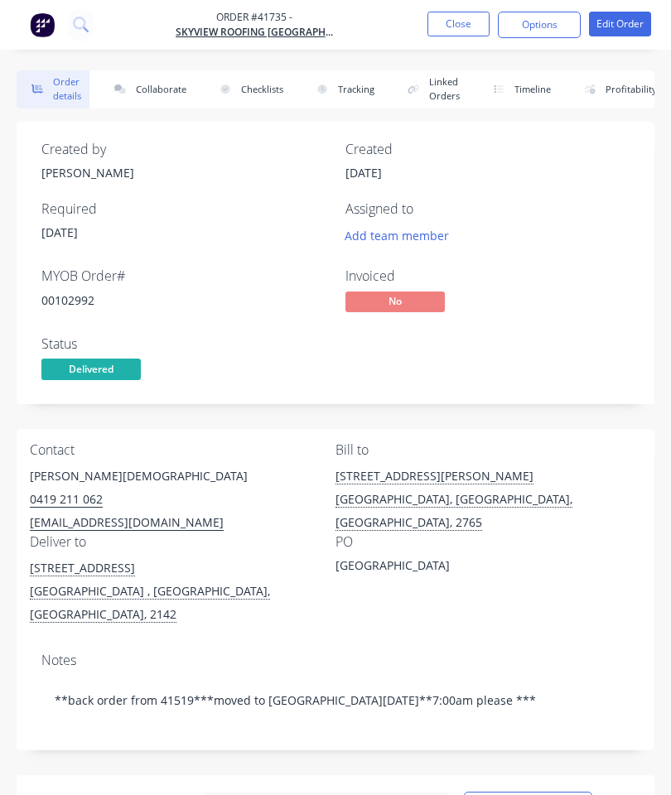
click at [477, 28] on button "Close" at bounding box center [458, 24] width 62 height 25
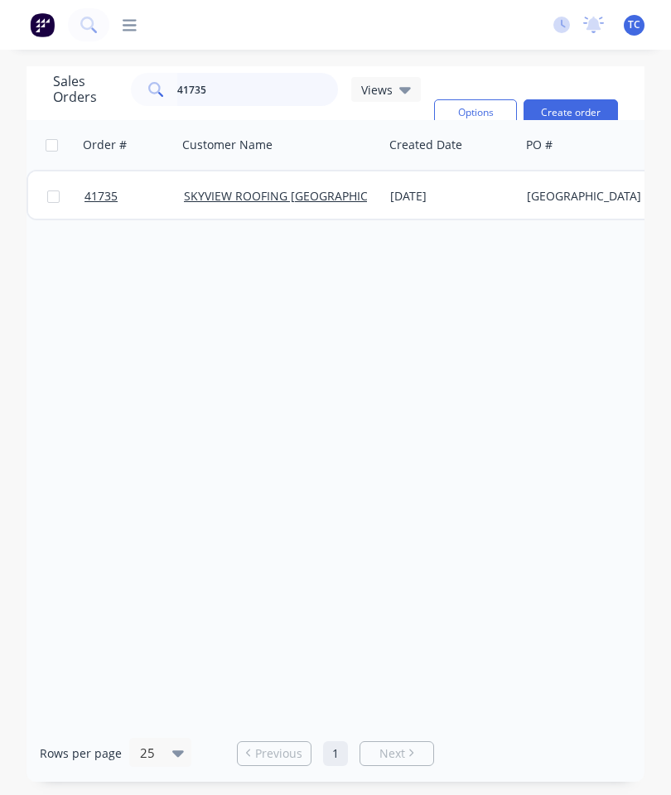
click at [283, 89] on input "41735" at bounding box center [258, 89] width 162 height 33
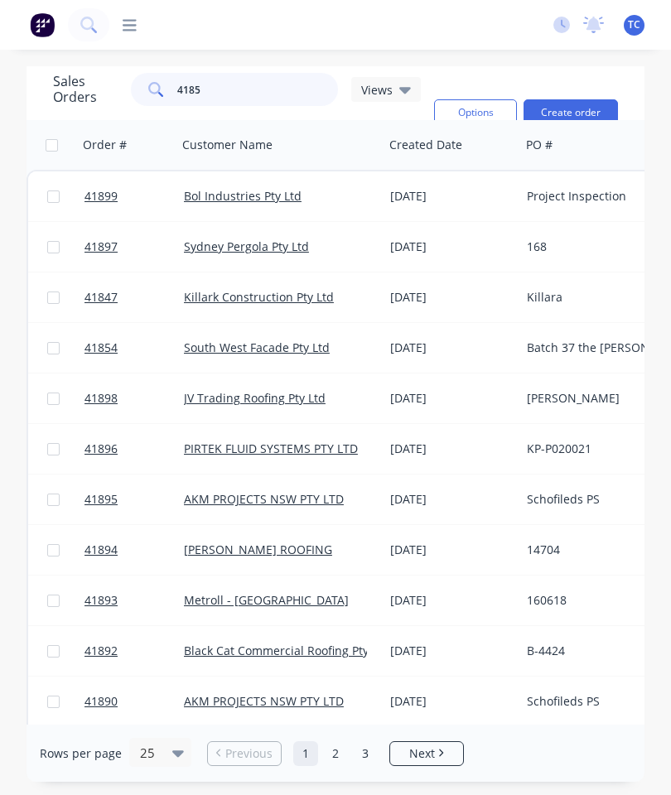
type input "41854"
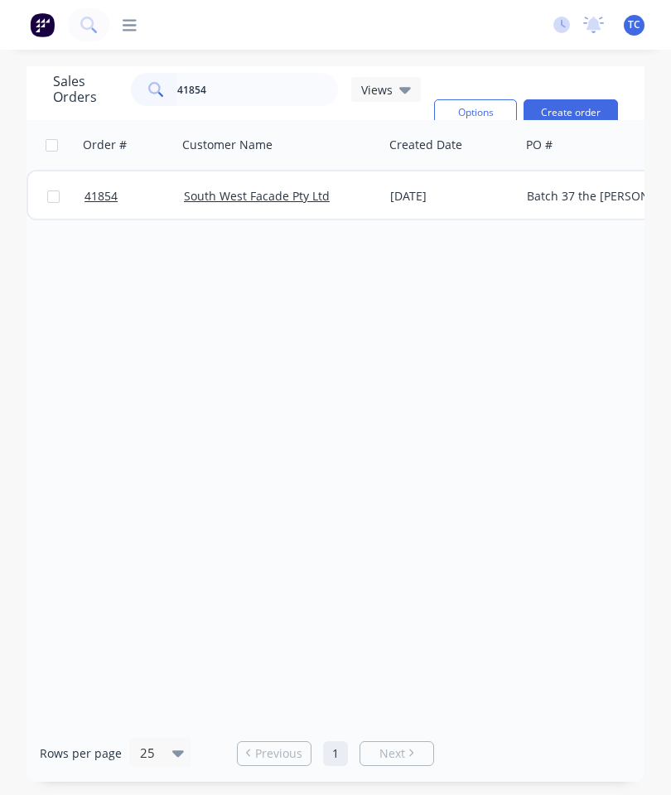
click at [94, 196] on span "41854" at bounding box center [101, 196] width 33 height 17
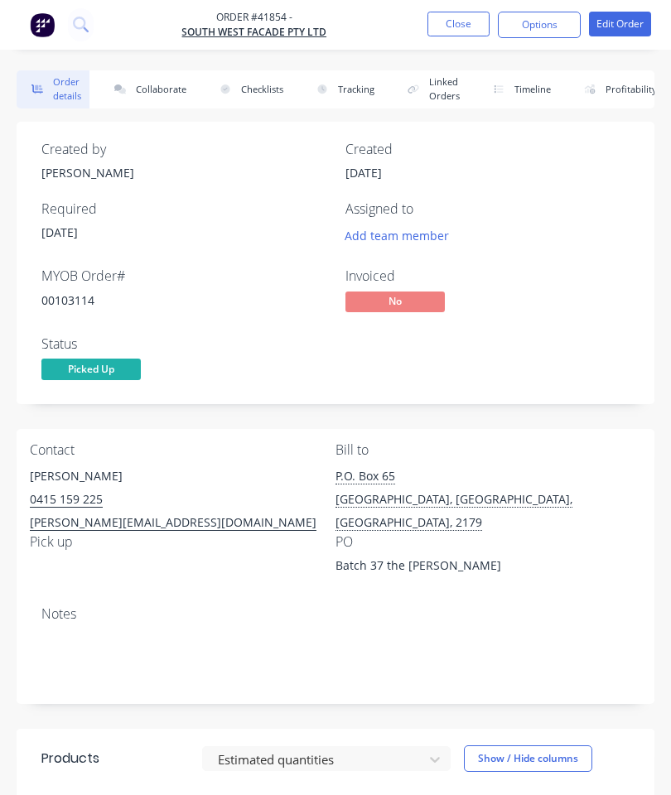
click at [157, 97] on button "Collaborate" at bounding box center [146, 89] width 95 height 38
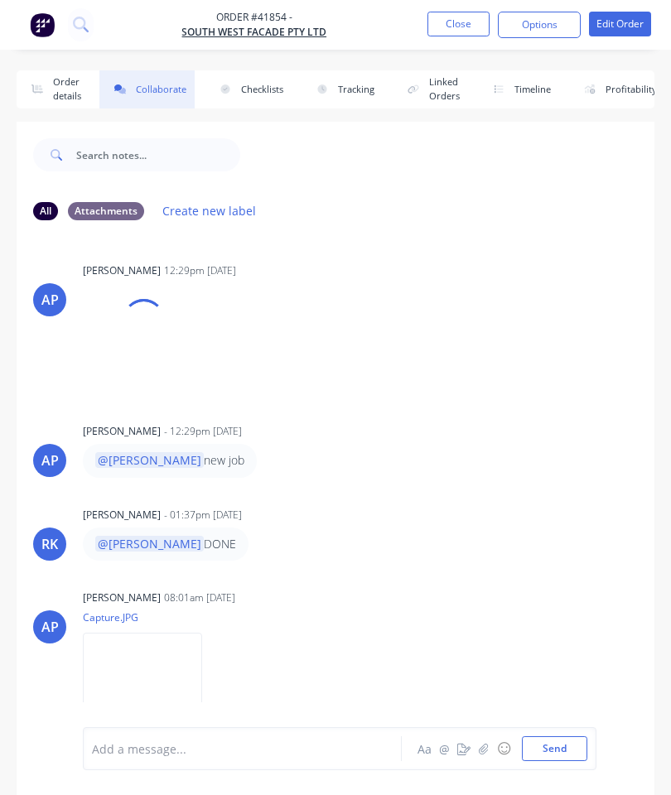
click at [482, 748] on icon "button" at bounding box center [484, 749] width 10 height 12
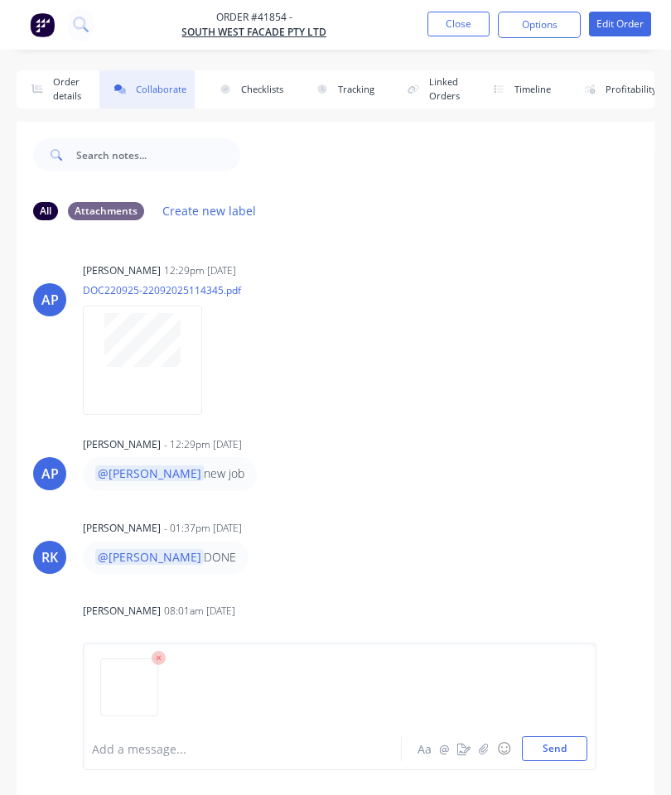
click at [549, 754] on button "Send" at bounding box center [554, 749] width 65 height 25
